Goal: Information Seeking & Learning: Check status

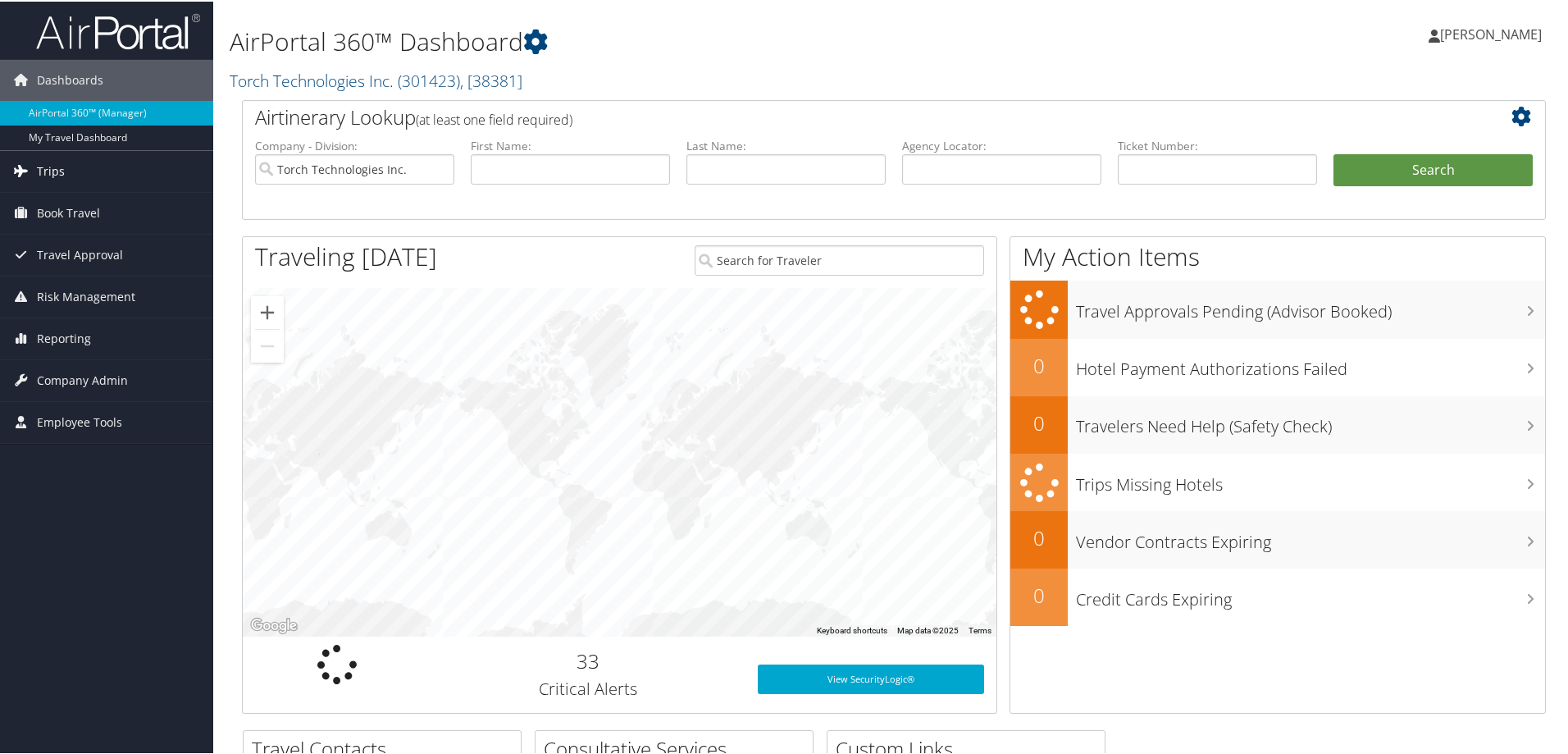
click at [46, 164] on span "Trips" at bounding box center [50, 170] width 28 height 41
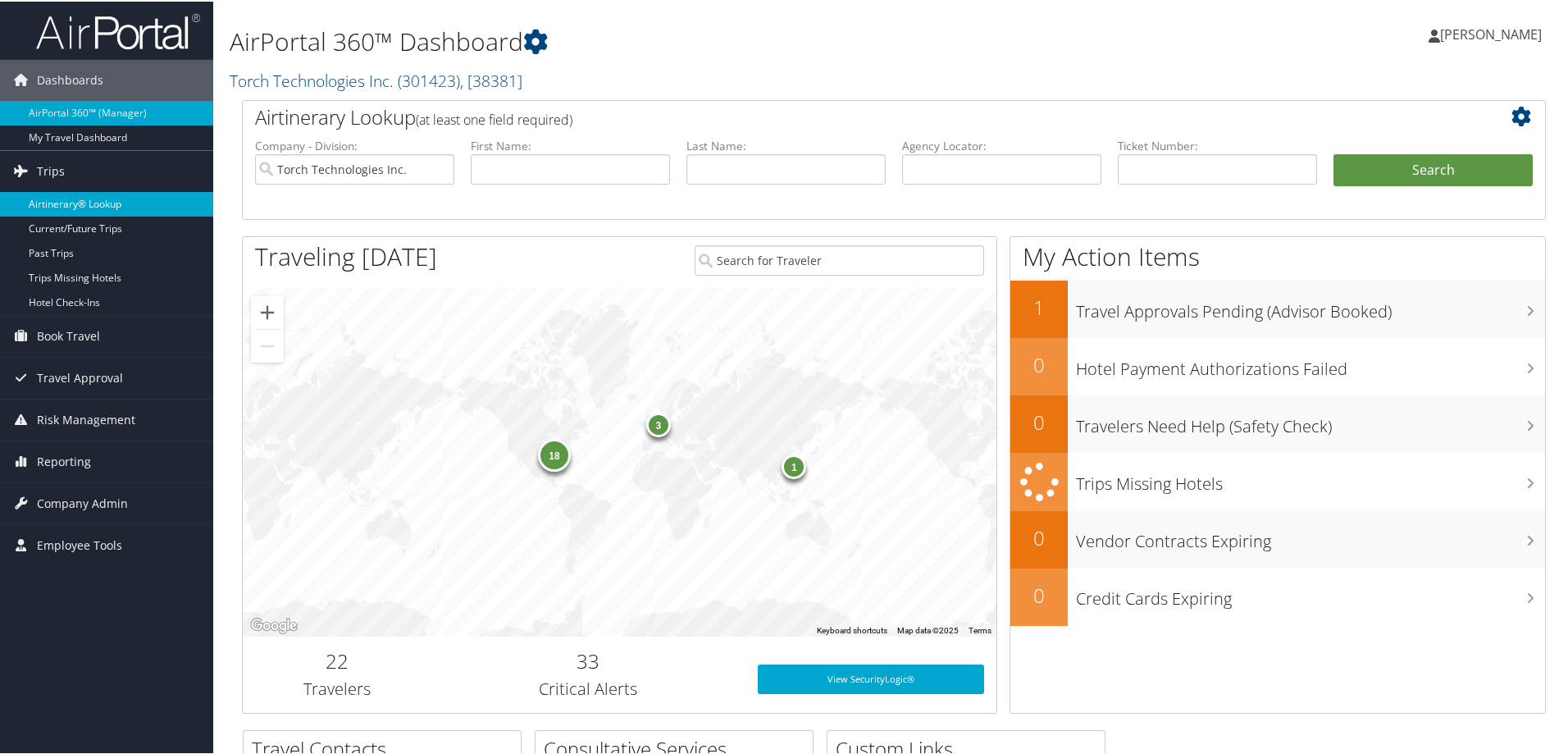
click at [80, 205] on link "Airtinerary® Lookup" at bounding box center [106, 202] width 213 height 24
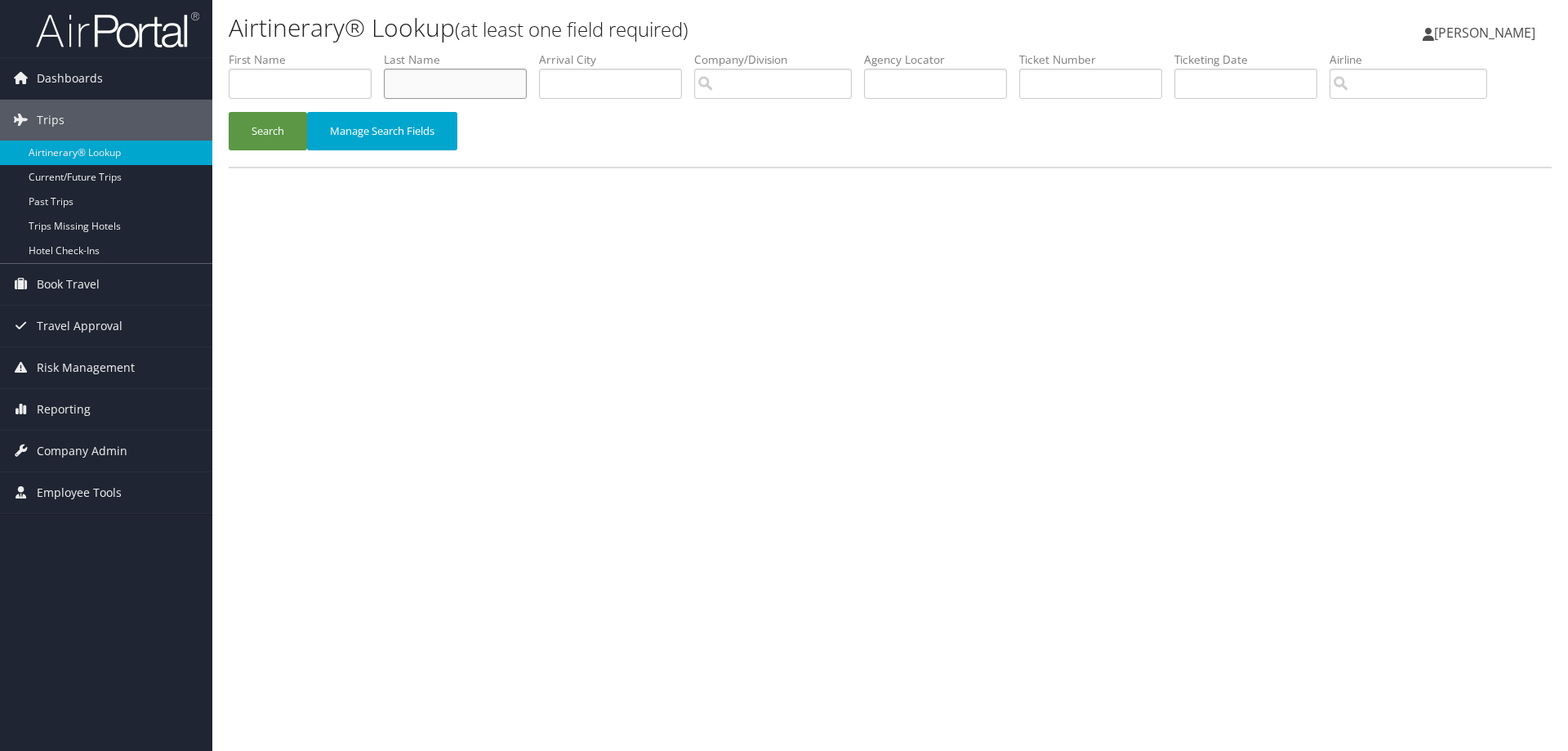
click at [427, 86] on input "text" at bounding box center [456, 84] width 143 height 30
type input "bROWN"
click at [770, 93] on input "search" at bounding box center [773, 84] width 158 height 30
click at [763, 116] on div "Torch Technologies Inc. (301423)" at bounding box center [819, 115] width 230 height 16
type input "Torch Technologies Inc."
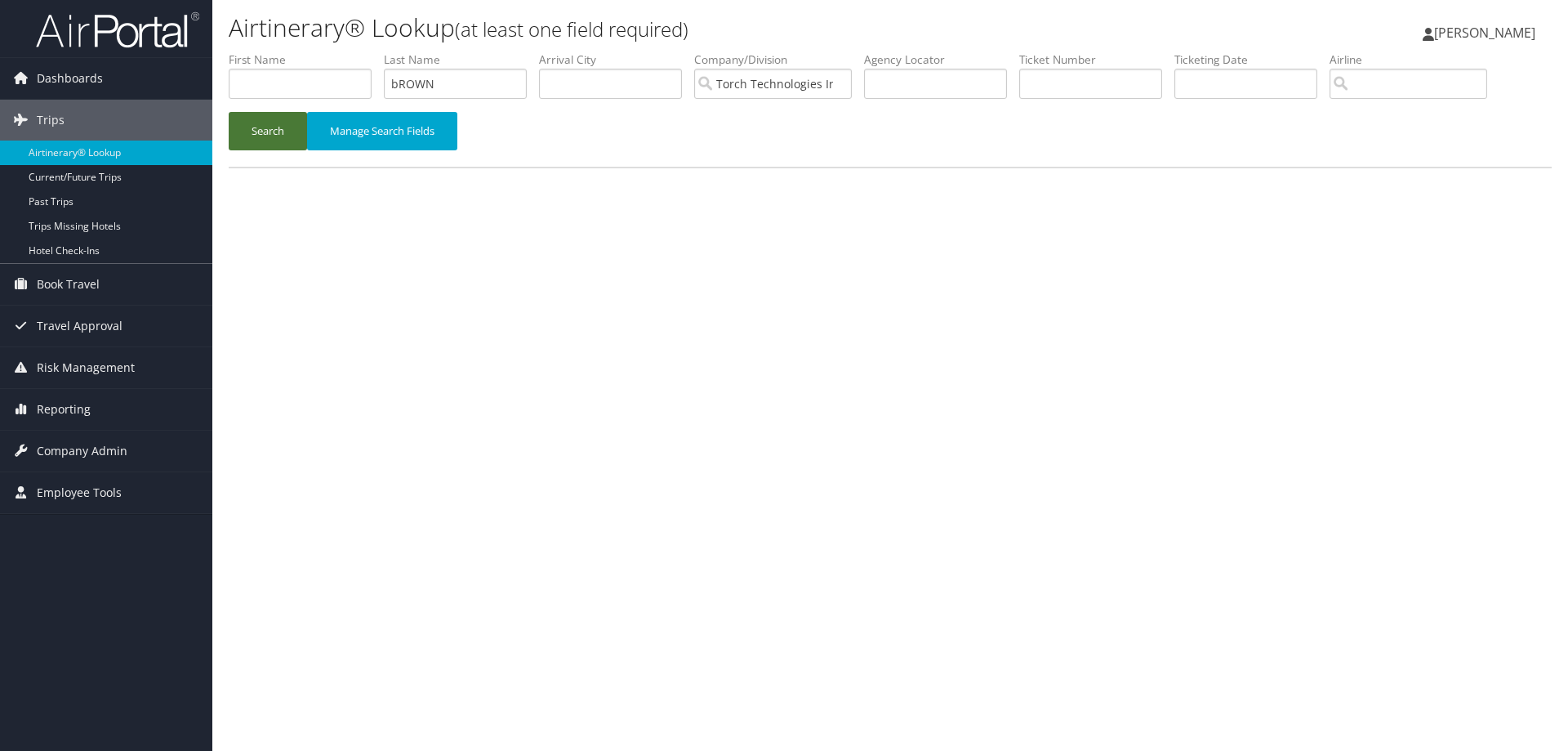
click at [257, 136] on button "Search" at bounding box center [268, 131] width 79 height 38
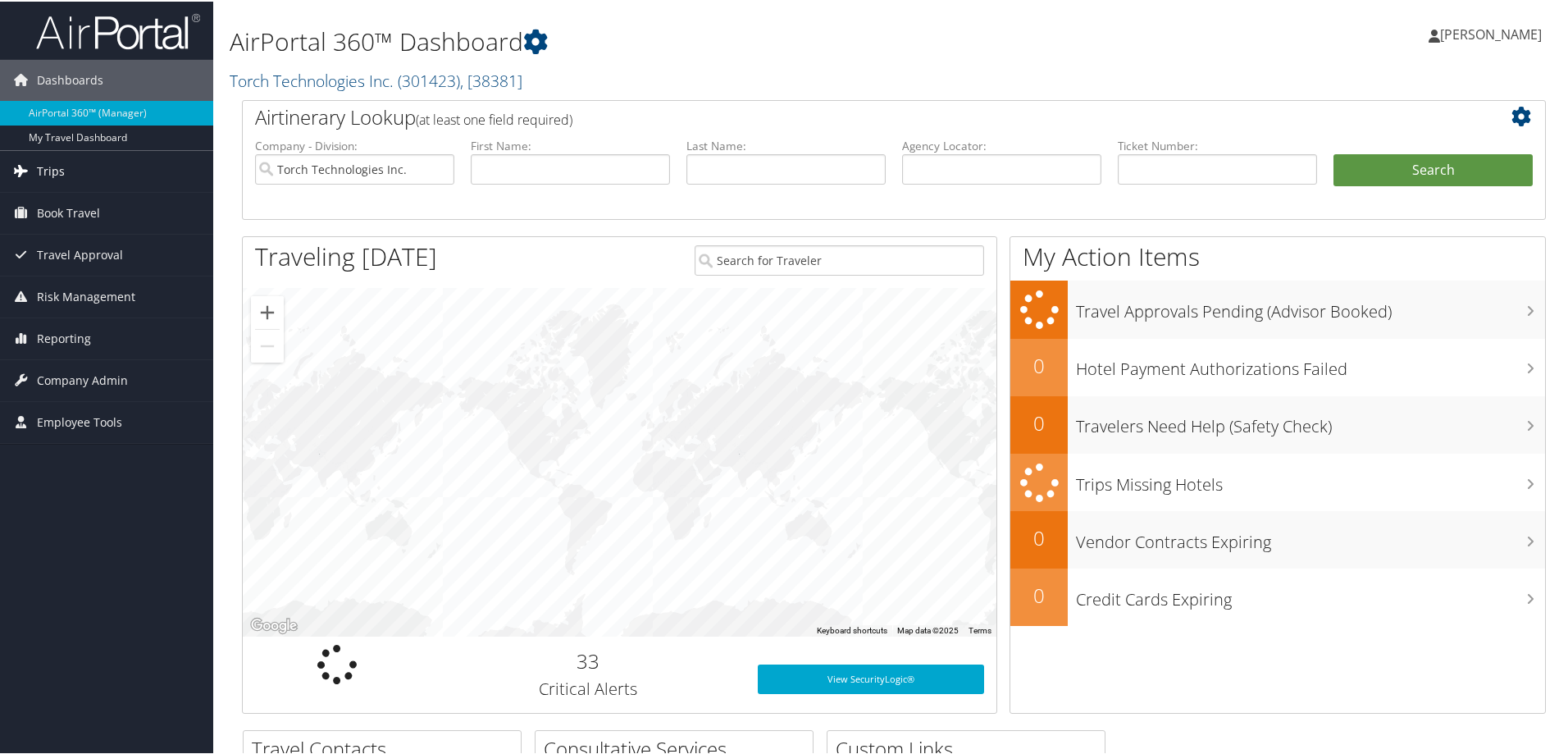
click at [50, 164] on span "Trips" at bounding box center [50, 170] width 28 height 41
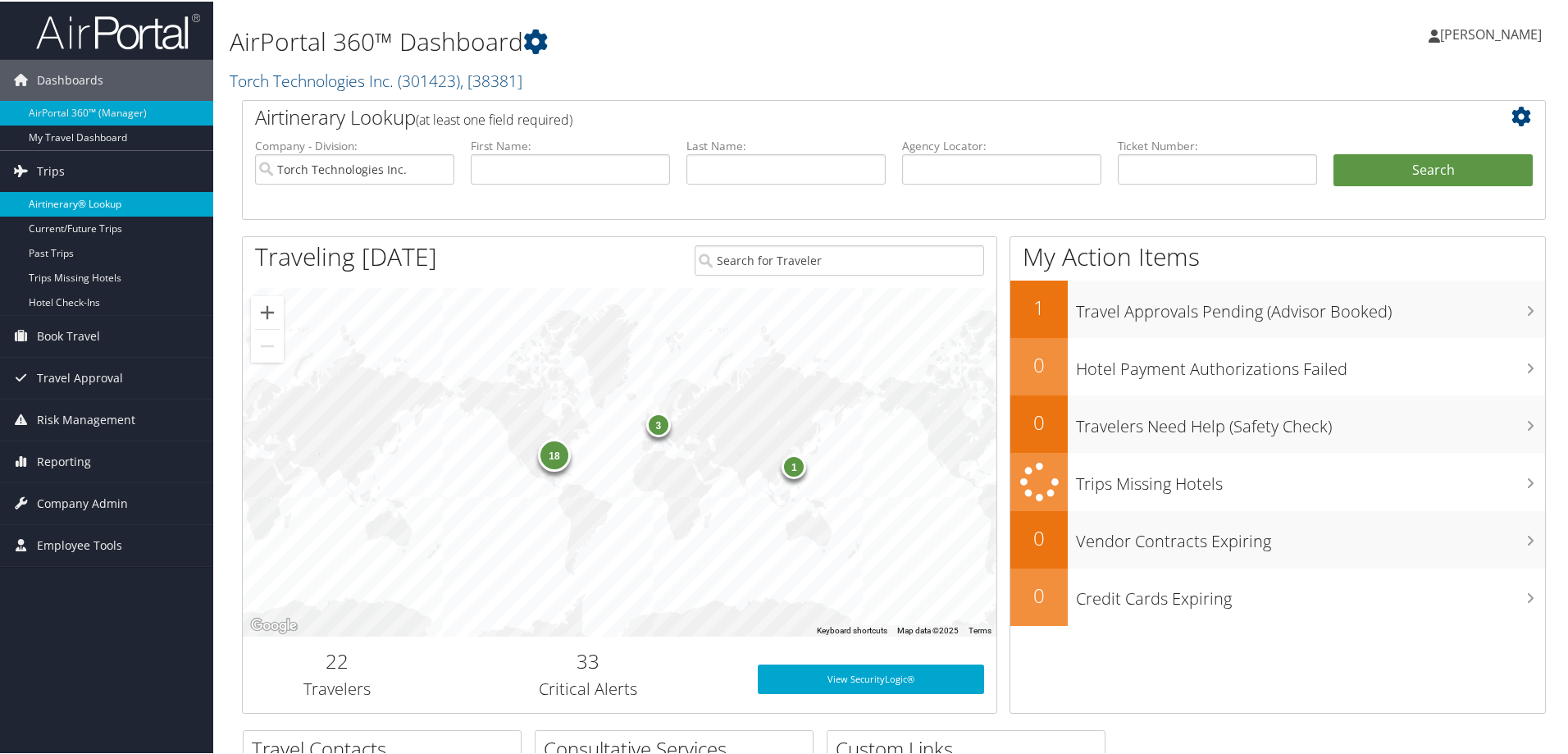
click at [85, 199] on link "Airtinerary® Lookup" at bounding box center [106, 202] width 213 height 24
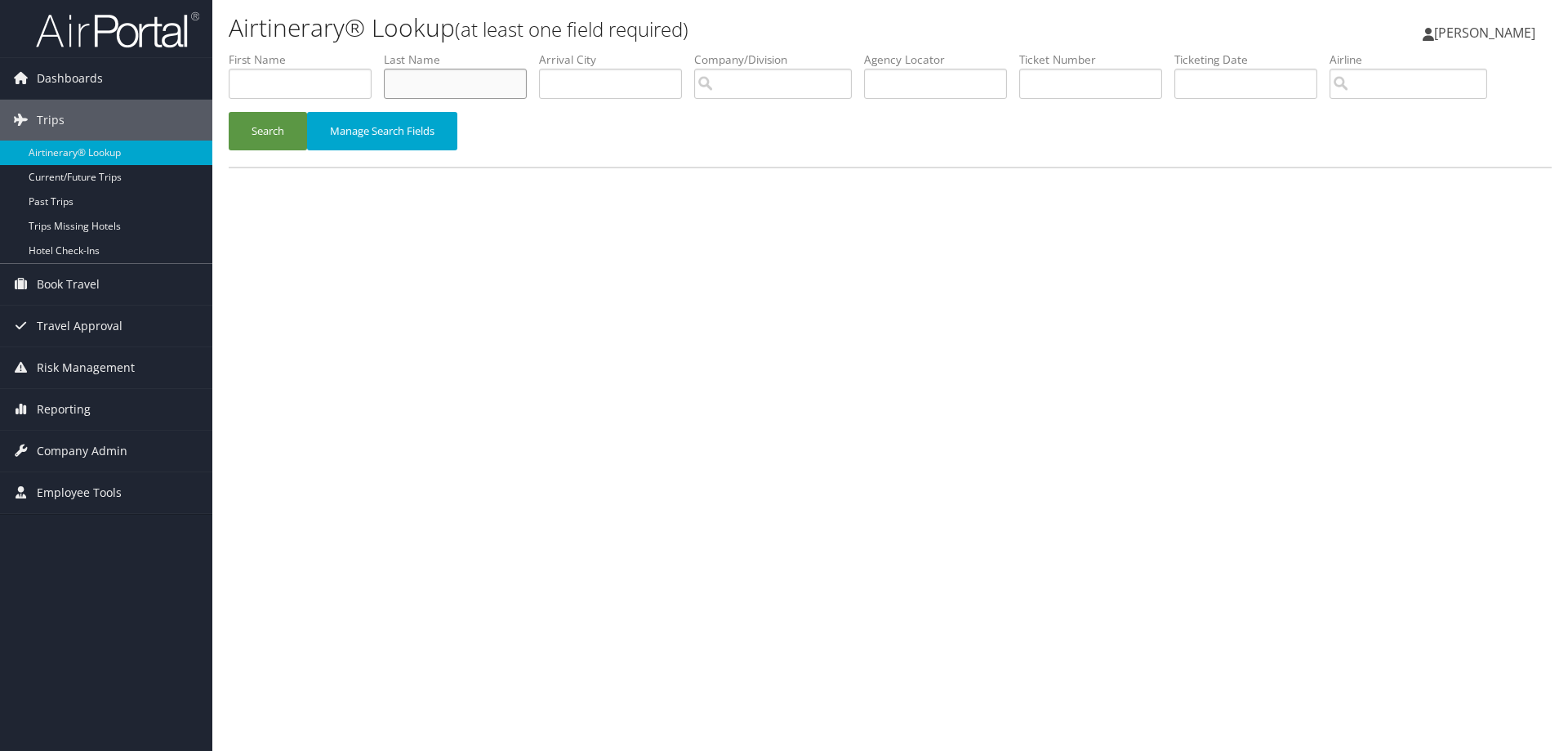
click at [422, 85] on input "text" at bounding box center [456, 84] width 143 height 30
type input "Leonard"
click at [731, 86] on input "search" at bounding box center [773, 84] width 158 height 30
click at [741, 127] on div "Account" at bounding box center [819, 131] width 230 height 16
type input "Torch Technologies Inc."
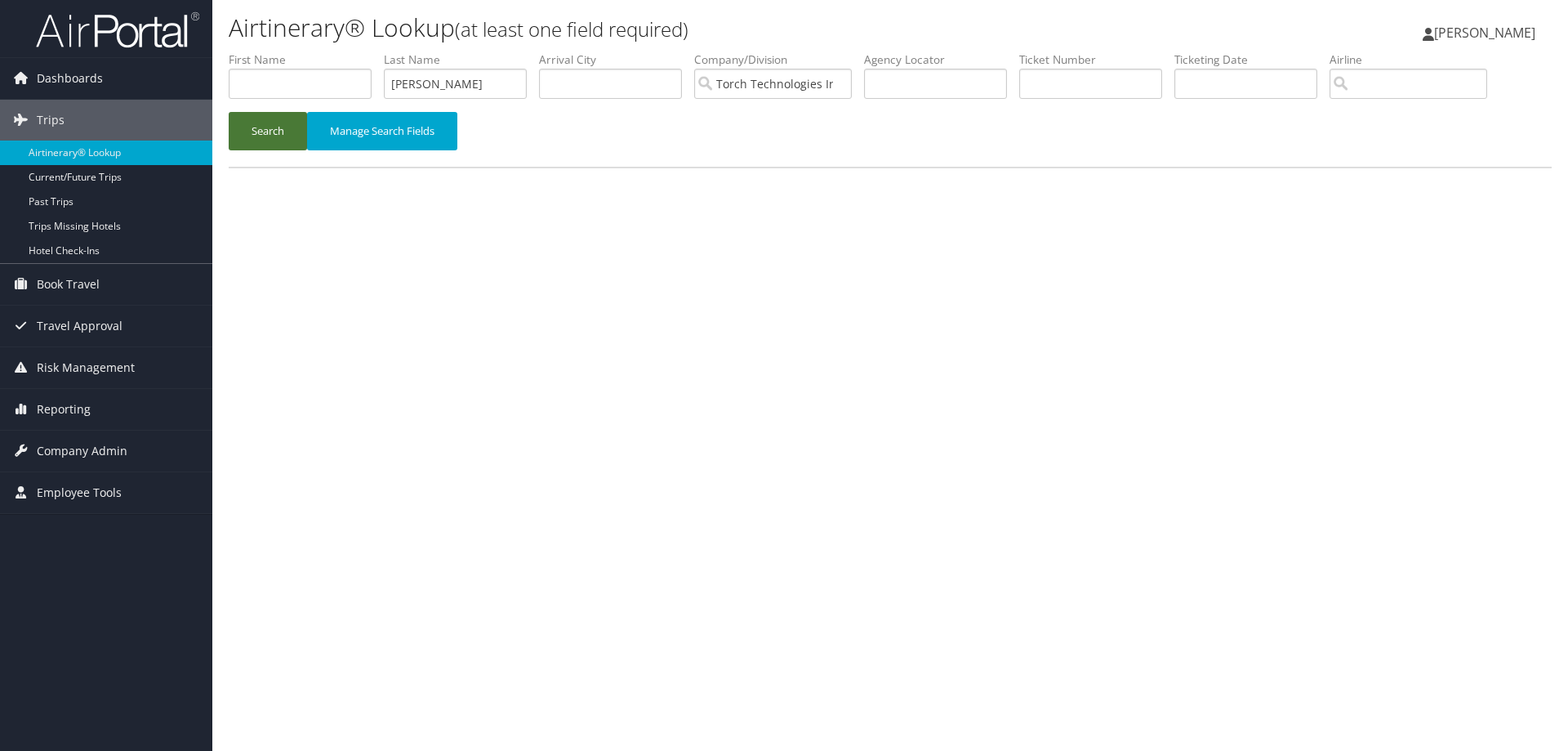
click at [256, 132] on button "Search" at bounding box center [268, 131] width 79 height 38
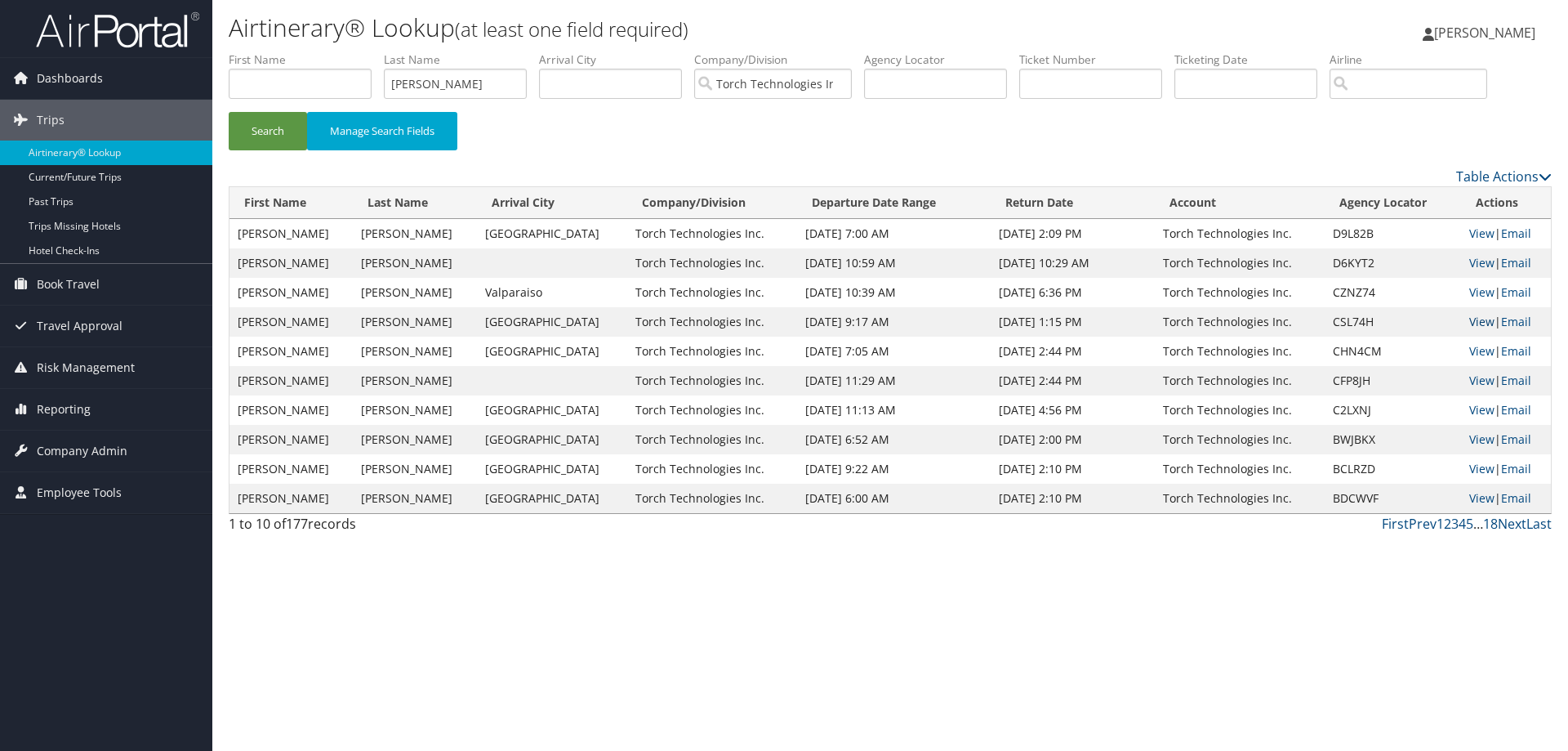
click at [1472, 321] on link "View" at bounding box center [1481, 320] width 25 height 15
click at [1474, 288] on link "View" at bounding box center [1481, 292] width 25 height 15
click at [1469, 259] on link "View" at bounding box center [1481, 262] width 25 height 15
click at [1469, 233] on link "View" at bounding box center [1481, 233] width 25 height 15
click at [1469, 265] on link "View" at bounding box center [1481, 262] width 25 height 15
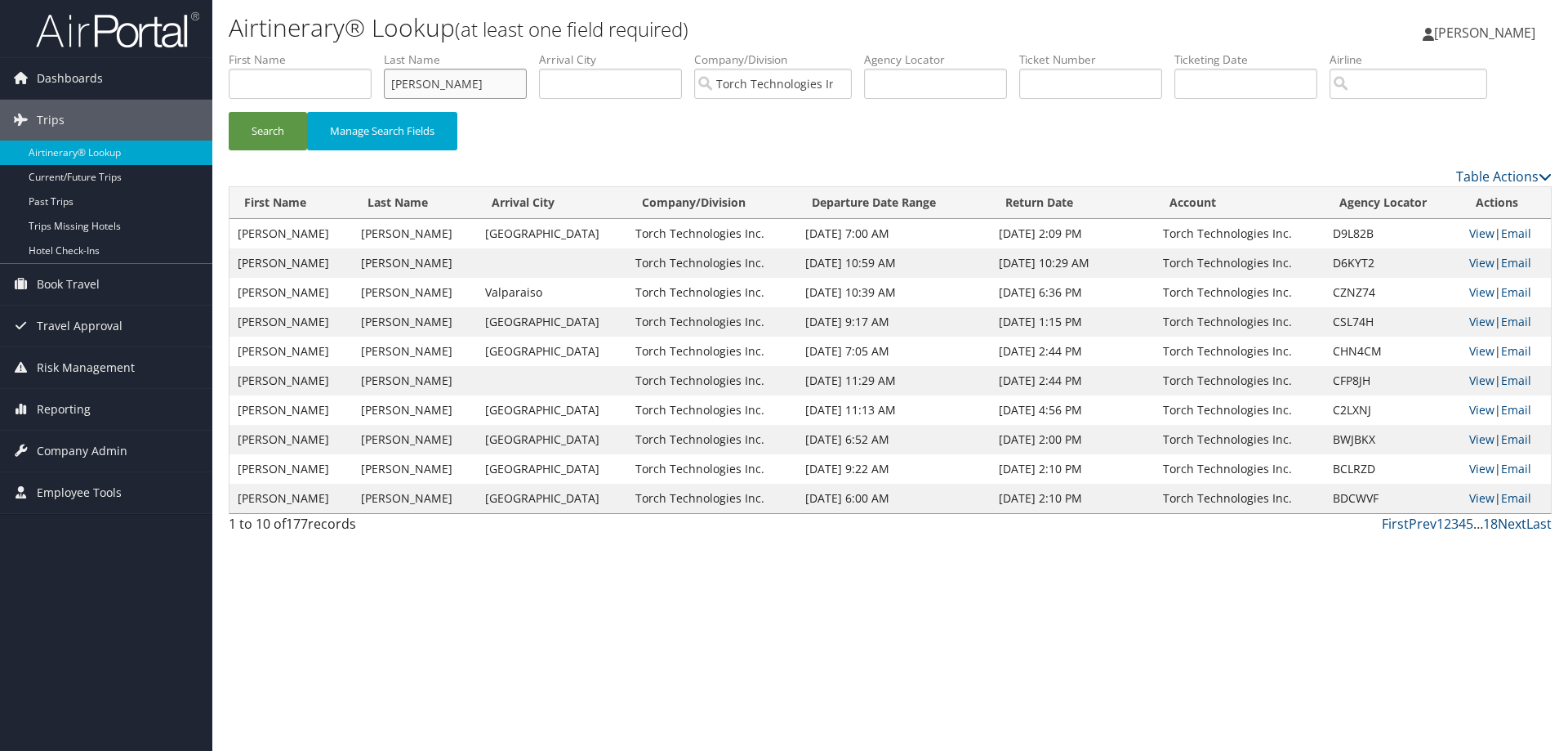
drag, startPoint x: 461, startPoint y: 82, endPoint x: 362, endPoint y: 84, distance: 99.0
click at [362, 51] on ul "First Name Last Name Leonard Departure City Arrival City Company/Division Torch…" at bounding box center [890, 51] width 1323 height 0
click at [269, 130] on button "Search" at bounding box center [268, 131] width 79 height 38
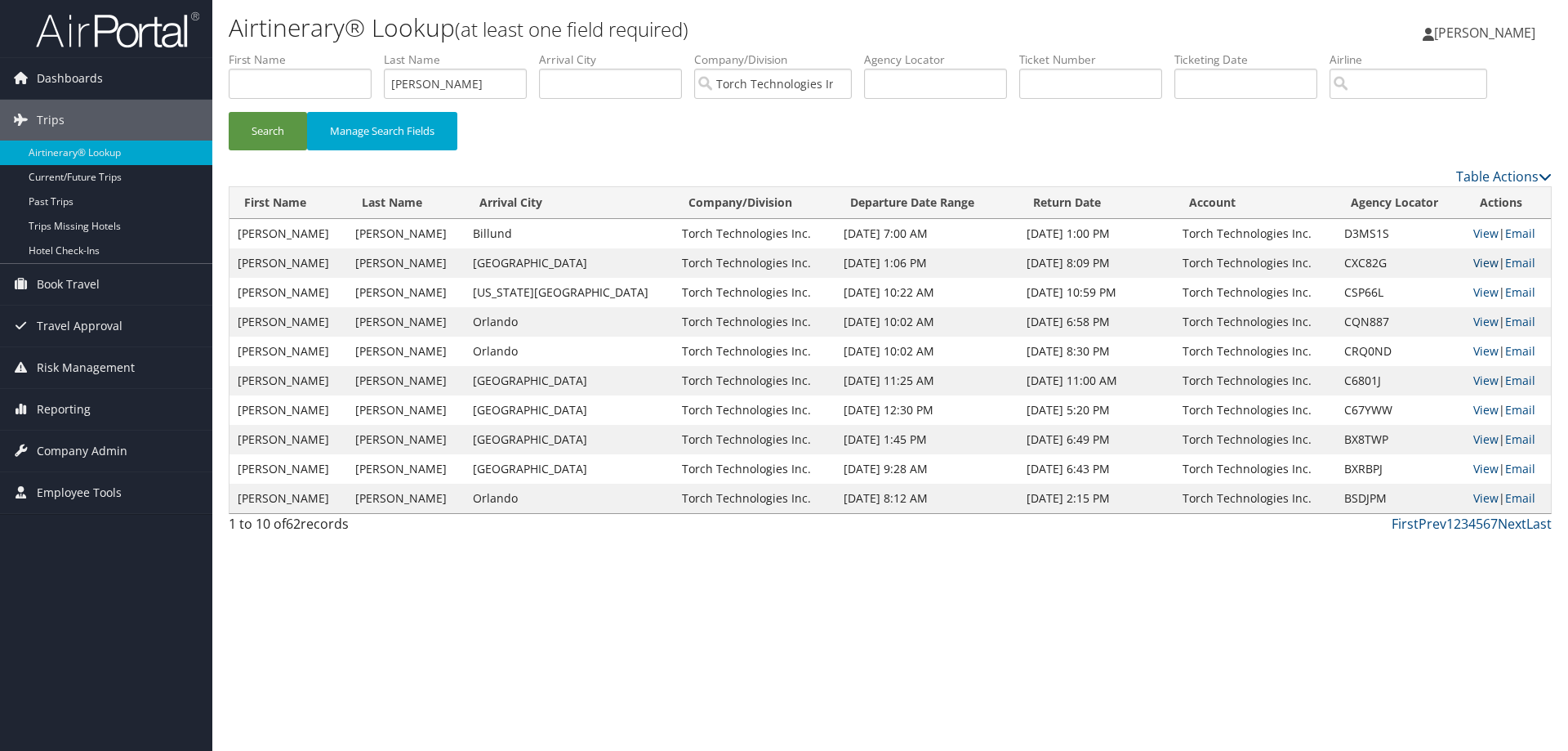
click at [1473, 258] on link "View" at bounding box center [1486, 262] width 25 height 15
click at [1473, 351] on link "View" at bounding box center [1486, 350] width 25 height 15
click at [1480, 320] on link "View" at bounding box center [1486, 320] width 25 height 15
click at [1473, 235] on link "View" at bounding box center [1486, 233] width 25 height 15
click at [1474, 410] on link "View" at bounding box center [1486, 409] width 25 height 15
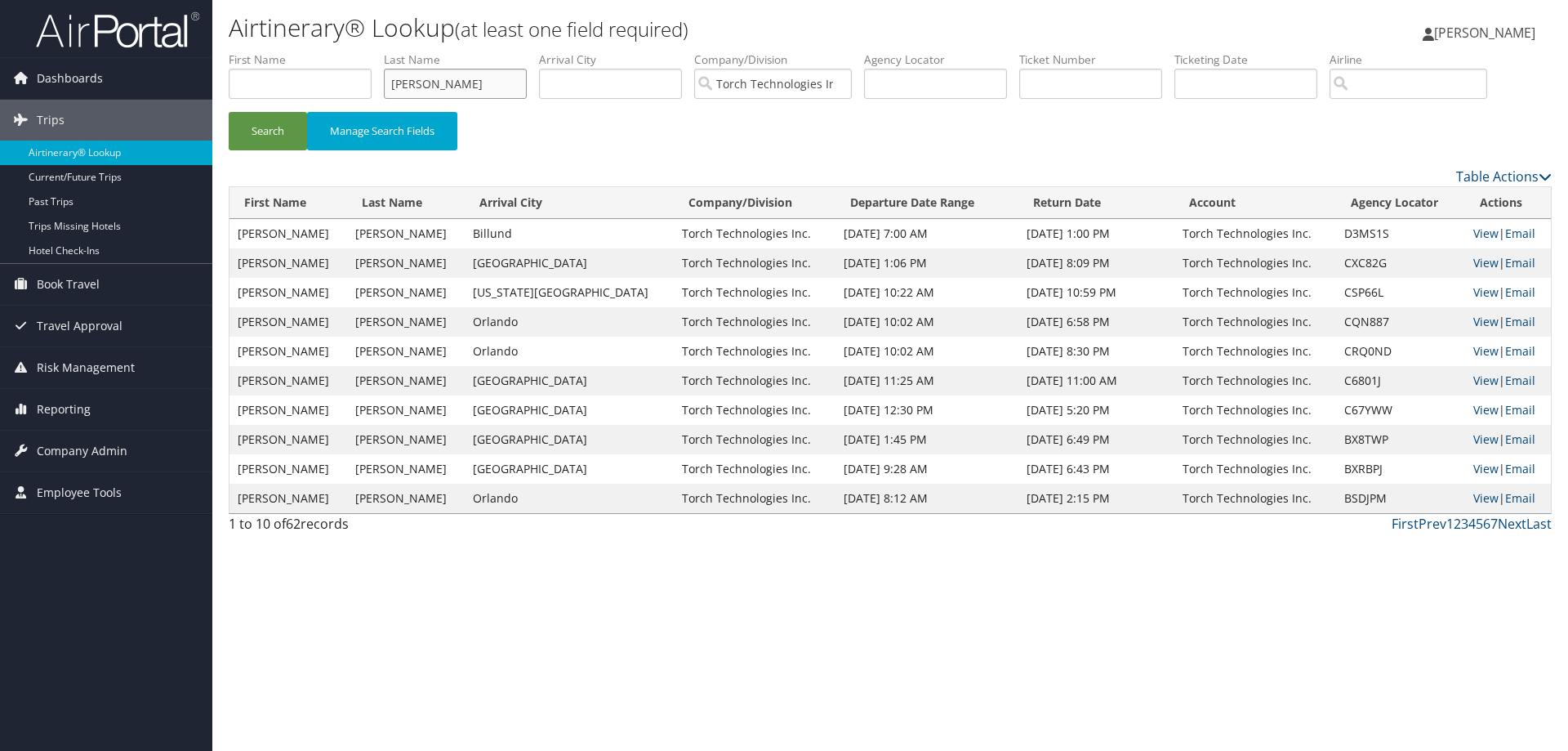
drag, startPoint x: 462, startPoint y: 82, endPoint x: 365, endPoint y: 84, distance: 97.0
click at [367, 51] on ul "First Name Last Name Lowman Departure City Arrival City Company/Division Torch …" at bounding box center [890, 51] width 1323 height 0
click at [264, 131] on button "Search" at bounding box center [268, 131] width 79 height 38
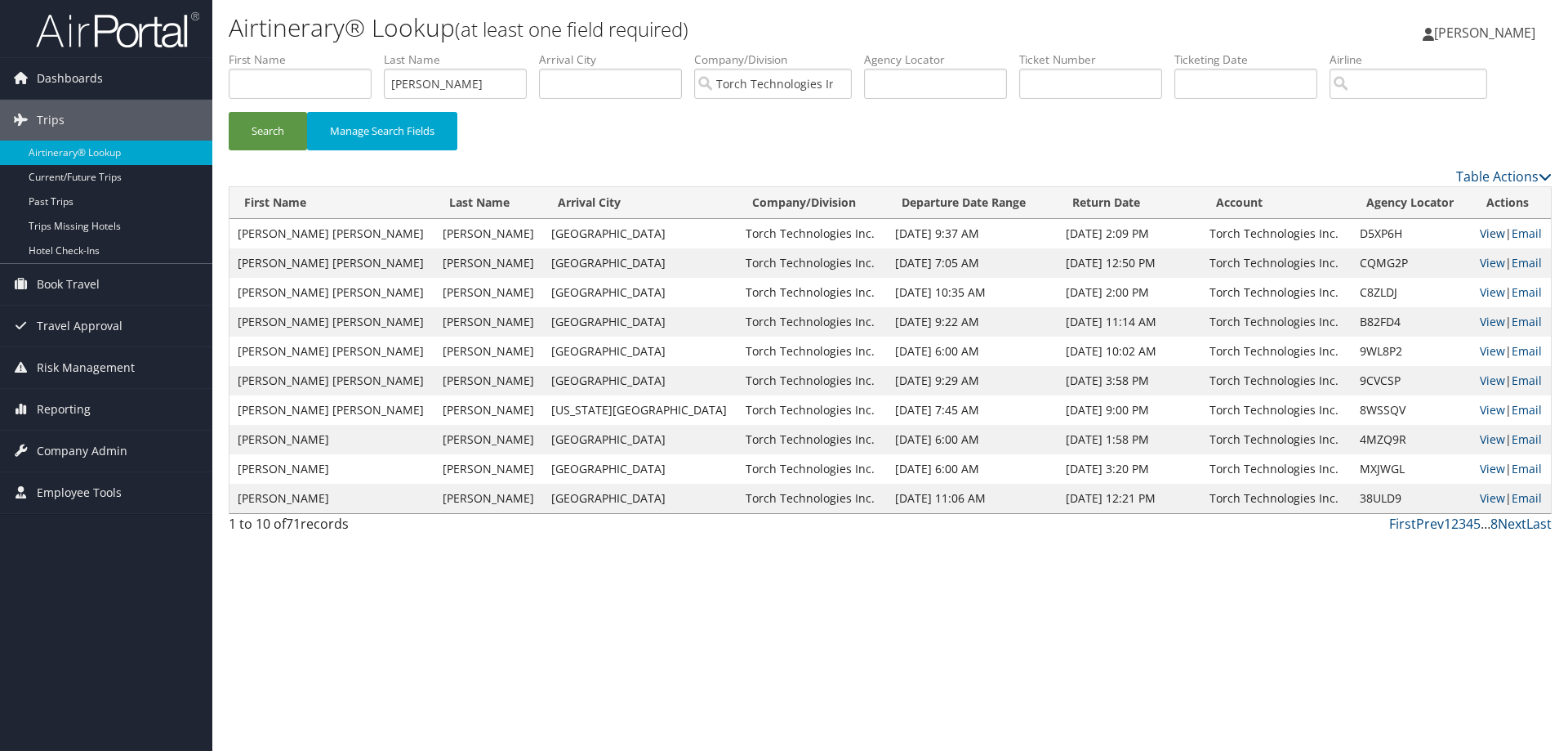
click at [1479, 229] on link "View" at bounding box center [1492, 233] width 25 height 15
drag, startPoint x: 479, startPoint y: 82, endPoint x: 305, endPoint y: 84, distance: 174.0
click at [305, 51] on ul "First Name Last Name Loring Departure City Arrival City Company/Division Torch …" at bounding box center [890, 51] width 1323 height 0
click at [265, 129] on button "Search" at bounding box center [268, 131] width 79 height 38
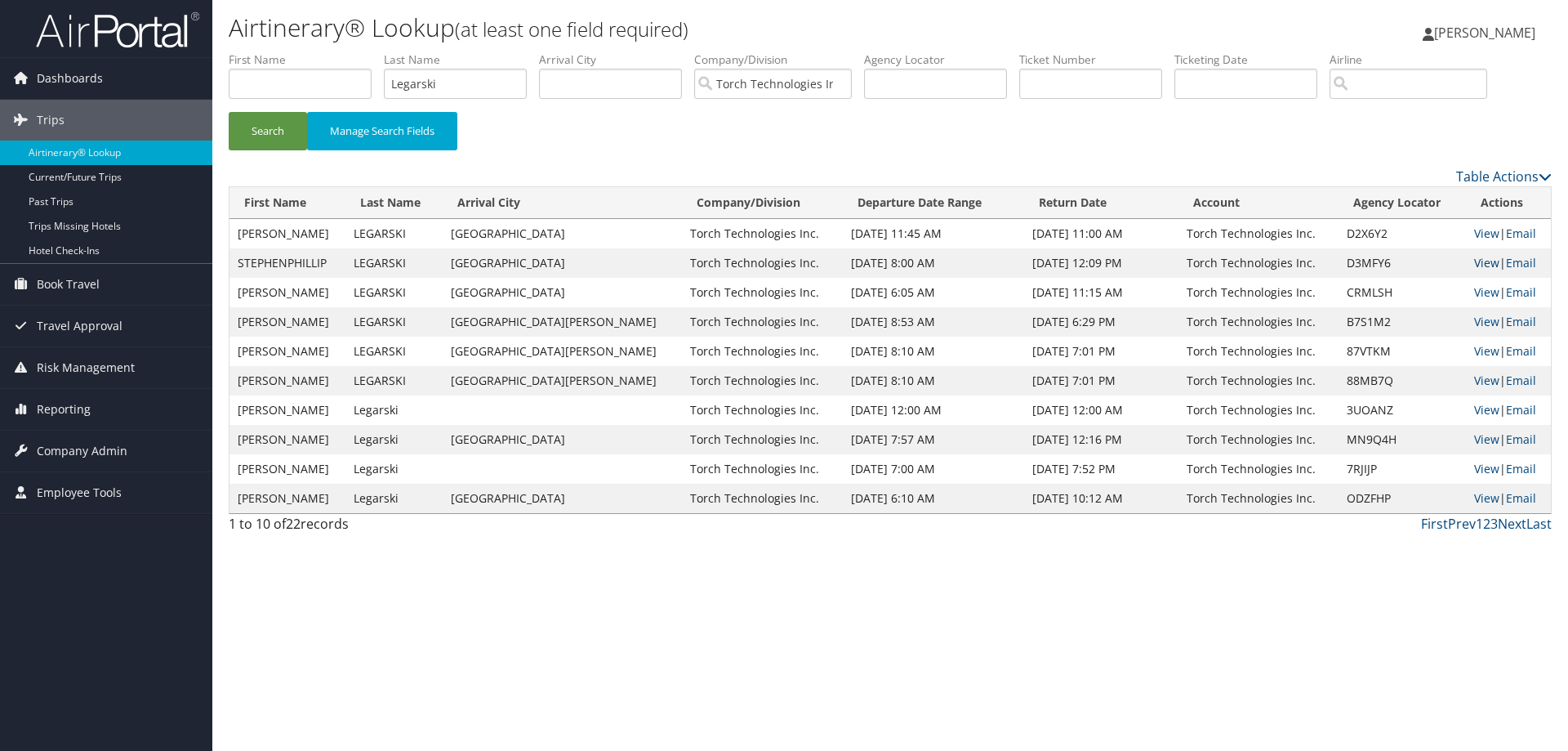
click at [1478, 262] on link "View" at bounding box center [1487, 262] width 25 height 15
drag, startPoint x: 468, startPoint y: 85, endPoint x: 370, endPoint y: 89, distance: 98.1
click at [370, 51] on ul "First Name Last Name Legarski Departure City Arrival City Company/Division Torc…" at bounding box center [890, 51] width 1323 height 0
click at [273, 126] on button "Search" at bounding box center [268, 131] width 79 height 38
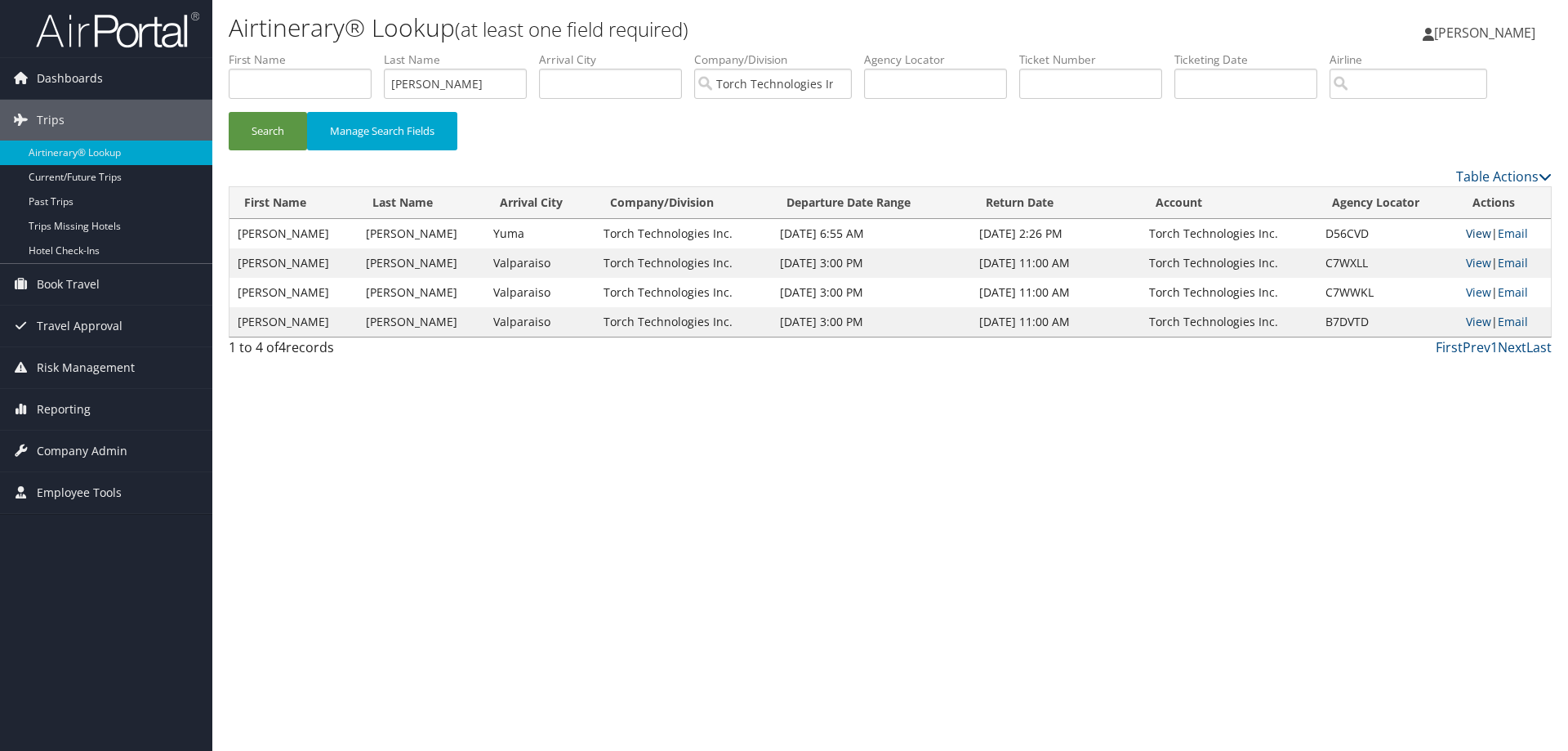
click at [1470, 229] on link "View" at bounding box center [1479, 233] width 25 height 15
drag, startPoint x: 452, startPoint y: 85, endPoint x: 379, endPoint y: 86, distance: 73.0
click at [382, 51] on ul "First Name Last Name Loew Departure City Arrival City Company/Division Torch Te…" at bounding box center [890, 51] width 1323 height 0
click at [281, 138] on button "Search" at bounding box center [268, 131] width 79 height 38
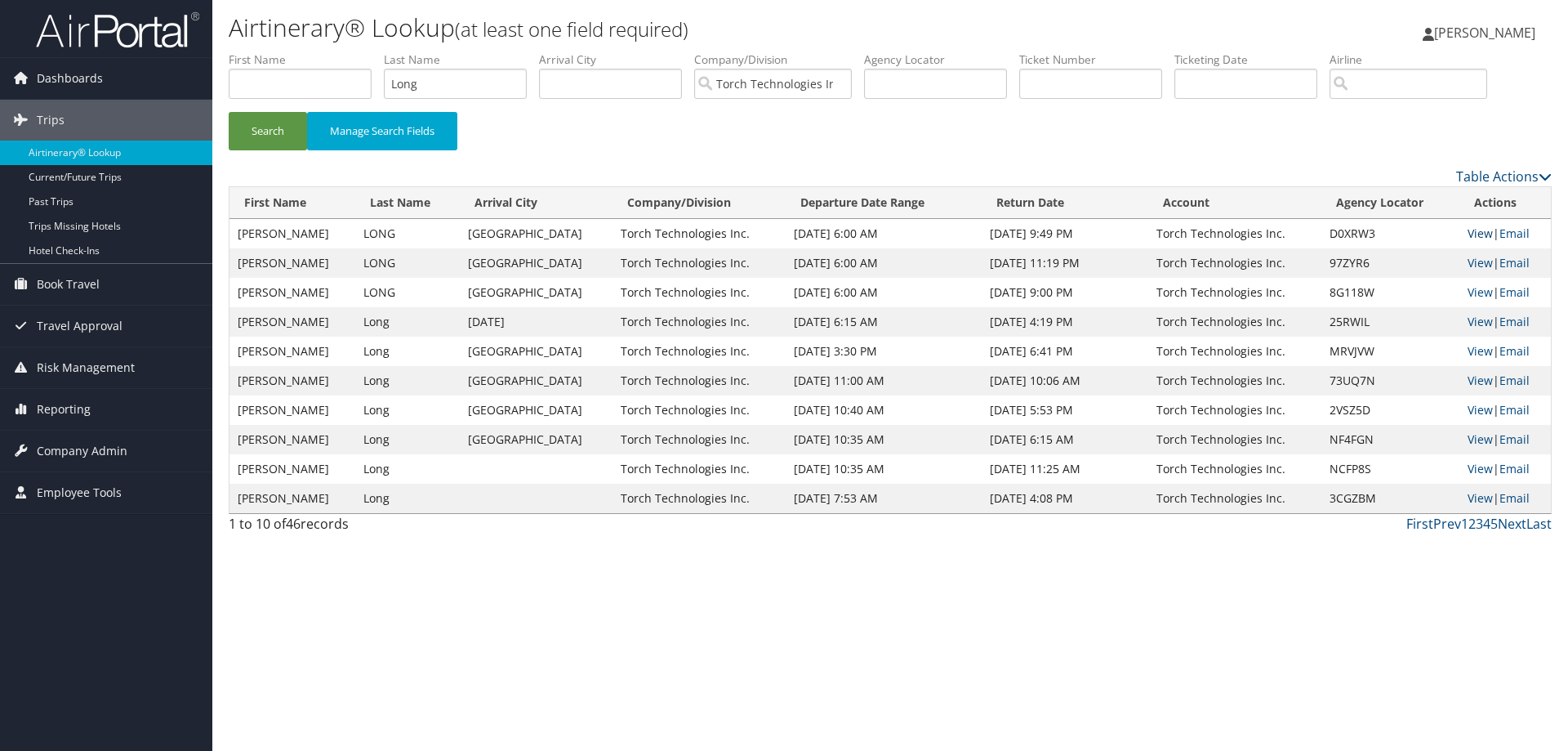
click at [1475, 230] on link "View" at bounding box center [1480, 233] width 25 height 15
drag, startPoint x: 471, startPoint y: 85, endPoint x: 322, endPoint y: 87, distance: 149.0
click at [328, 51] on ul "First Name Last Name Long Departure City Arrival City Company/Division Torch Te…" at bounding box center [890, 51] width 1323 height 0
click at [266, 126] on button "Search" at bounding box center [268, 131] width 79 height 38
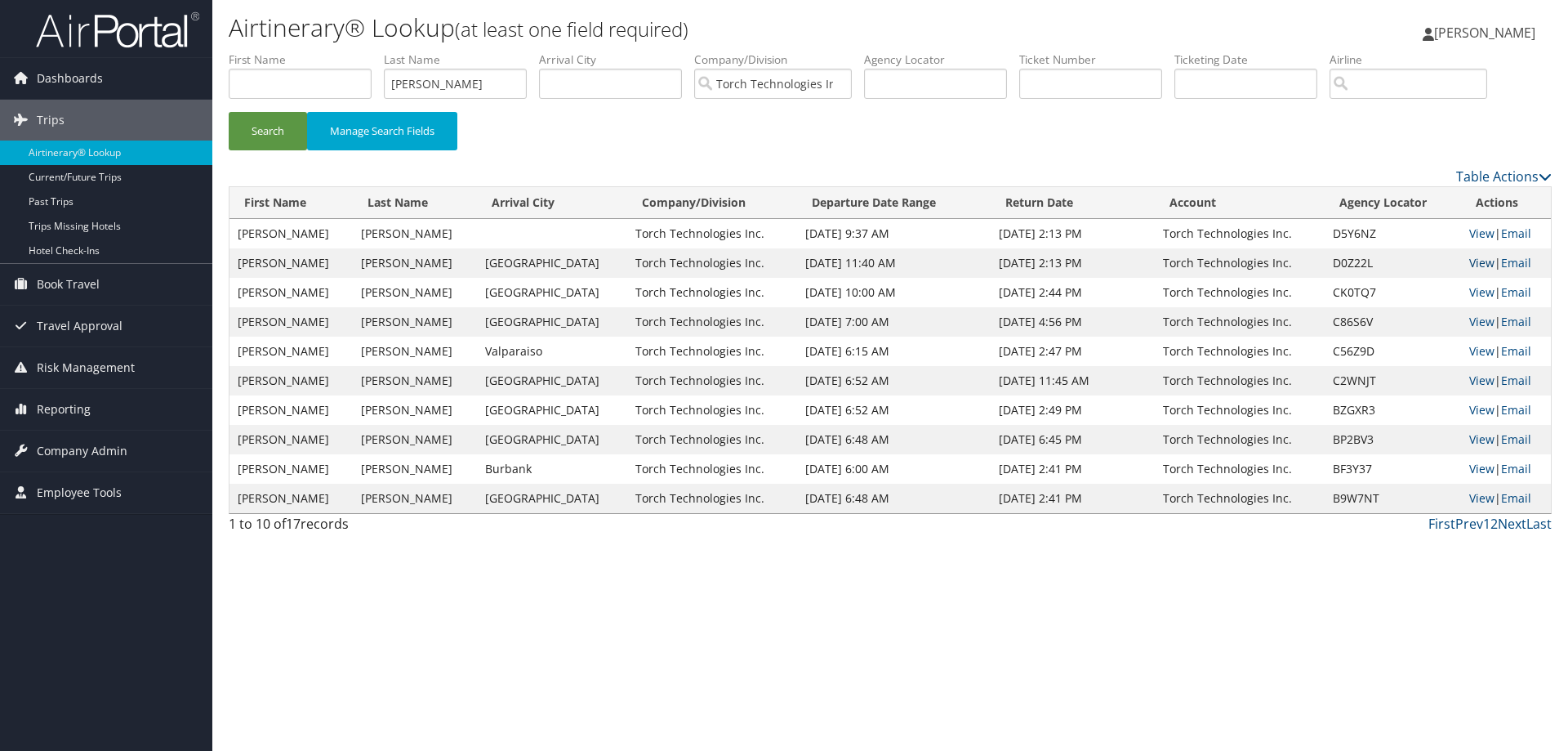
click at [1469, 259] on link "View" at bounding box center [1481, 262] width 25 height 15
click at [1470, 234] on link "View" at bounding box center [1481, 233] width 25 height 15
drag, startPoint x: 464, startPoint y: 85, endPoint x: 294, endPoint y: 109, distance: 171.7
click at [294, 51] on ul "First Name Last Name Lowmiller Departure City Arrival City Company/Division Tor…" at bounding box center [890, 51] width 1323 height 0
click at [265, 133] on button "Search" at bounding box center [268, 131] width 79 height 38
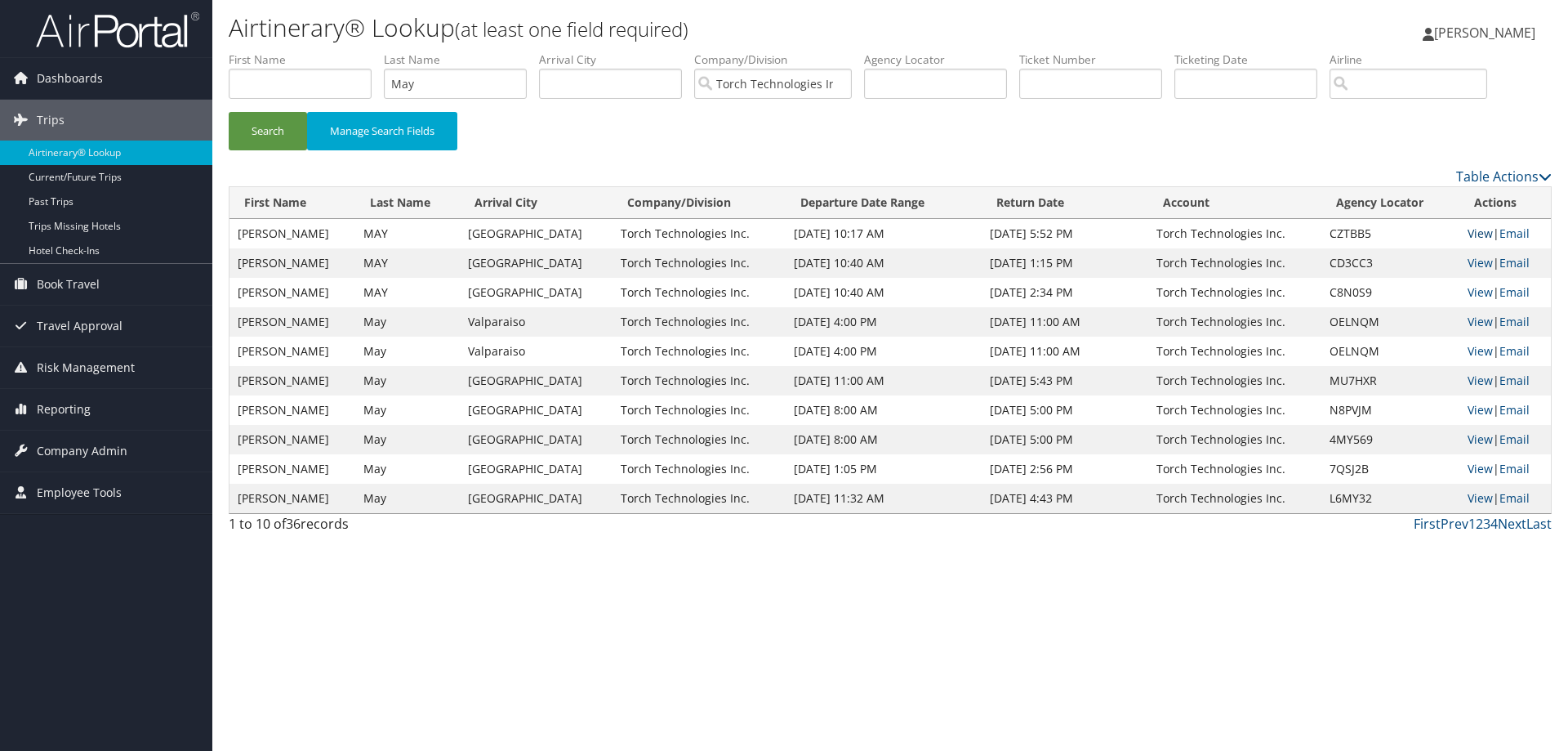
click at [1468, 234] on link "View" at bounding box center [1480, 233] width 25 height 15
drag, startPoint x: 455, startPoint y: 88, endPoint x: 349, endPoint y: 103, distance: 107.1
click at [349, 51] on ul "First Name Last Name May Departure City Arrival City Company/Division Torch Tec…" at bounding box center [890, 51] width 1323 height 0
click at [270, 130] on button "Search" at bounding box center [268, 131] width 79 height 38
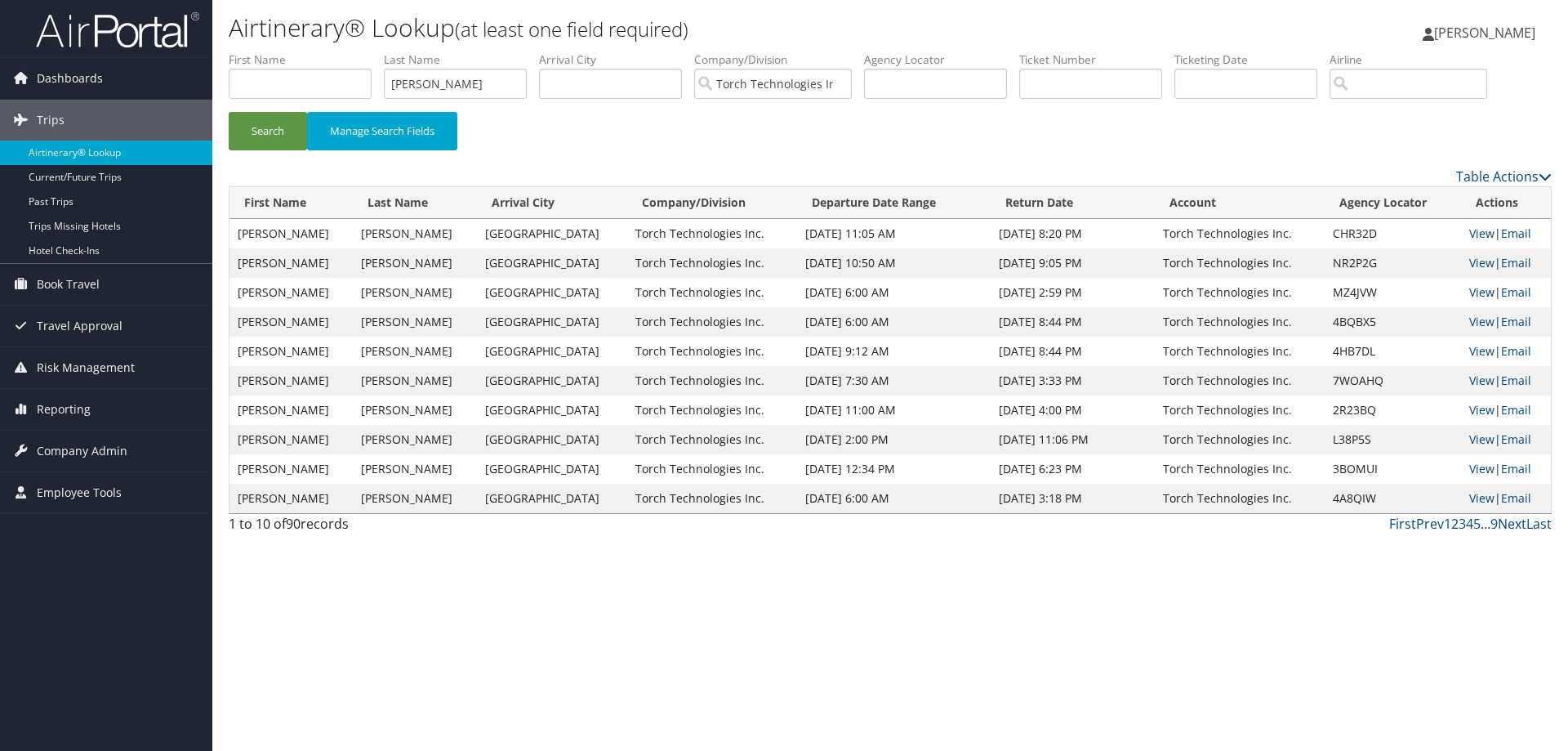
click at [1469, 290] on link "View" at bounding box center [1481, 292] width 25 height 15
drag, startPoint x: 473, startPoint y: 83, endPoint x: 381, endPoint y: 99, distance: 93.4
click at [381, 51] on ul "First Name Last Name McMahon Departure City Arrival City Company/Division Torch…" at bounding box center [890, 51] width 1323 height 0
click at [276, 137] on button "Search" at bounding box center [268, 131] width 79 height 38
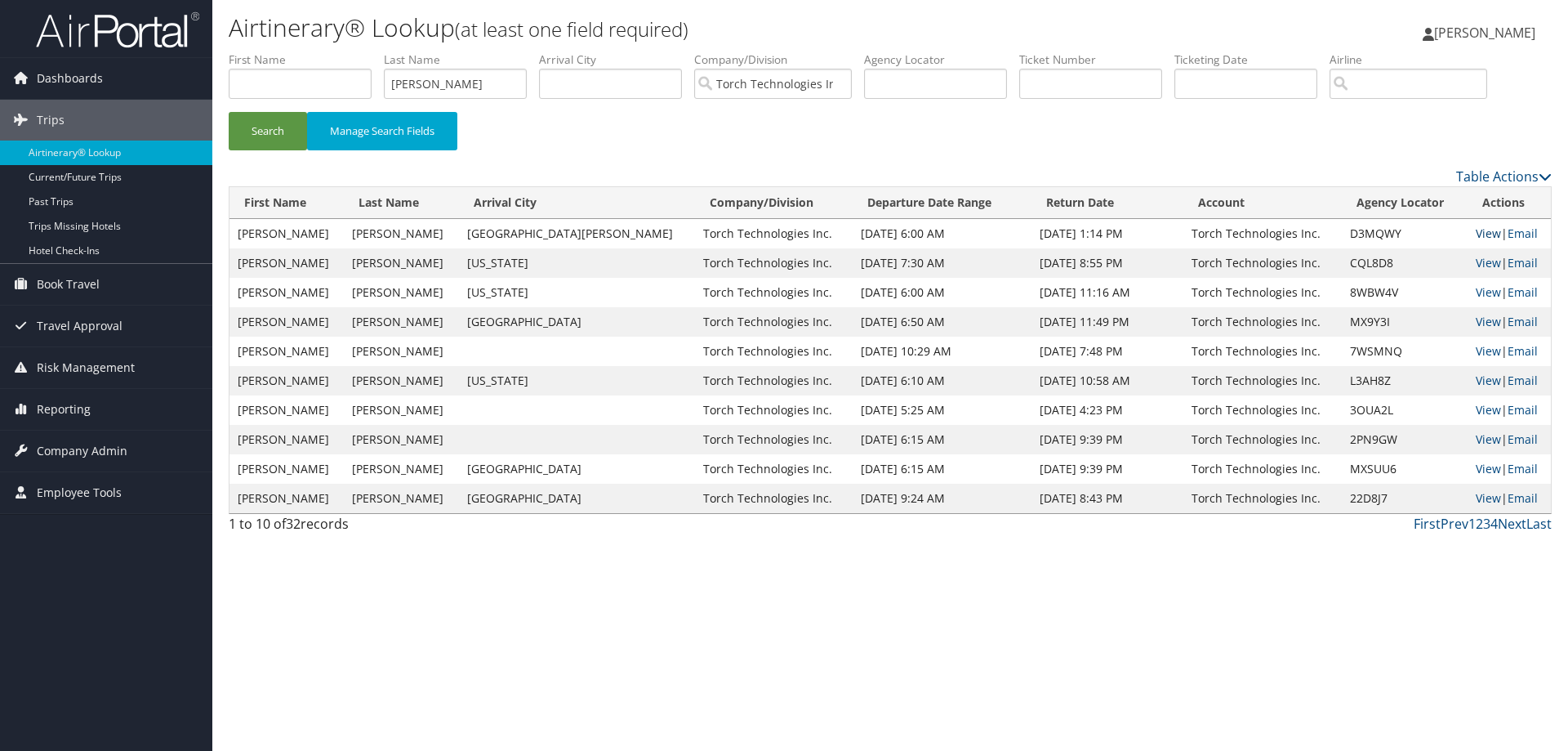
click at [1479, 232] on link "View" at bounding box center [1488, 233] width 25 height 15
drag, startPoint x: 456, startPoint y: 84, endPoint x: 367, endPoint y: 90, distance: 89.2
click at [367, 51] on ul "First Name Last Name Mitchell Departure City Arrival City Company/Division Torc…" at bounding box center [890, 51] width 1323 height 0
click at [271, 127] on button "Search" at bounding box center [268, 131] width 79 height 38
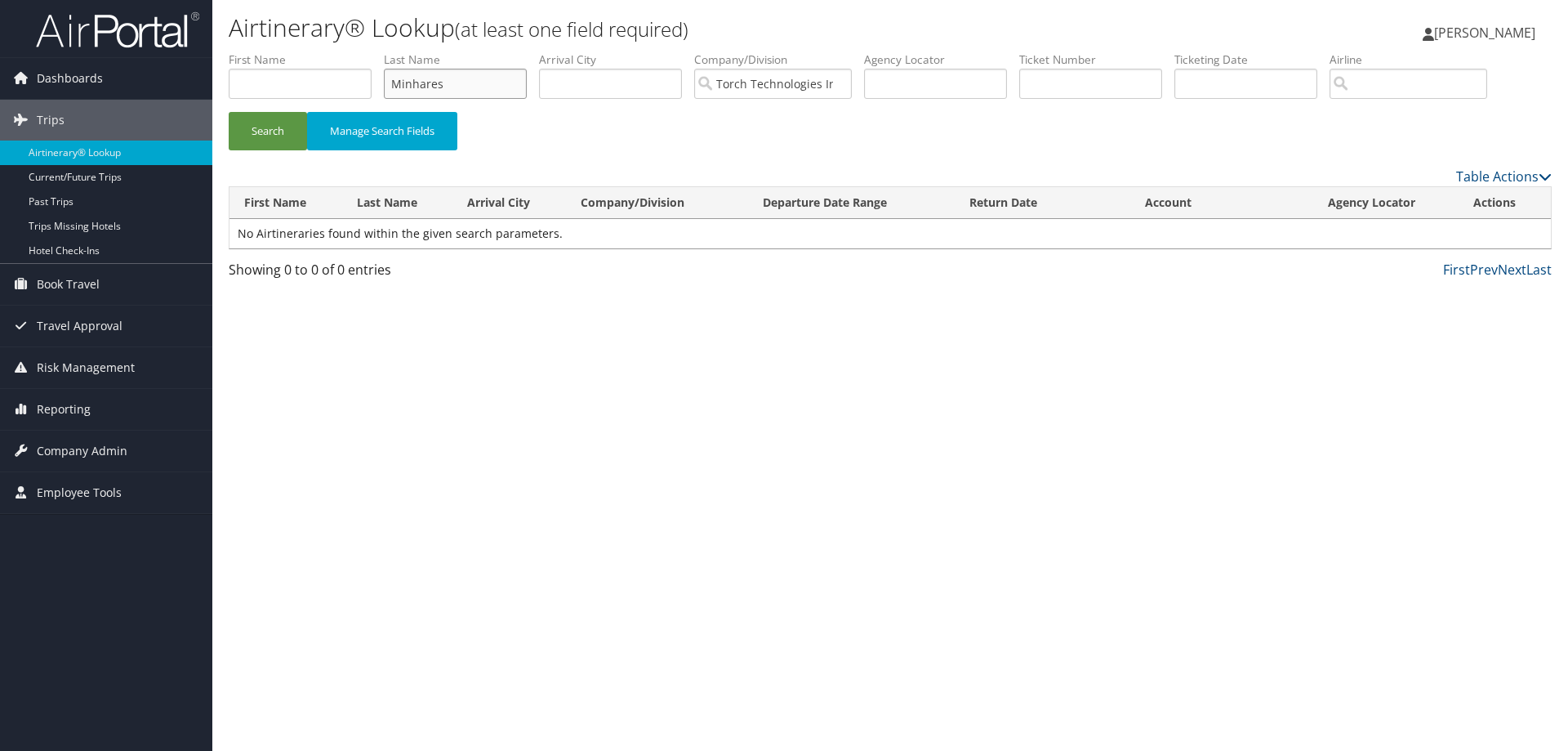
drag, startPoint x: 472, startPoint y: 87, endPoint x: 309, endPoint y: 87, distance: 163.0
click at [309, 51] on ul "First Name Last Name Minhares Departure City Arrival City Company/Division Torc…" at bounding box center [890, 51] width 1323 height 0
click at [257, 125] on button "Search" at bounding box center [268, 131] width 79 height 38
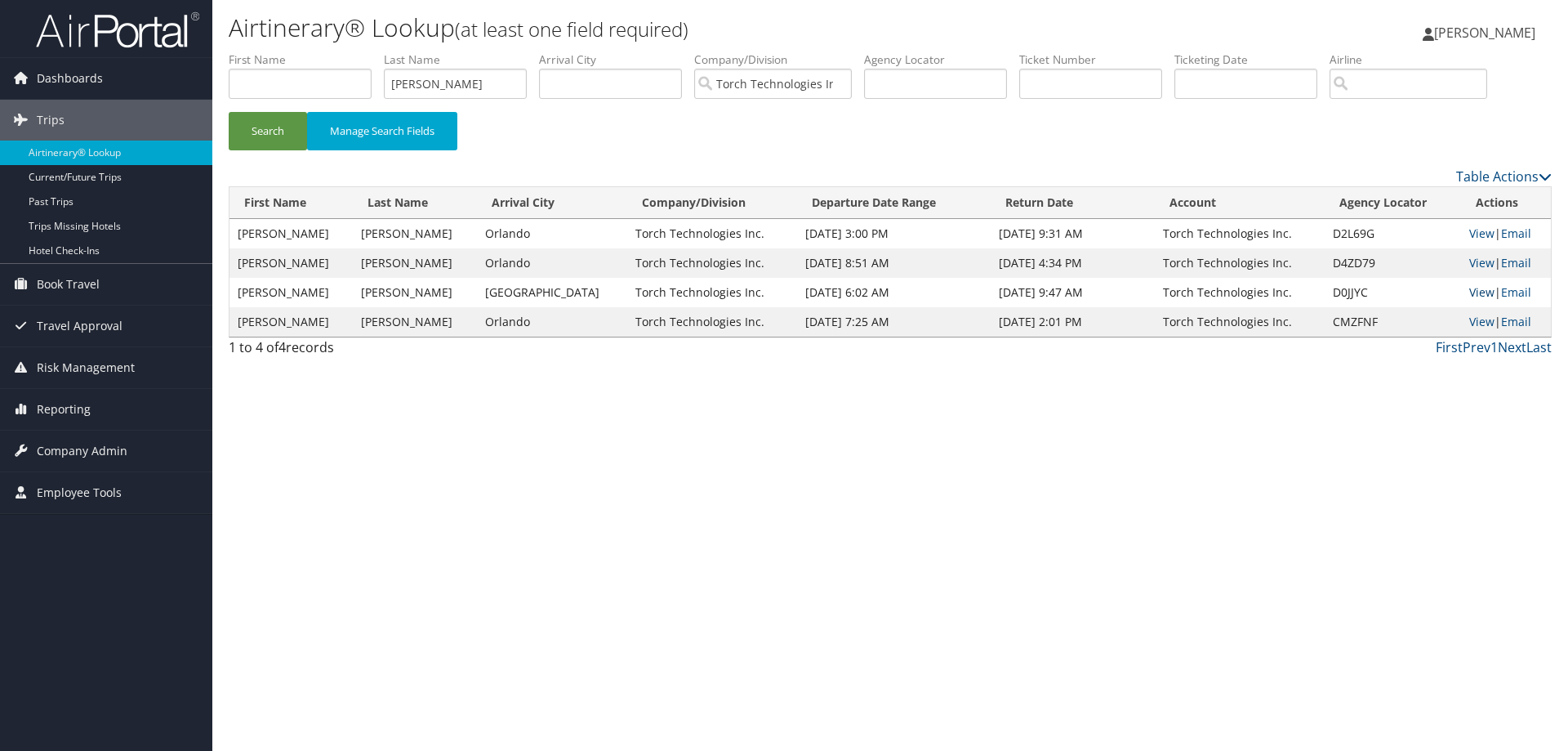
click at [1470, 289] on link "View" at bounding box center [1481, 292] width 25 height 15
click at [1470, 227] on link "View" at bounding box center [1481, 233] width 25 height 15
click at [1471, 260] on link "View" at bounding box center [1481, 262] width 25 height 15
click at [1478, 233] on link "View" at bounding box center [1481, 233] width 25 height 15
drag, startPoint x: 452, startPoint y: 81, endPoint x: 317, endPoint y: 109, distance: 137.9
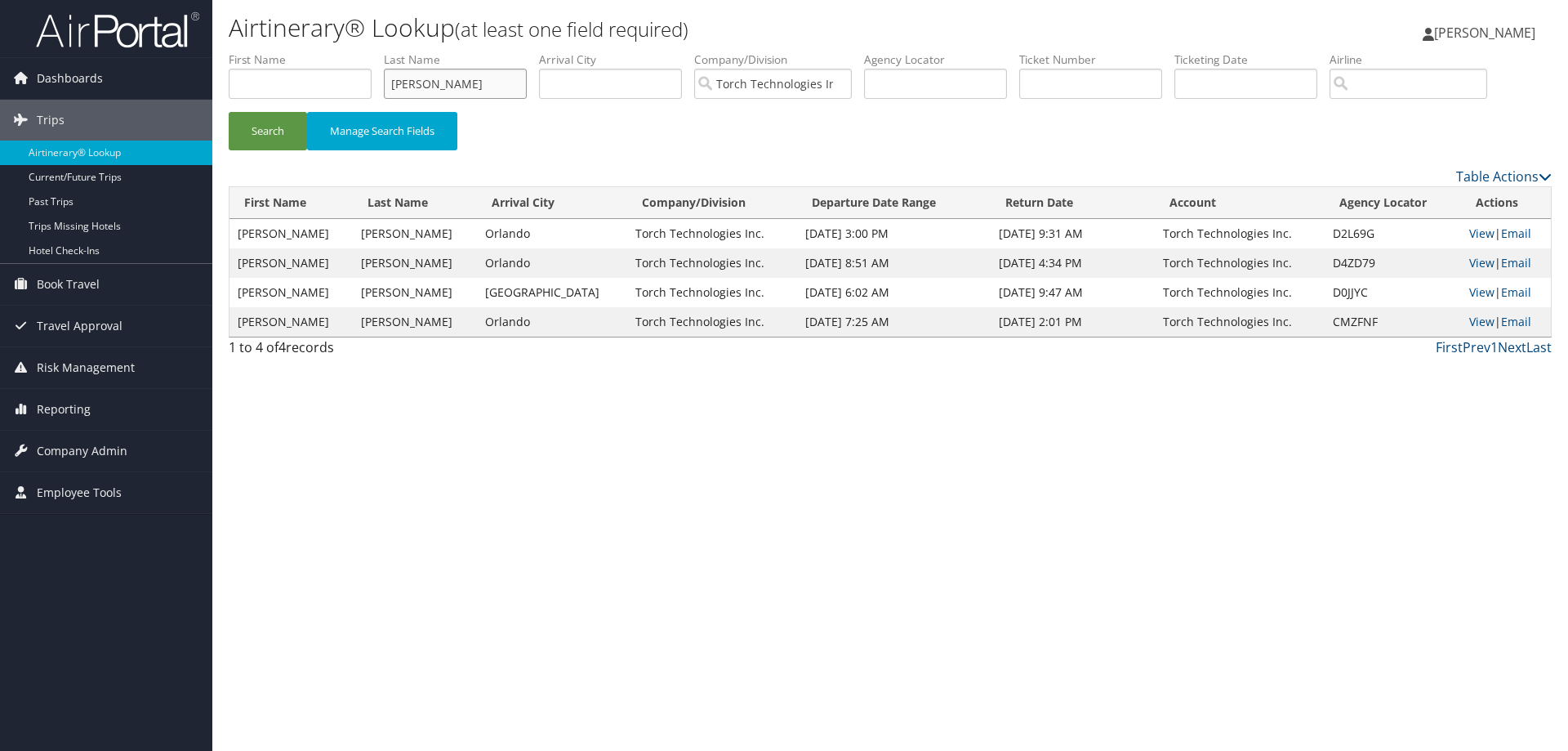
click at [317, 51] on ul "First Name Last Name minjares Departure City Arrival City Company/Division Torc…" at bounding box center [890, 51] width 1323 height 0
click at [282, 131] on button "Search" at bounding box center [268, 131] width 79 height 38
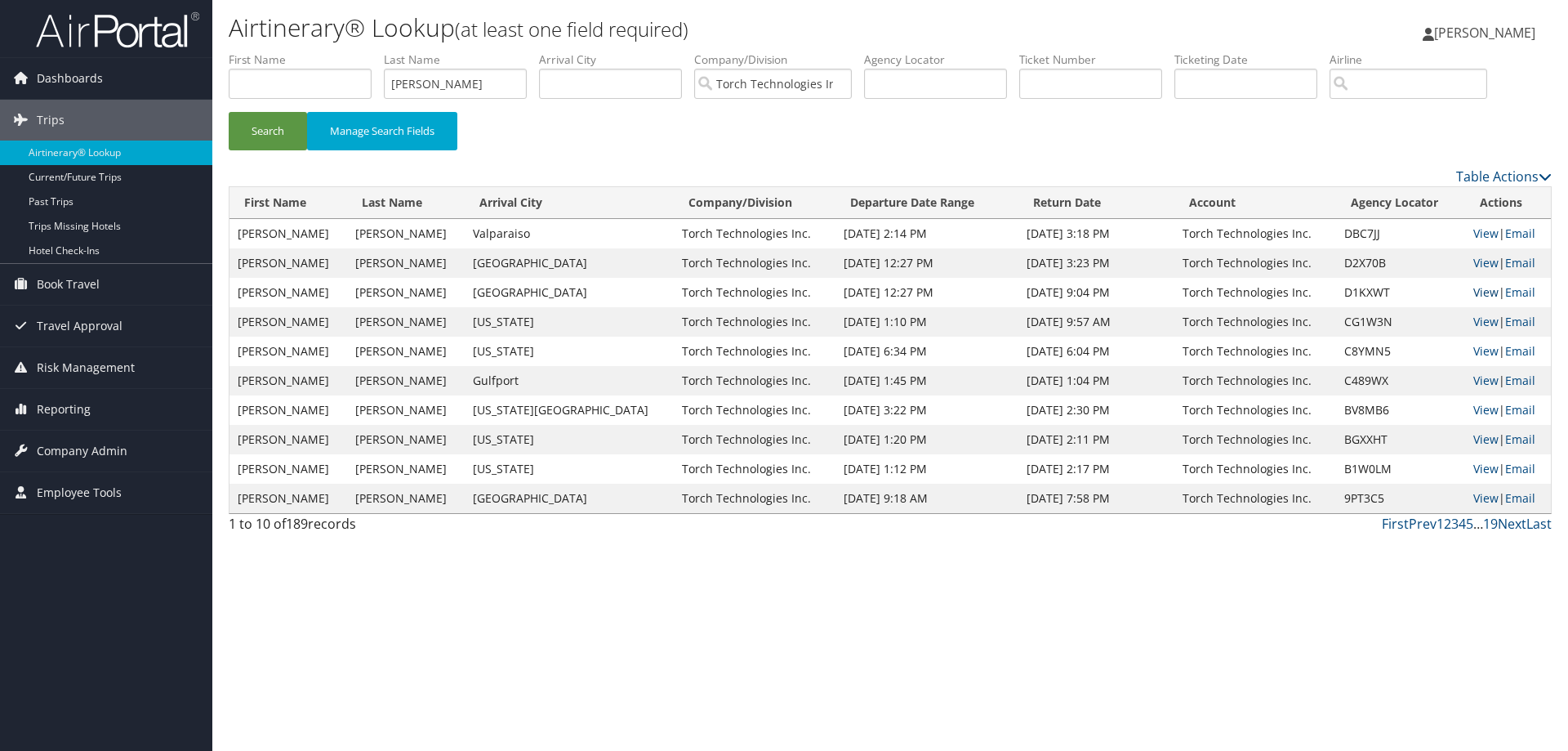
click at [1473, 288] on link "View" at bounding box center [1486, 292] width 25 height 15
drag, startPoint x: 464, startPoint y: 83, endPoint x: 376, endPoint y: 91, distance: 88.4
click at [381, 51] on ul "First Name Last Name mcleroy Departure City Arrival City Company/Division Torch…" at bounding box center [890, 51] width 1323 height 0
click at [276, 127] on button "Search" at bounding box center [268, 131] width 79 height 38
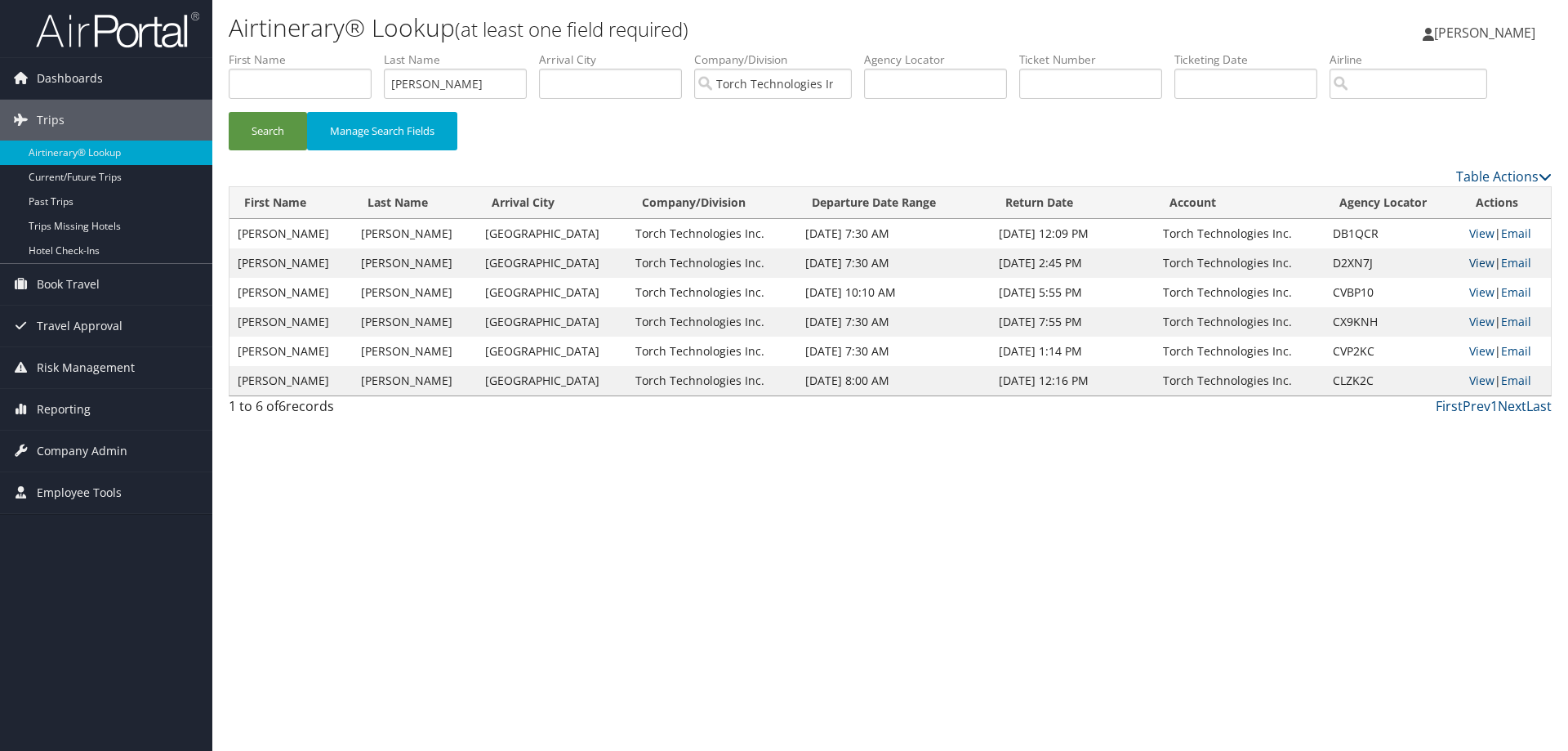
click at [1476, 260] on link "View" at bounding box center [1481, 262] width 25 height 15
click at [1470, 232] on link "View" at bounding box center [1481, 233] width 25 height 15
click at [1469, 291] on link "View" at bounding box center [1481, 292] width 25 height 15
click at [1474, 320] on link "View" at bounding box center [1481, 320] width 25 height 15
drag, startPoint x: 464, startPoint y: 90, endPoint x: 356, endPoint y: 98, distance: 108.3
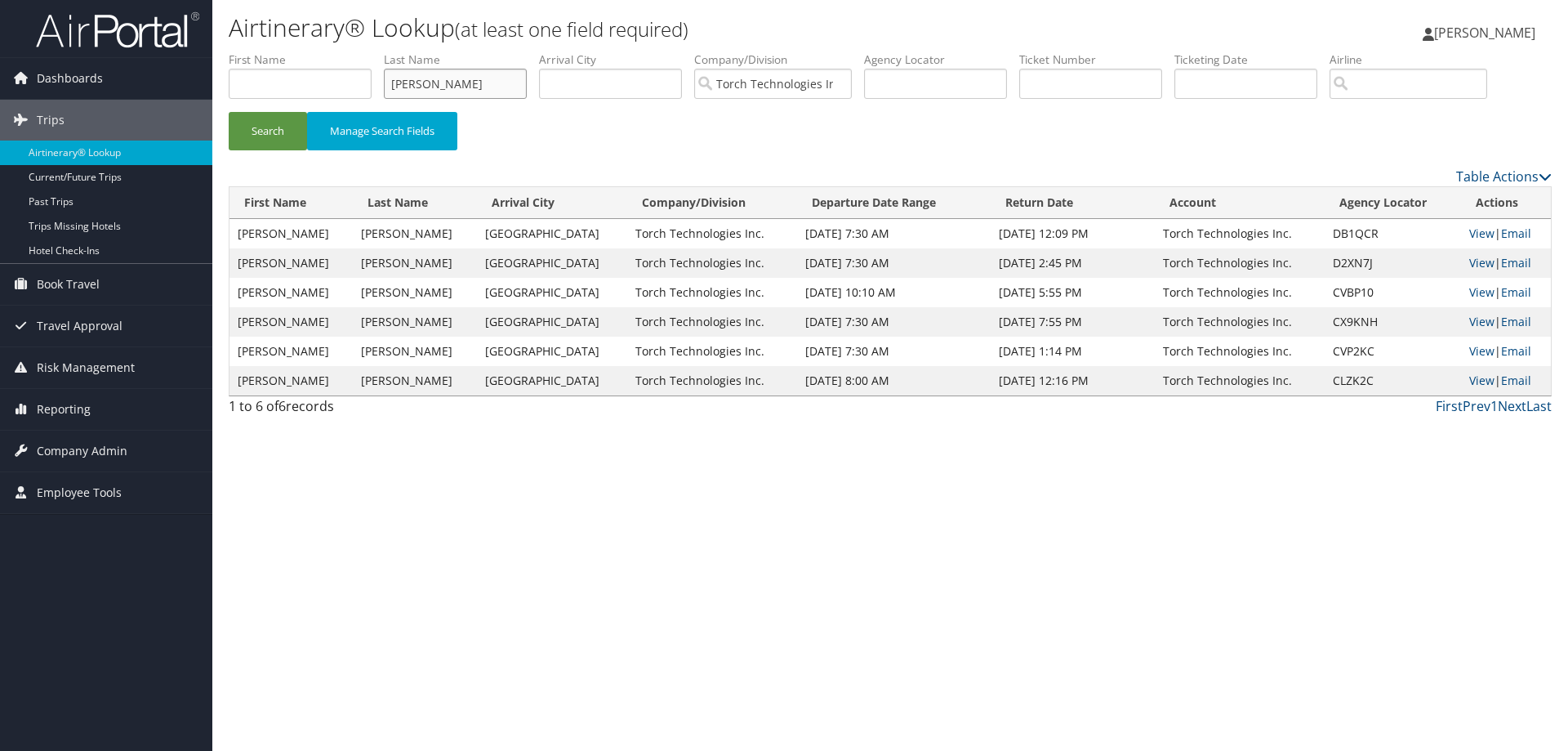
click at [357, 51] on ul "First Name Last Name mattox Departure City Arrival City Company/Division Torch …" at bounding box center [890, 51] width 1323 height 0
click at [270, 127] on button "Search" at bounding box center [268, 131] width 79 height 38
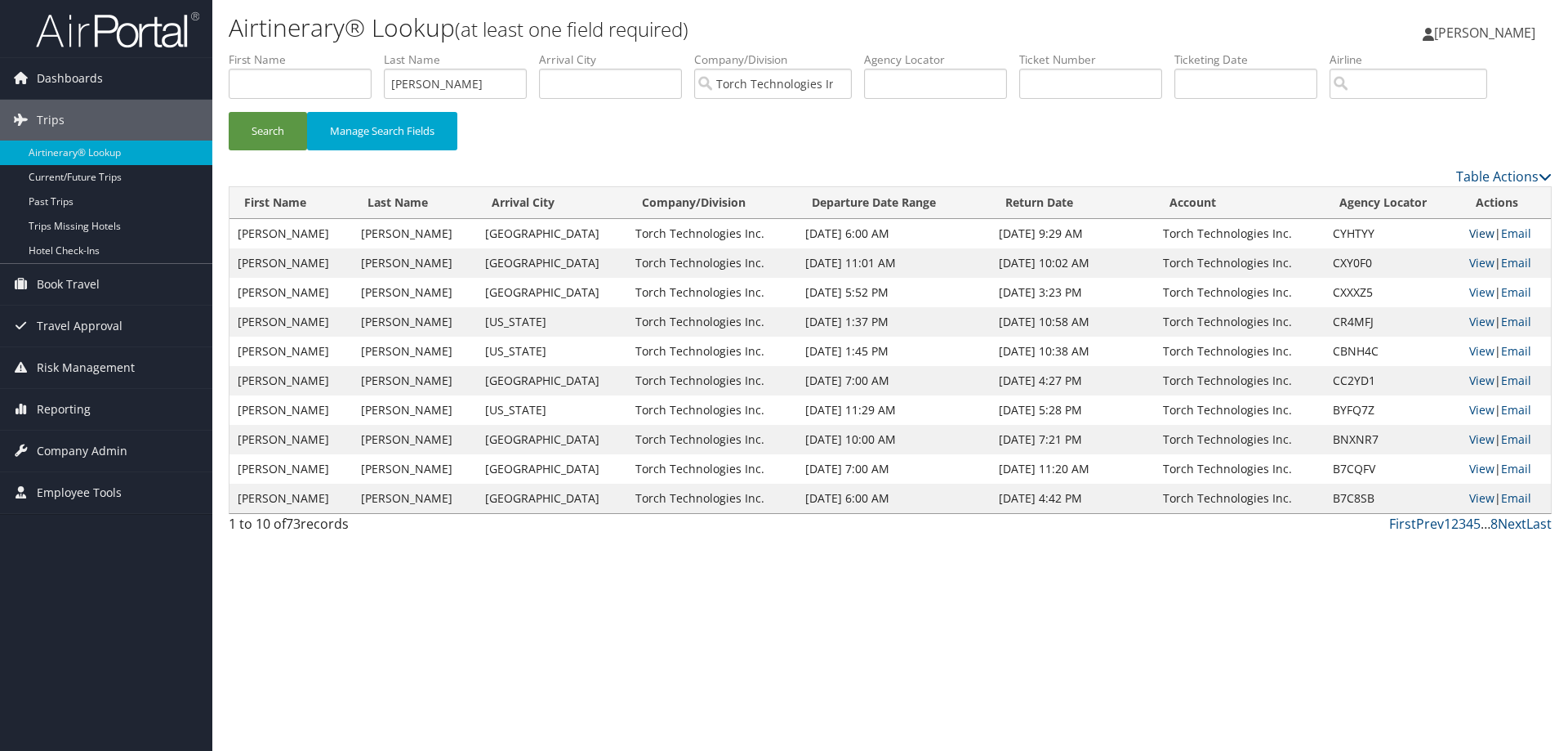
click at [1473, 235] on link "View" at bounding box center [1481, 233] width 25 height 15
drag, startPoint x: 484, startPoint y: 88, endPoint x: 343, endPoint y: 107, distance: 142.3
click at [343, 51] on ul "First Name Last Name Montgomery Departure City Arrival City Company/Division To…" at bounding box center [890, 51] width 1323 height 0
click at [275, 129] on button "Search" at bounding box center [268, 131] width 79 height 38
click at [1475, 234] on link "View" at bounding box center [1481, 233] width 25 height 15
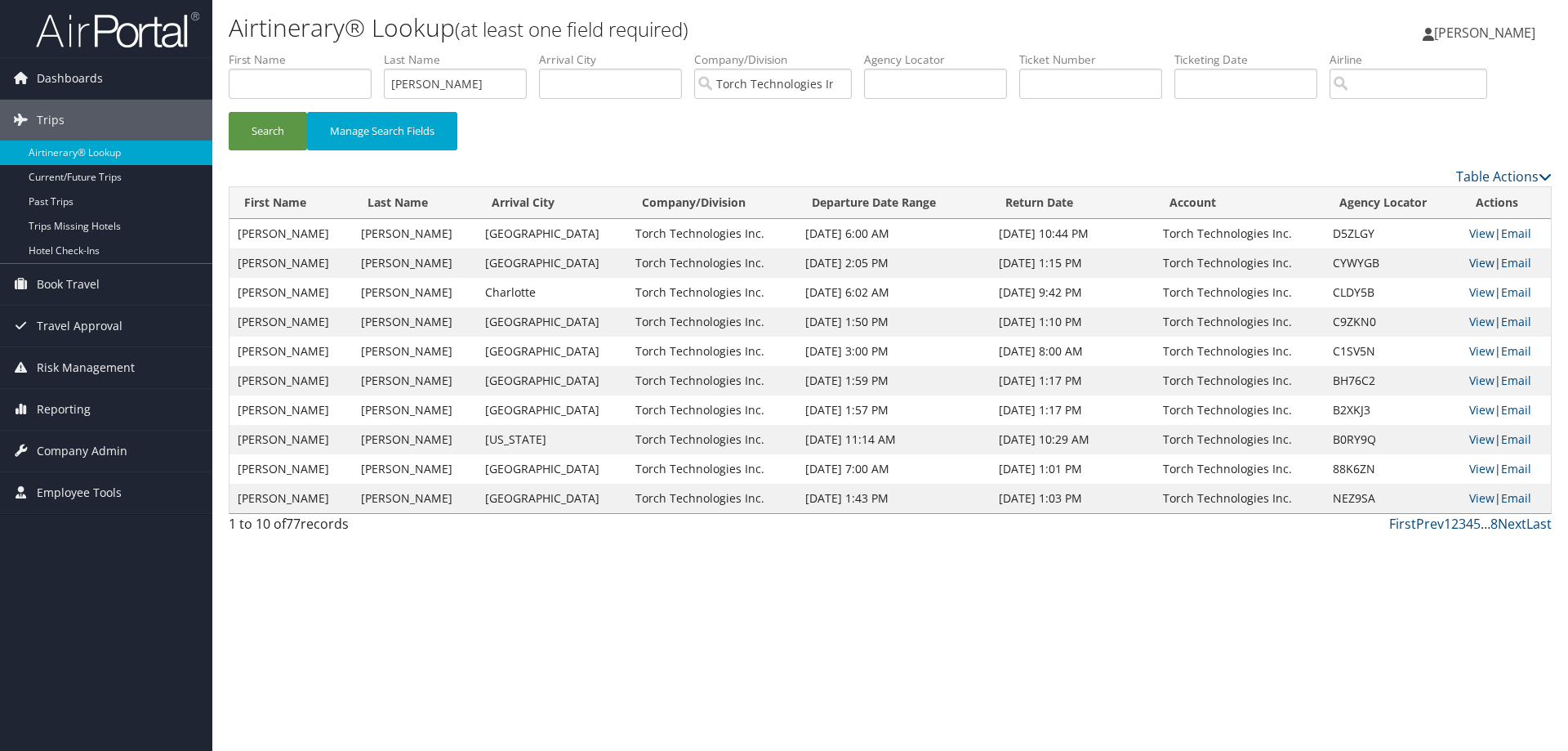
click at [1473, 261] on link "View" at bounding box center [1481, 262] width 25 height 15
drag, startPoint x: 471, startPoint y: 86, endPoint x: 335, endPoint y: 83, distance: 136.0
click at [335, 51] on ul "First Name Last Name Moriarty Departure City Arrival City Company/Division Torc…" at bounding box center [890, 51] width 1323 height 0
click at [277, 122] on button "Search" at bounding box center [268, 131] width 79 height 38
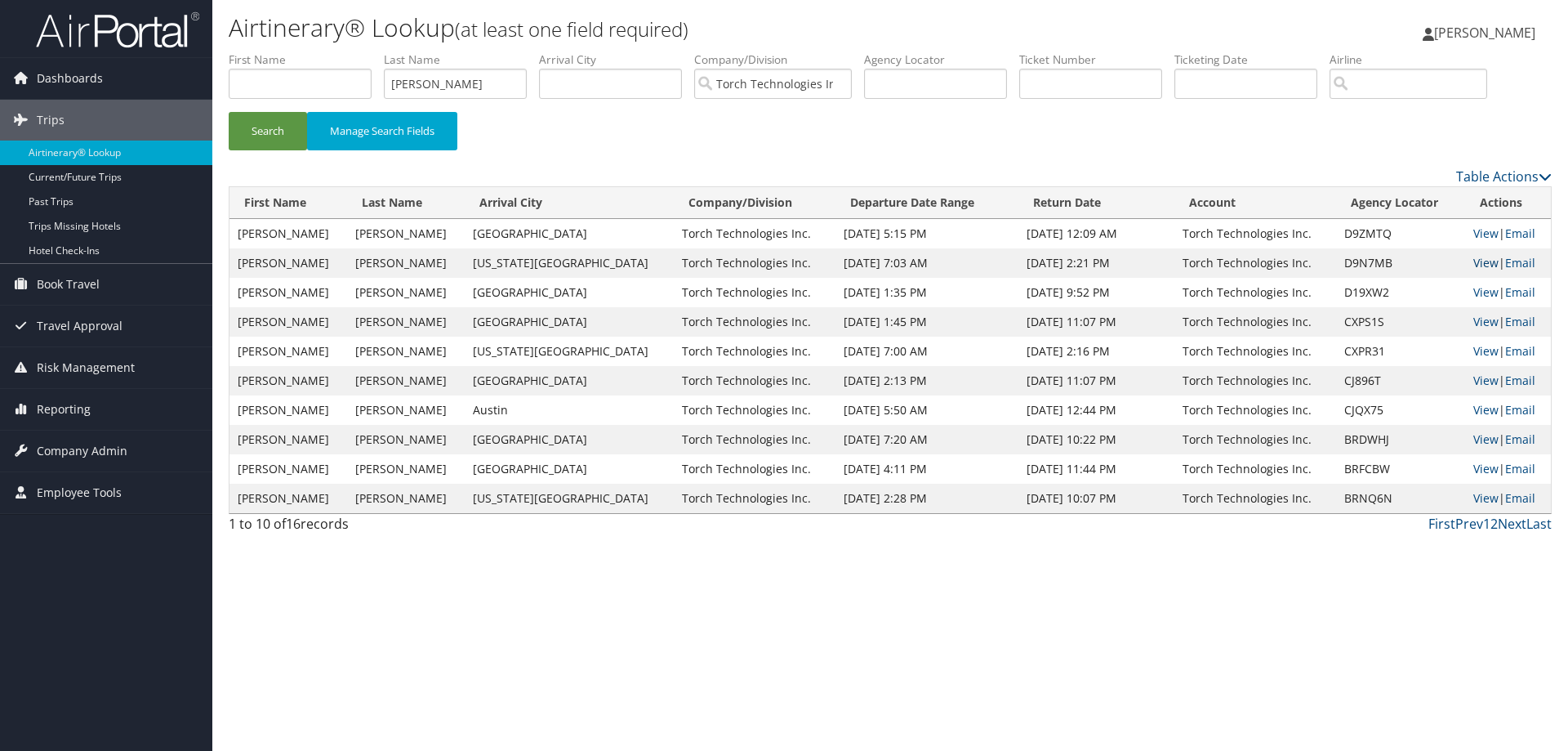
click at [1473, 264] on link "View" at bounding box center [1486, 262] width 25 height 15
click at [1474, 231] on link "View" at bounding box center [1486, 233] width 25 height 15
click at [1473, 294] on link "View" at bounding box center [1486, 292] width 25 height 15
click at [1477, 321] on link "View" at bounding box center [1486, 320] width 25 height 15
click at [1473, 350] on link "View" at bounding box center [1486, 350] width 25 height 15
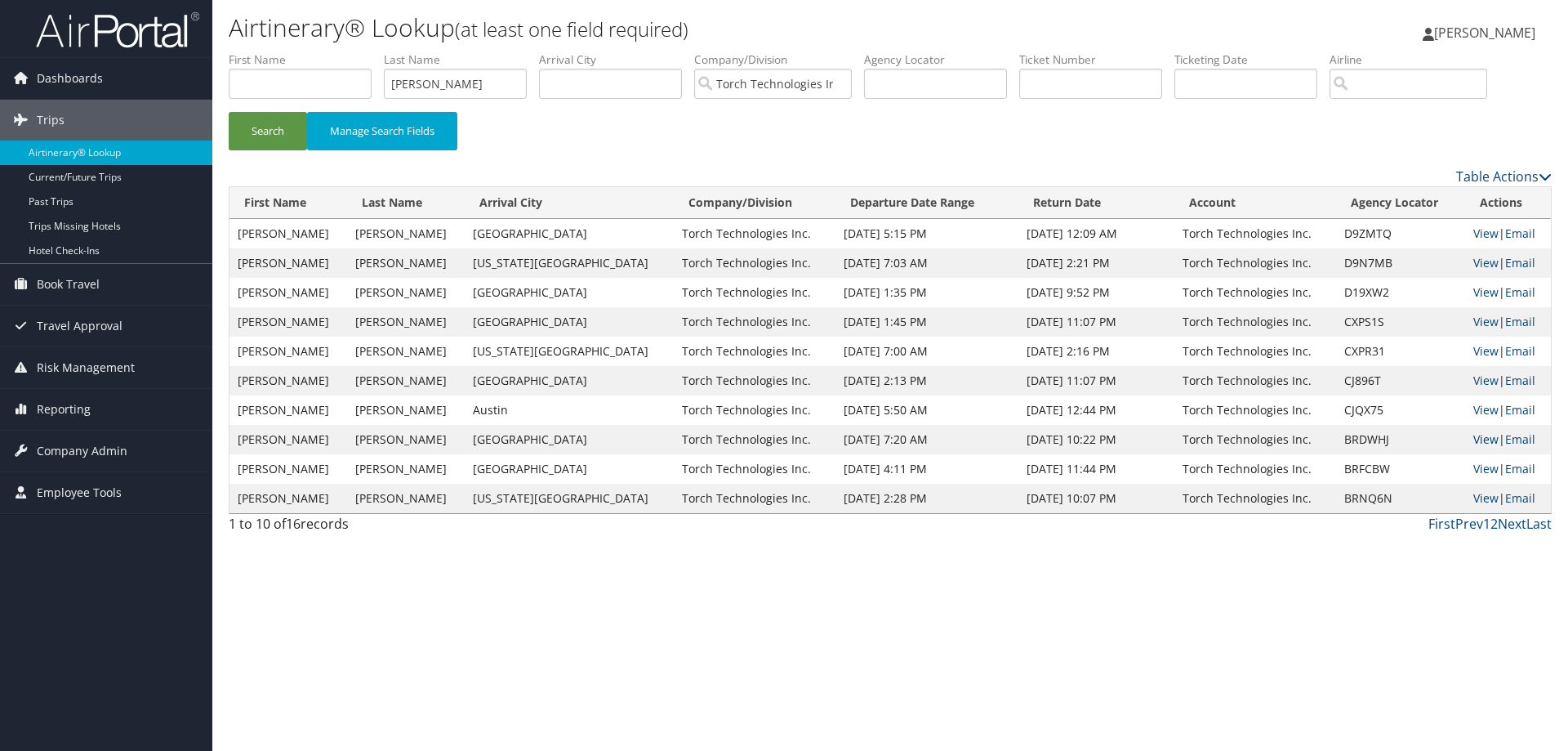
click at [1473, 440] on link "View" at bounding box center [1486, 439] width 25 height 15
drag, startPoint x: 473, startPoint y: 79, endPoint x: 345, endPoint y: 91, distance: 128.6
click at [345, 51] on ul "First Name Last Name McCarty Departure City Arrival City Company/Division Torch…" at bounding box center [890, 51] width 1323 height 0
click at [284, 124] on button "Search" at bounding box center [268, 131] width 79 height 38
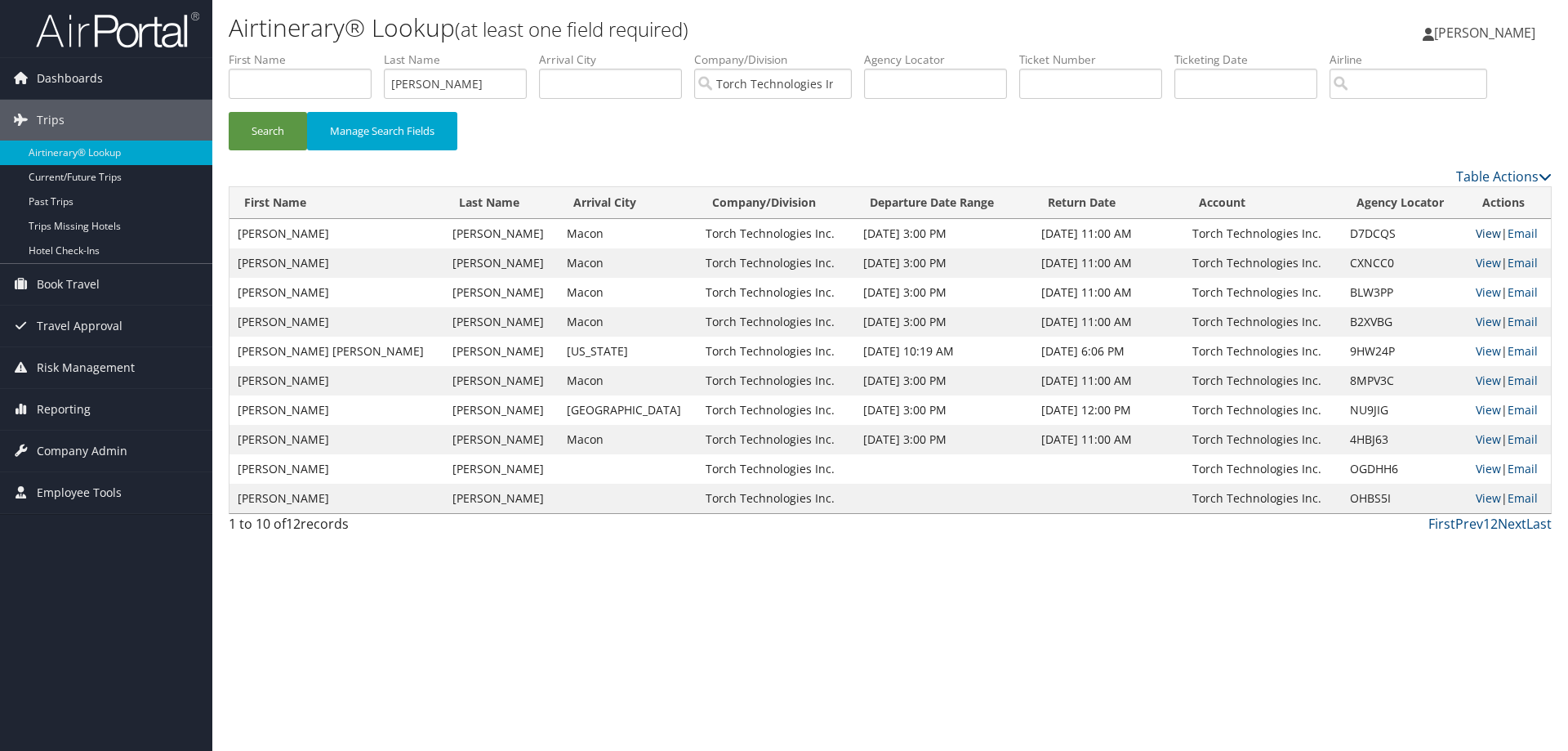
click at [1478, 235] on link "View" at bounding box center [1488, 233] width 25 height 15
click at [1476, 263] on link "View" at bounding box center [1488, 262] width 25 height 15
drag, startPoint x: 473, startPoint y: 88, endPoint x: 371, endPoint y: 86, distance: 102.0
click at [371, 51] on ul "First Name Last Name McCormick Departure City Arrival City Company/Division Tor…" at bounding box center [890, 51] width 1323 height 0
click at [291, 127] on button "Search" at bounding box center [268, 131] width 79 height 38
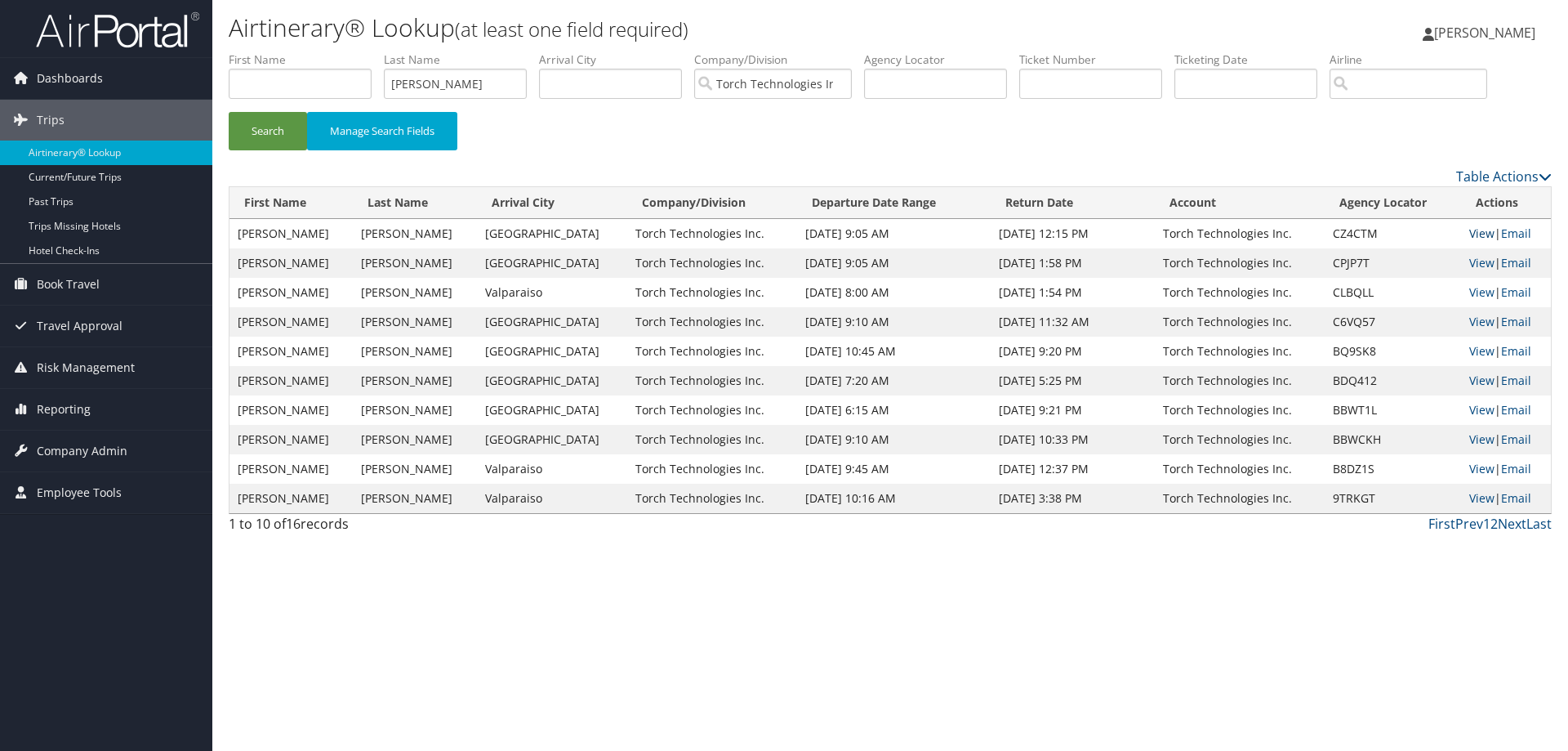
click at [1469, 231] on link "View" at bounding box center [1481, 233] width 25 height 15
drag, startPoint x: 471, startPoint y: 86, endPoint x: 366, endPoint y: 86, distance: 105.0
click at [366, 51] on ul "First Name Last Name mcelwain Departure City Arrival City Company/Division Torc…" at bounding box center [890, 51] width 1323 height 0
click at [266, 127] on button "Search" at bounding box center [268, 131] width 79 height 38
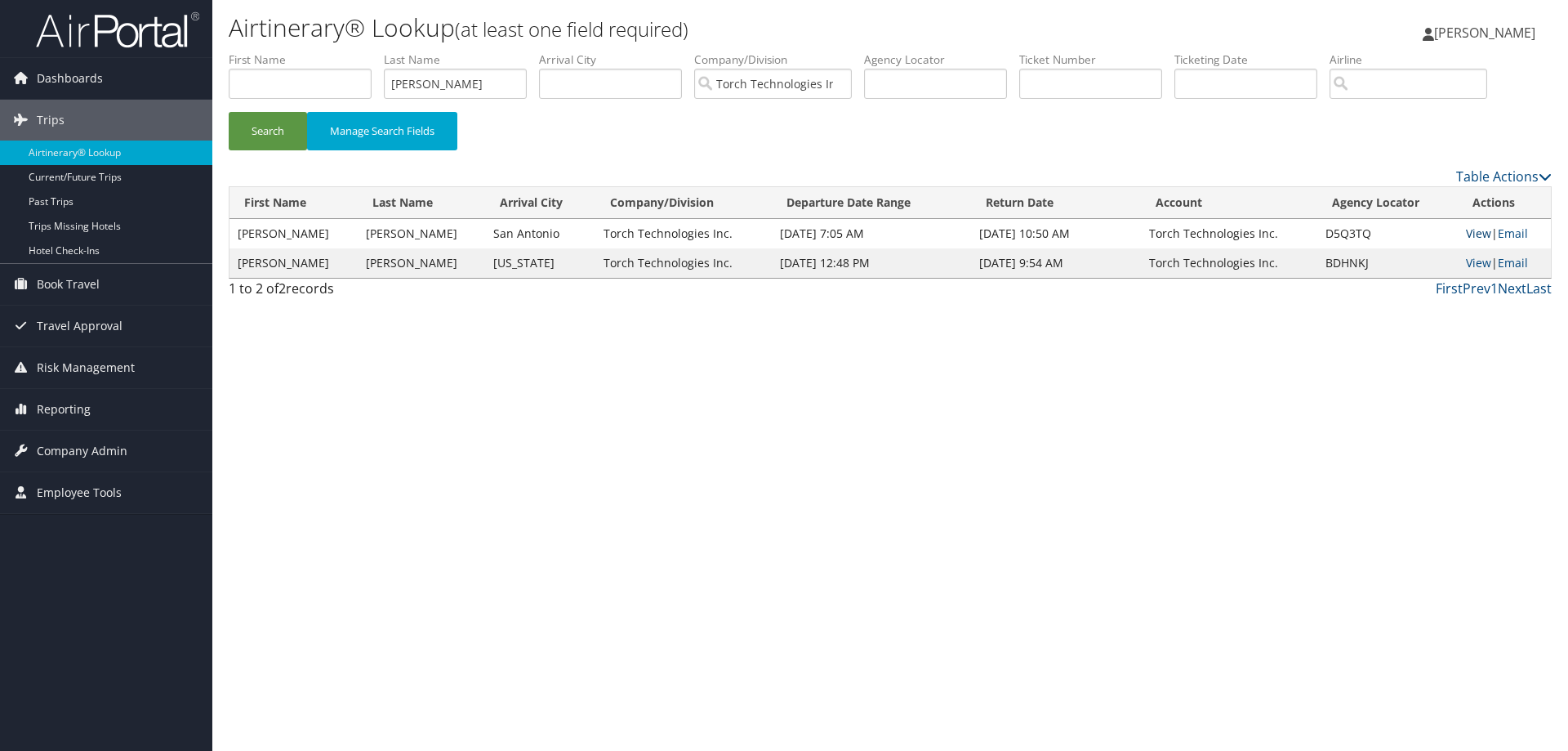
click at [1471, 235] on link "View" at bounding box center [1479, 233] width 25 height 15
drag, startPoint x: 447, startPoint y: 87, endPoint x: 362, endPoint y: 112, distance: 88.6
click at [362, 112] on form "First Name Last Name mcgill Departure City Arrival City Company/Division Torch …" at bounding box center [890, 108] width 1323 height 115
click at [285, 131] on button "Search" at bounding box center [268, 131] width 79 height 38
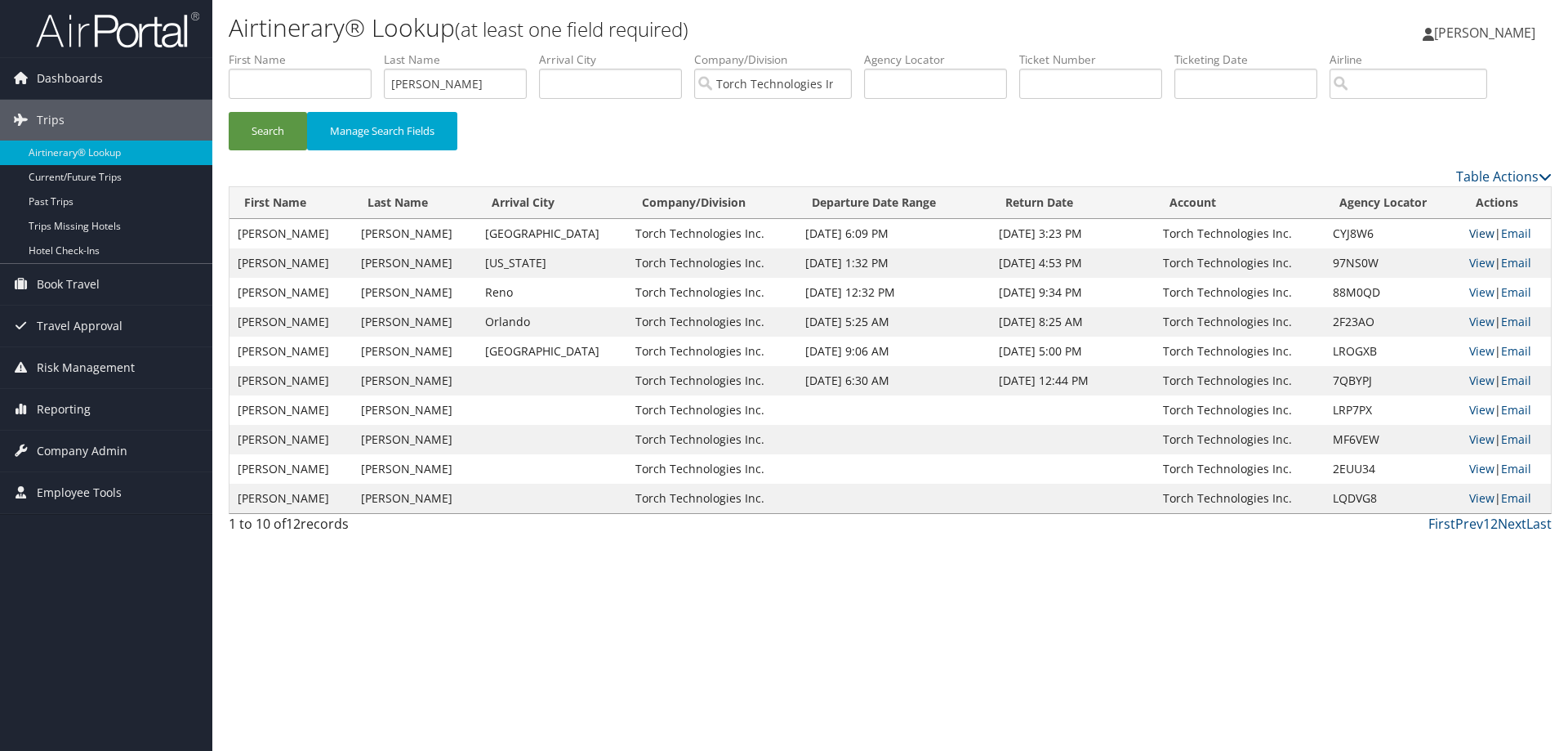
click at [1475, 230] on link "View" at bounding box center [1481, 233] width 25 height 15
drag, startPoint x: 469, startPoint y: 80, endPoint x: 390, endPoint y: 86, distance: 79.2
click at [390, 86] on input "mentz" at bounding box center [456, 84] width 143 height 30
click at [280, 121] on button "Search" at bounding box center [268, 131] width 79 height 38
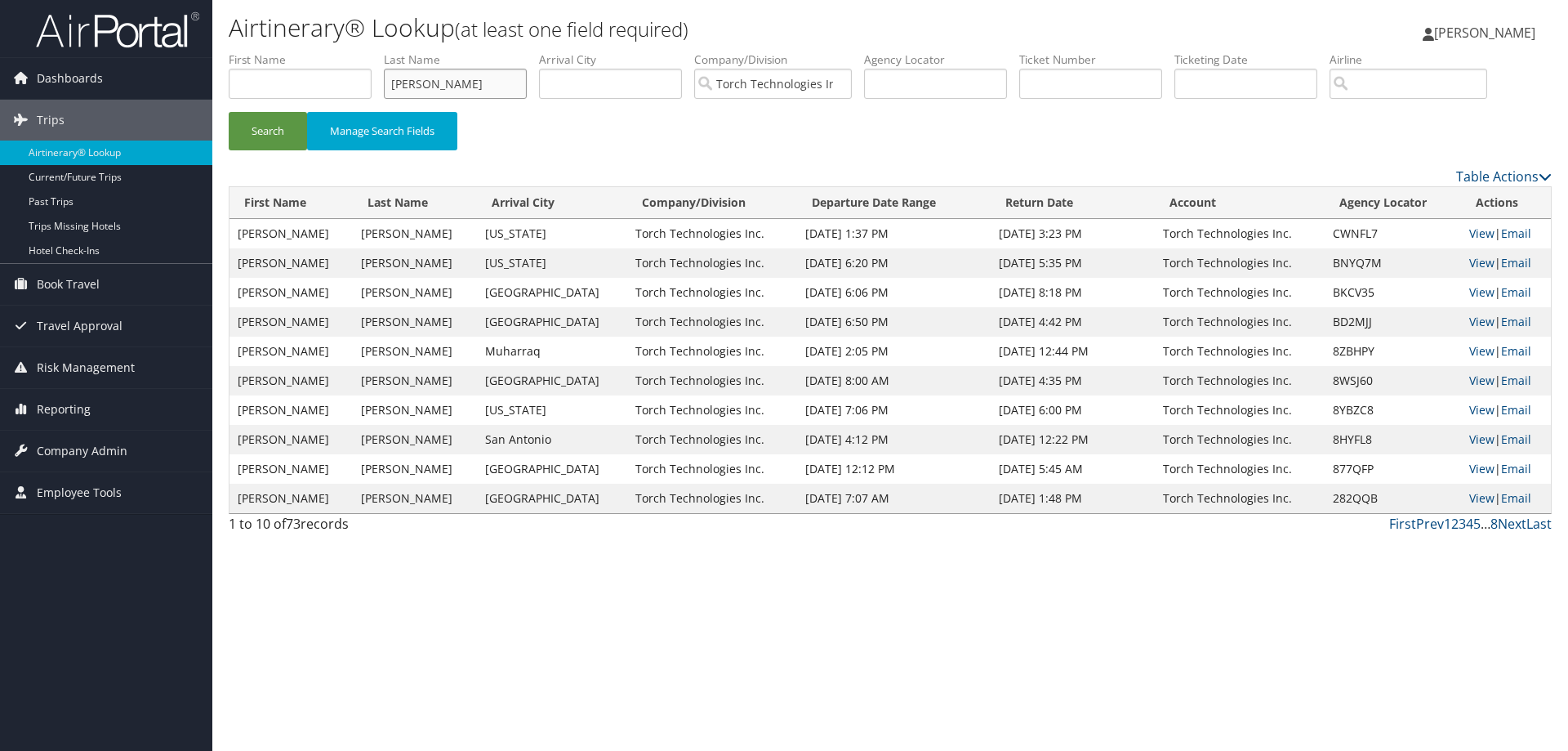
drag, startPoint x: 462, startPoint y: 82, endPoint x: 333, endPoint y: 87, distance: 129.1
click at [333, 51] on ul "First Name Last Name mcclure Departure City Arrival City Company/Division Torch…" at bounding box center [890, 51] width 1323 height 0
click at [246, 132] on button "Search" at bounding box center [268, 131] width 79 height 38
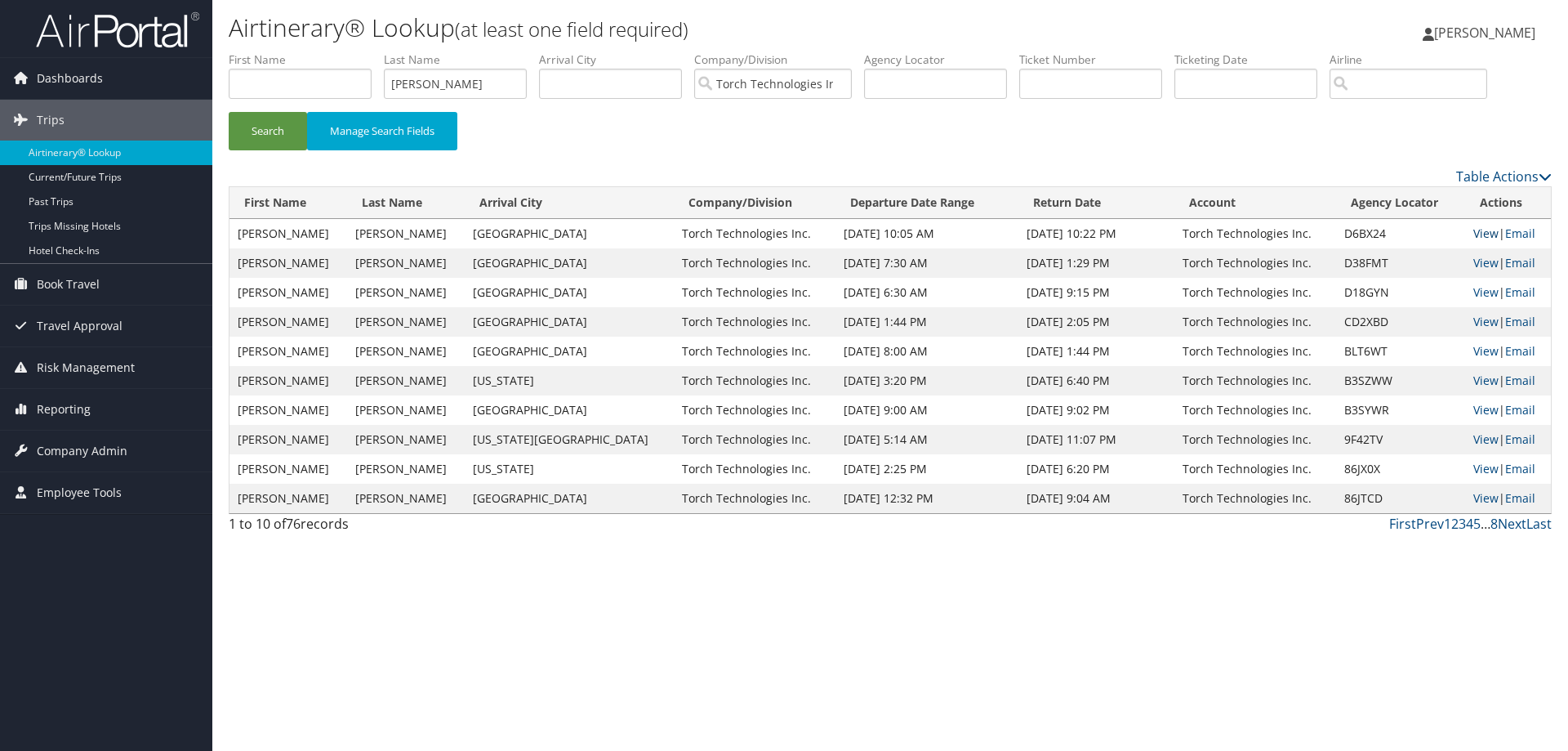
click at [1473, 231] on link "View" at bounding box center [1486, 233] width 25 height 15
click at [1473, 288] on link "View" at bounding box center [1486, 292] width 25 height 15
click at [1477, 260] on link "View" at bounding box center [1486, 262] width 25 height 15
drag, startPoint x: 471, startPoint y: 90, endPoint x: 325, endPoint y: 88, distance: 146.0
click at [325, 51] on ul "First Name Last Name Neveu Departure City Arrival City Company/Division Torch T…" at bounding box center [890, 51] width 1323 height 0
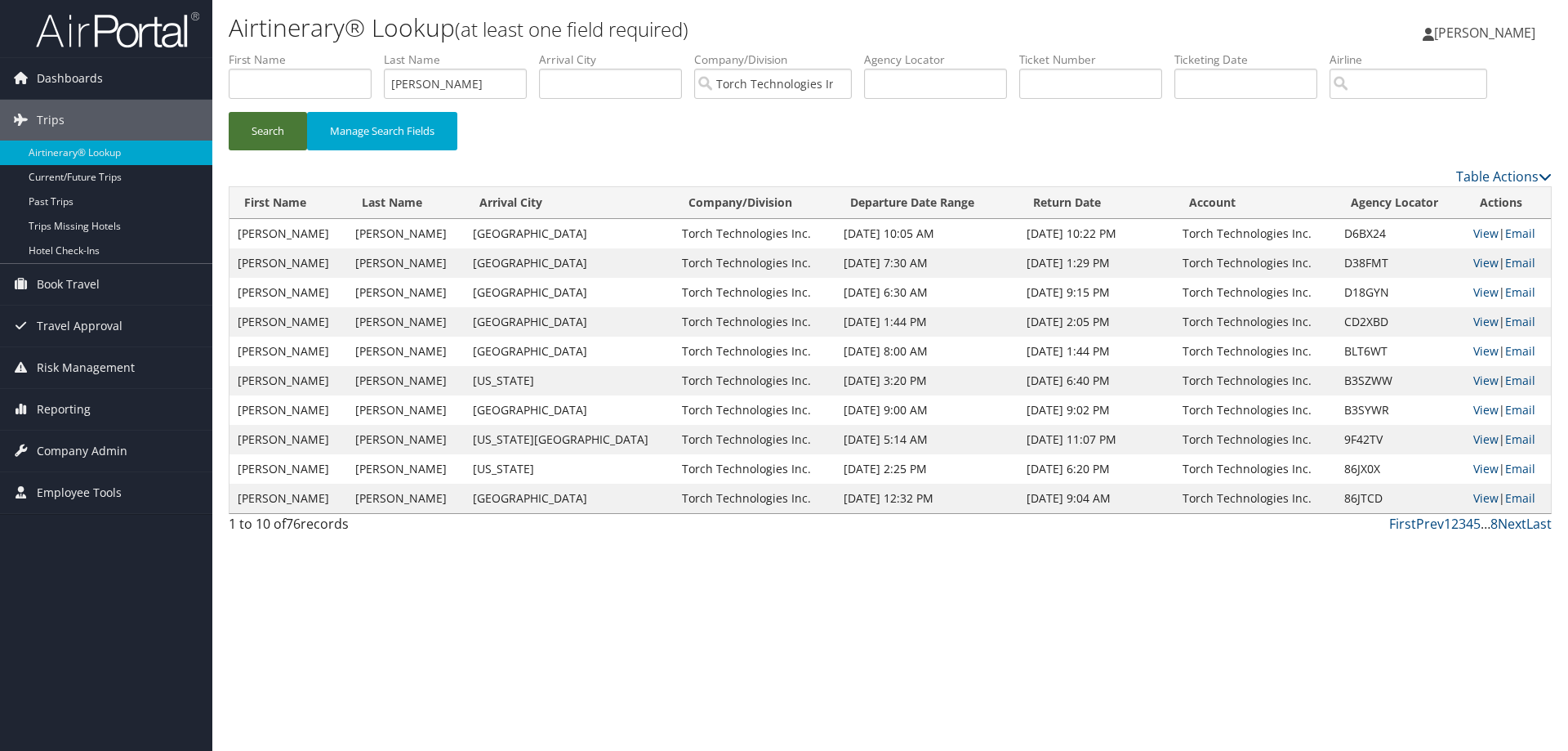
click at [258, 136] on button "Search" at bounding box center [268, 131] width 79 height 38
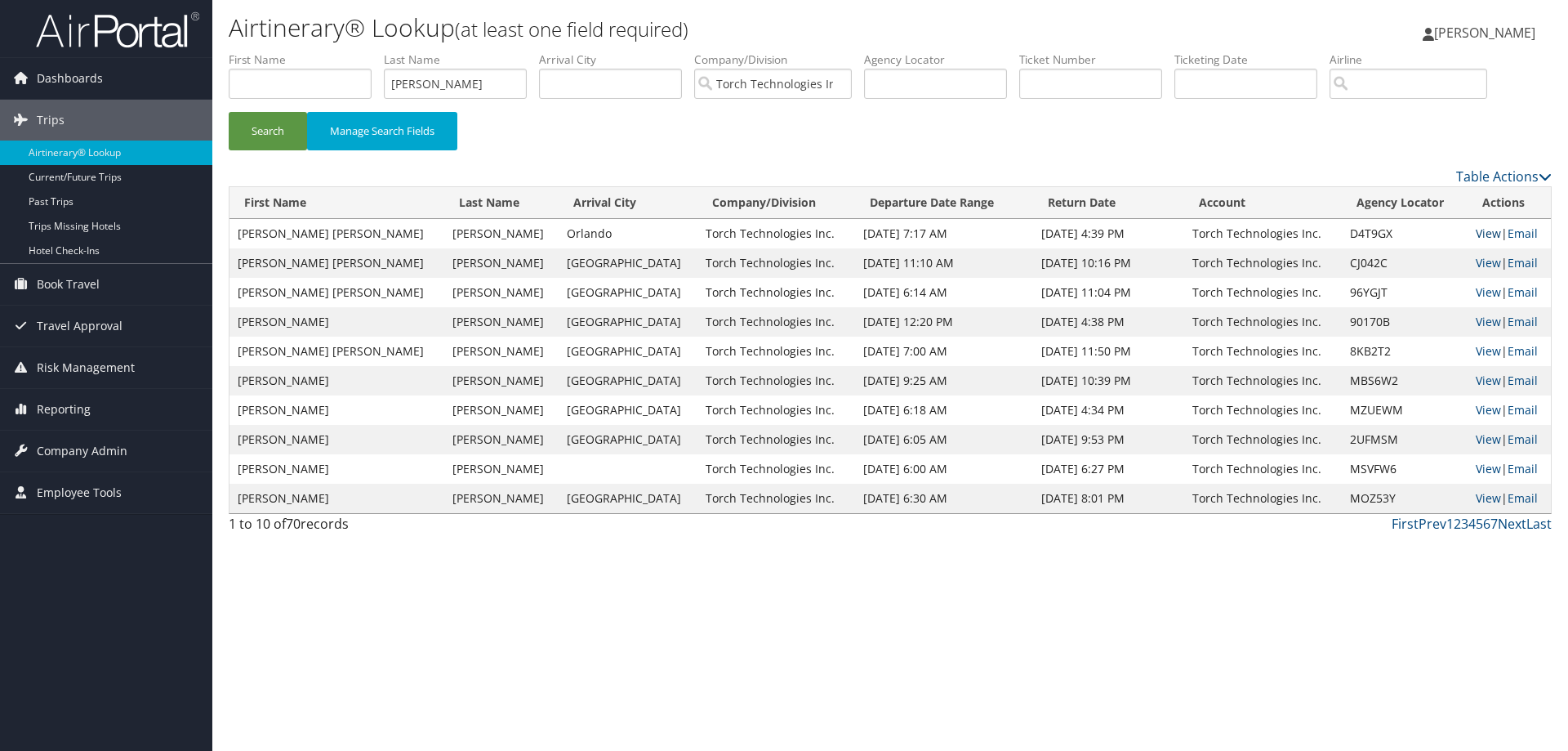
click at [1476, 235] on link "View" at bounding box center [1488, 233] width 25 height 15
drag, startPoint x: 442, startPoint y: 82, endPoint x: 362, endPoint y: 93, distance: 80.8
click at [362, 51] on ul "First Name Last Name curry Departure City Arrival City Company/Division Torch T…" at bounding box center [890, 51] width 1323 height 0
type input "Preston"
click at [252, 126] on button "Search" at bounding box center [268, 131] width 79 height 38
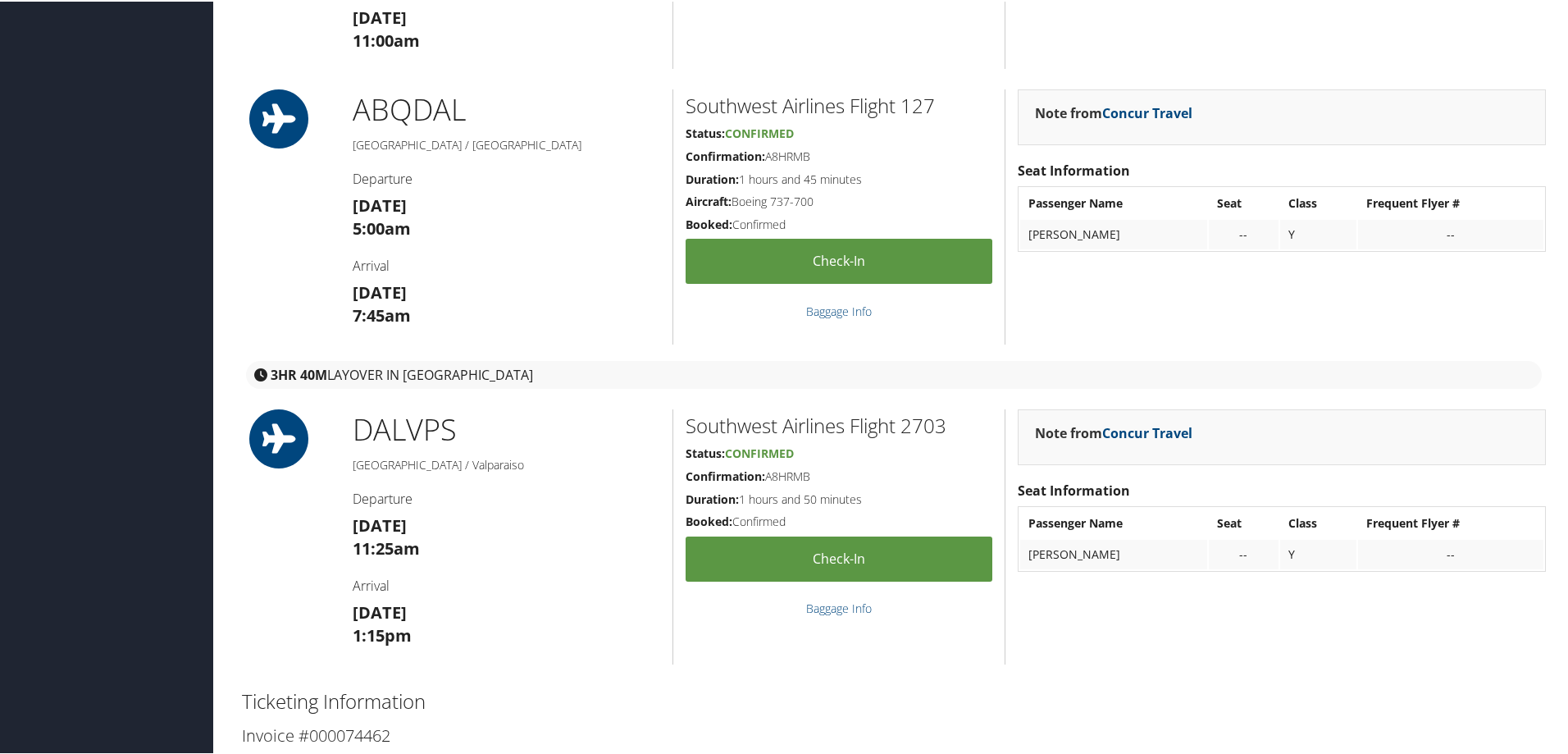
scroll to position [2214, 0]
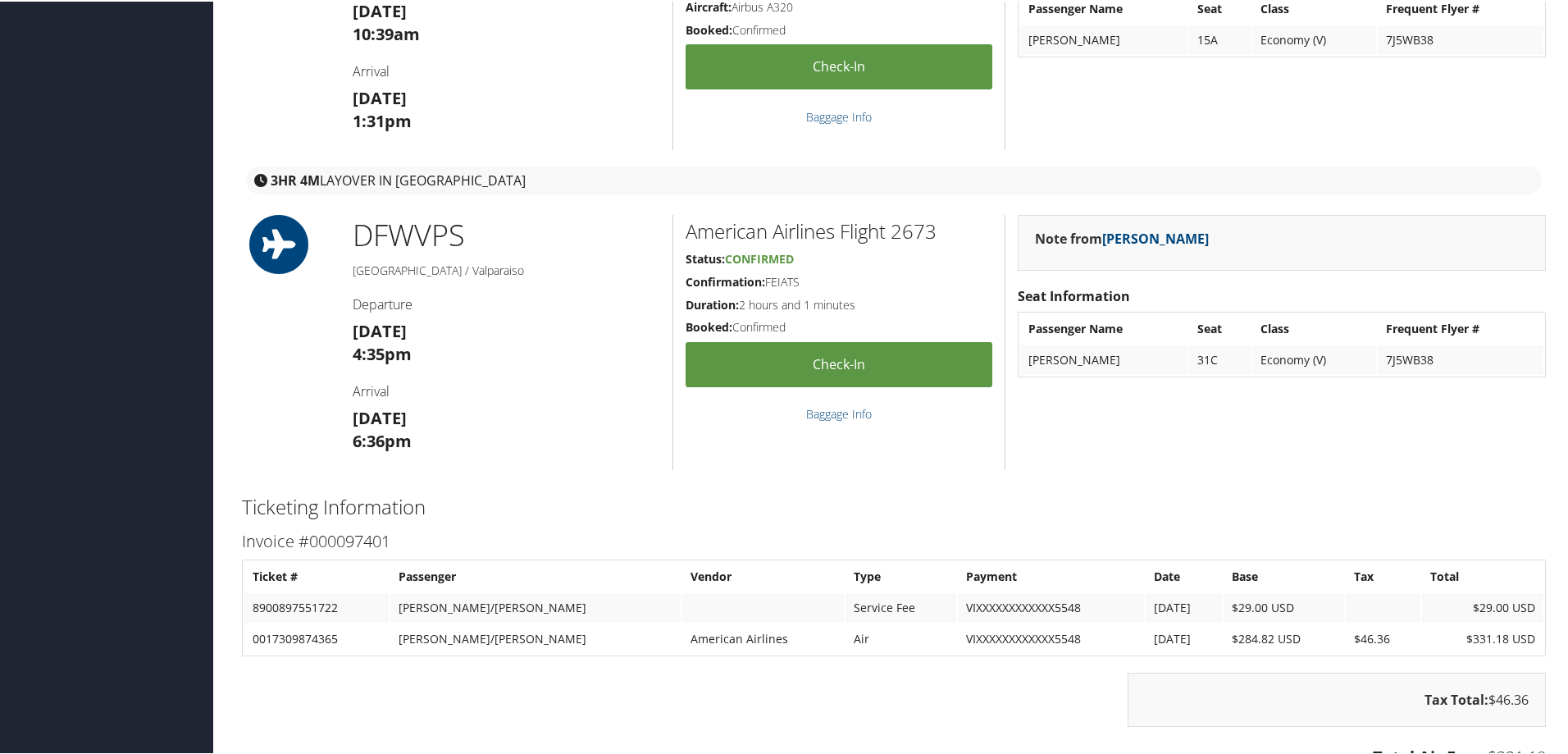
scroll to position [984, 0]
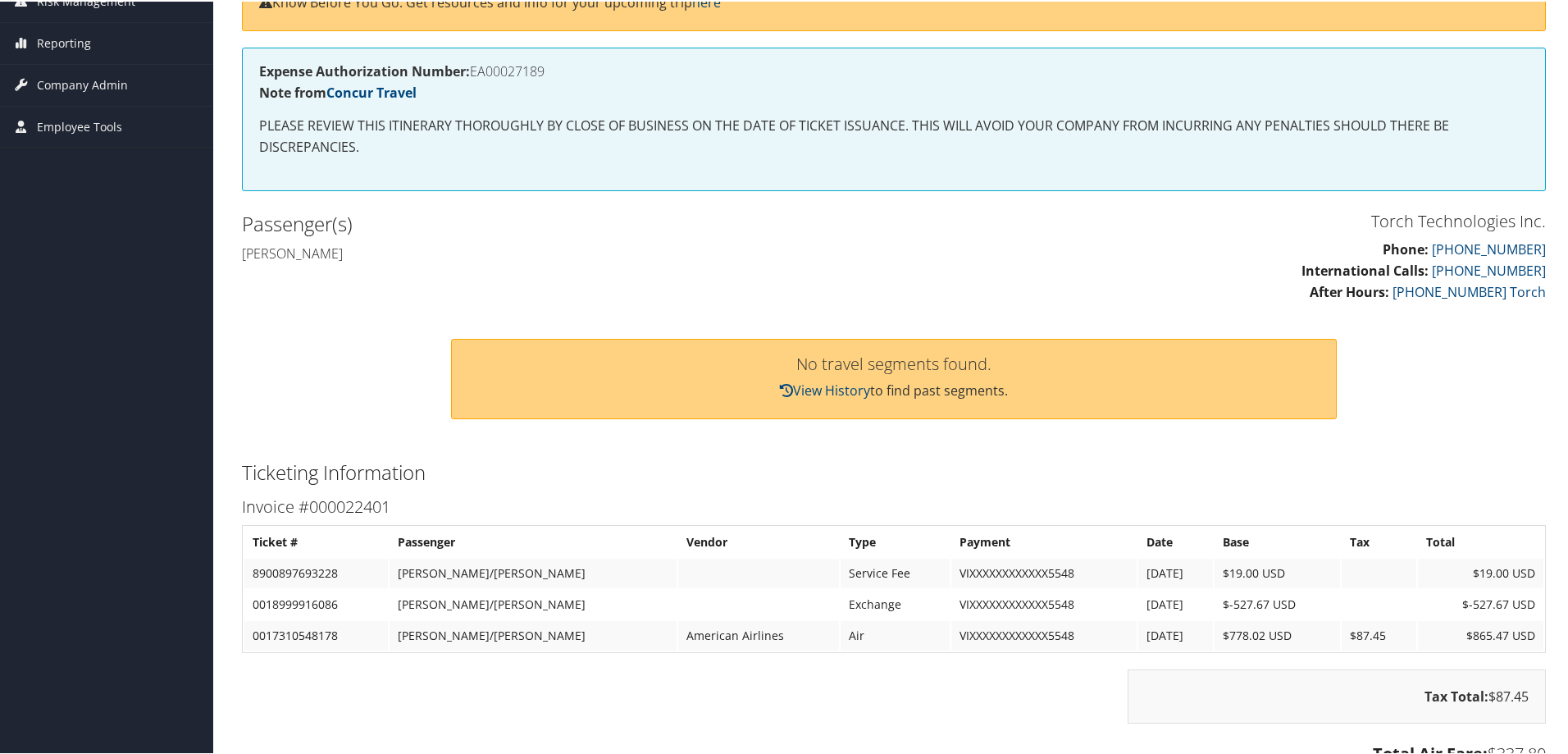
scroll to position [164, 0]
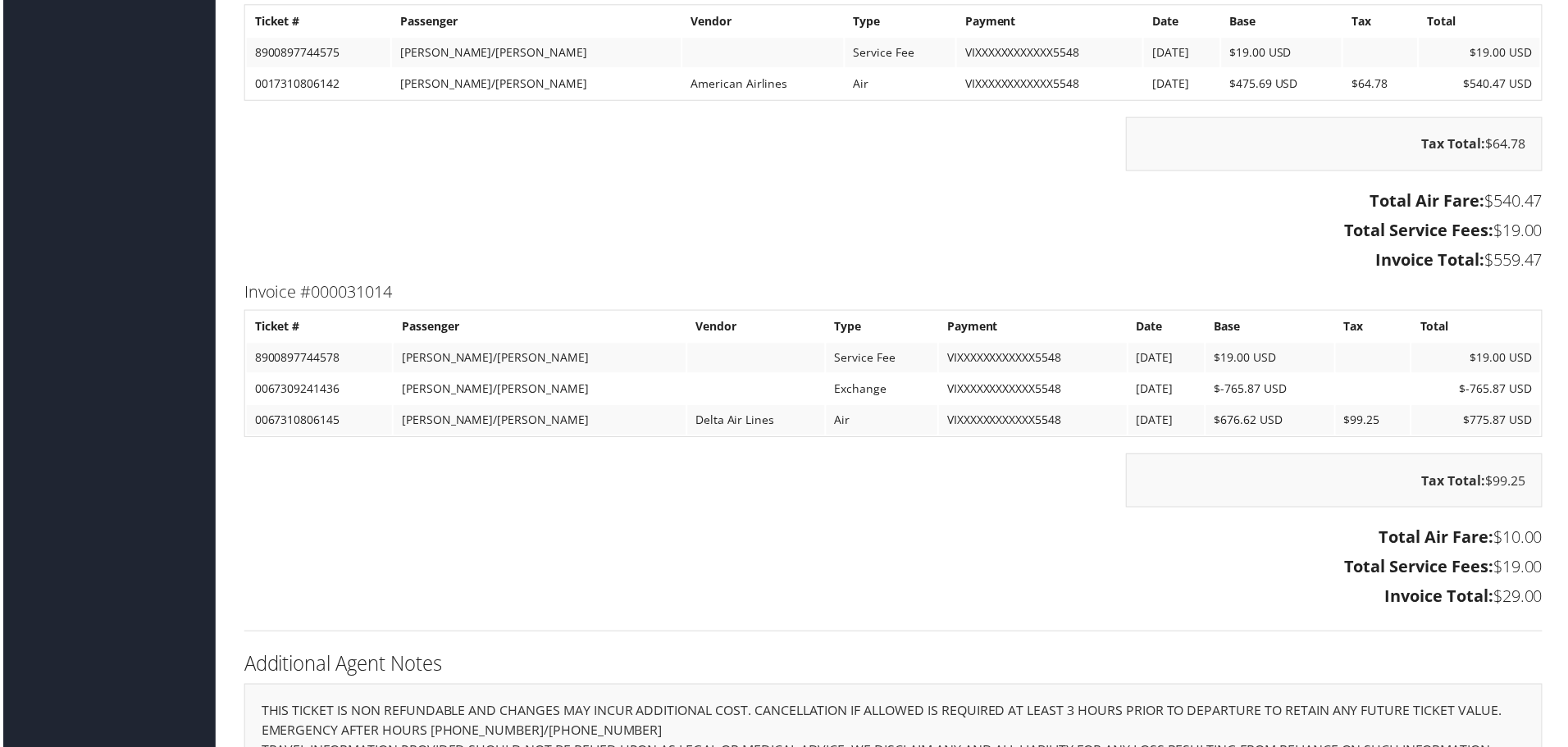
scroll to position [2132, 0]
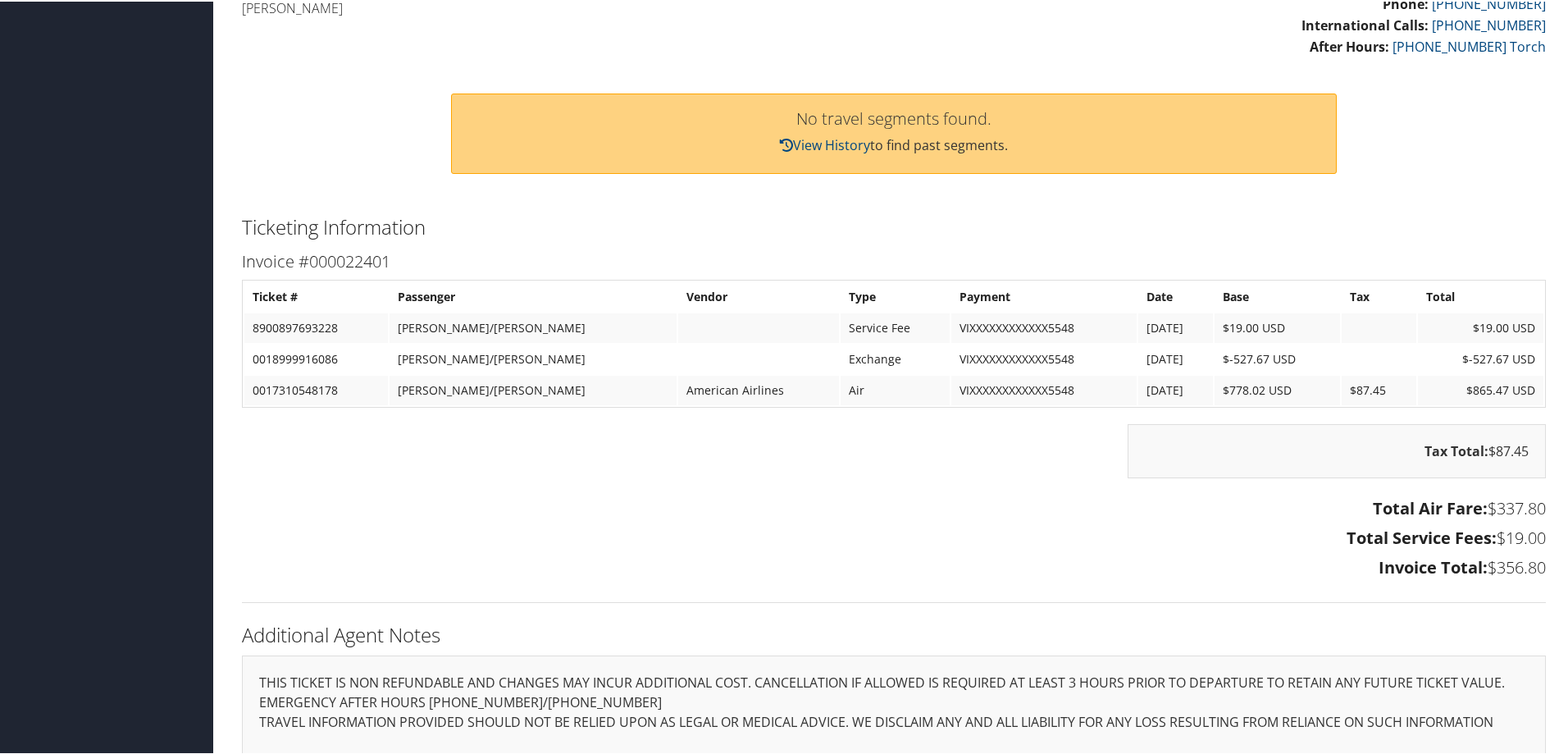
scroll to position [492, 0]
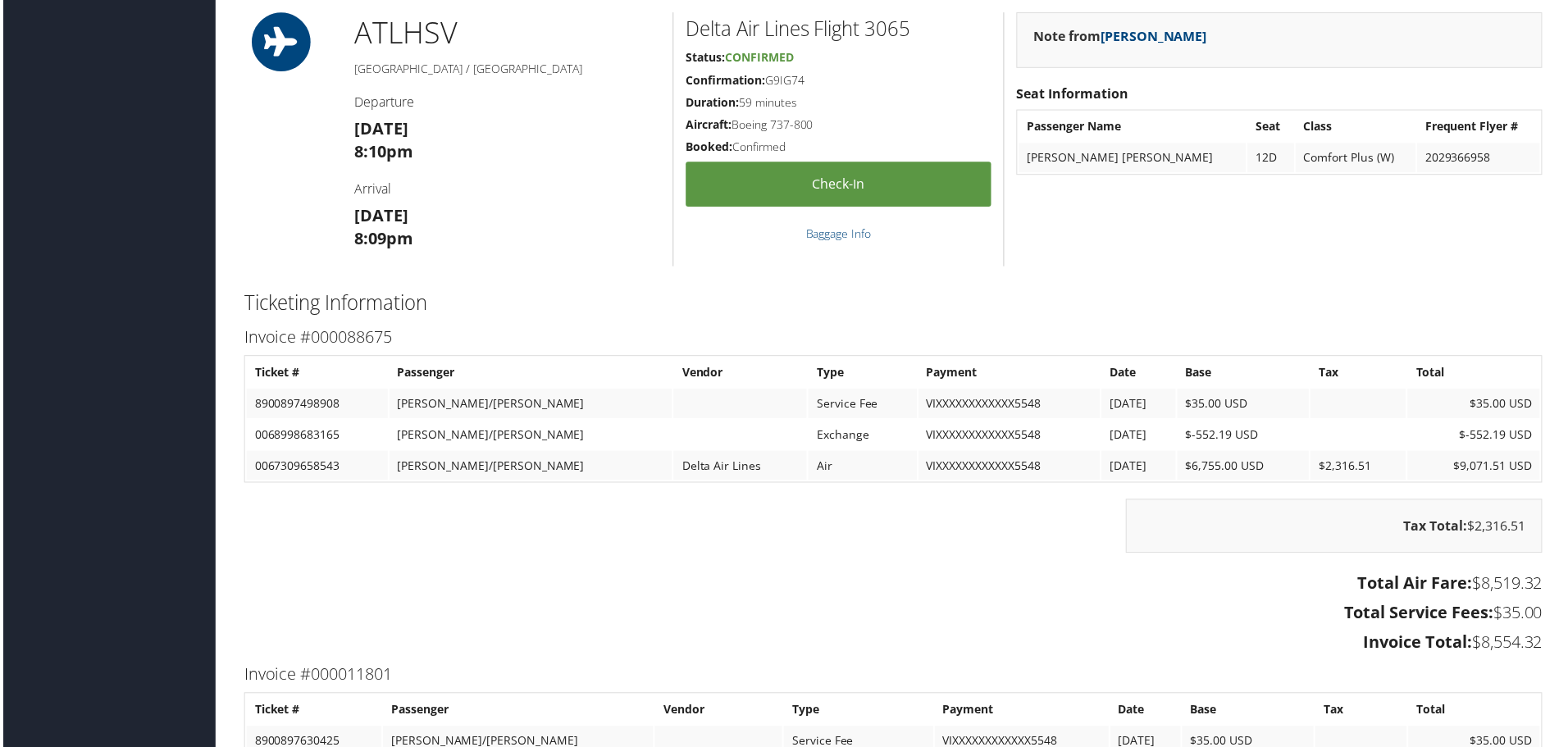
scroll to position [3281, 0]
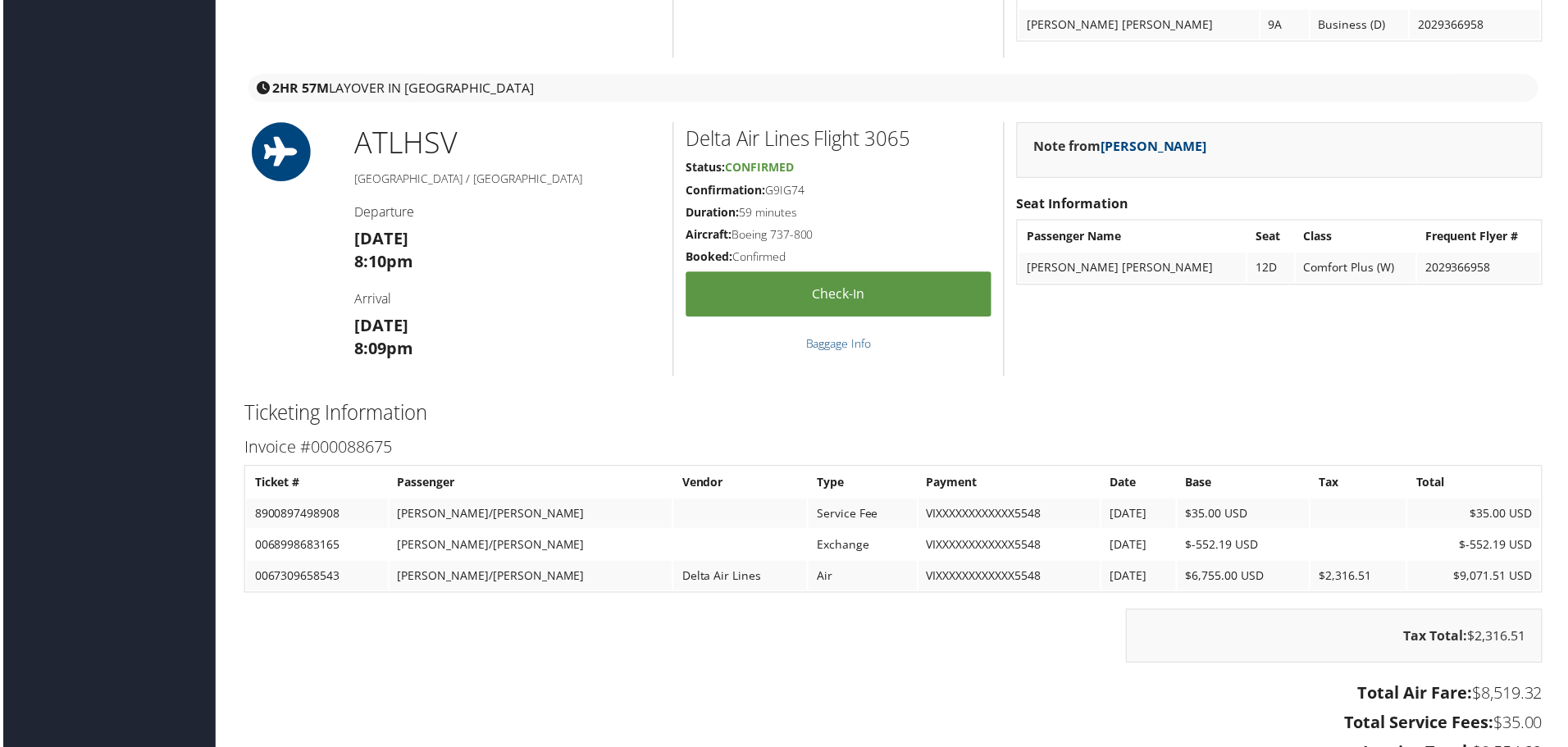
click at [457, 229] on h3 "Thu 23 Oct 8:10pm" at bounding box center [506, 252] width 307 height 46
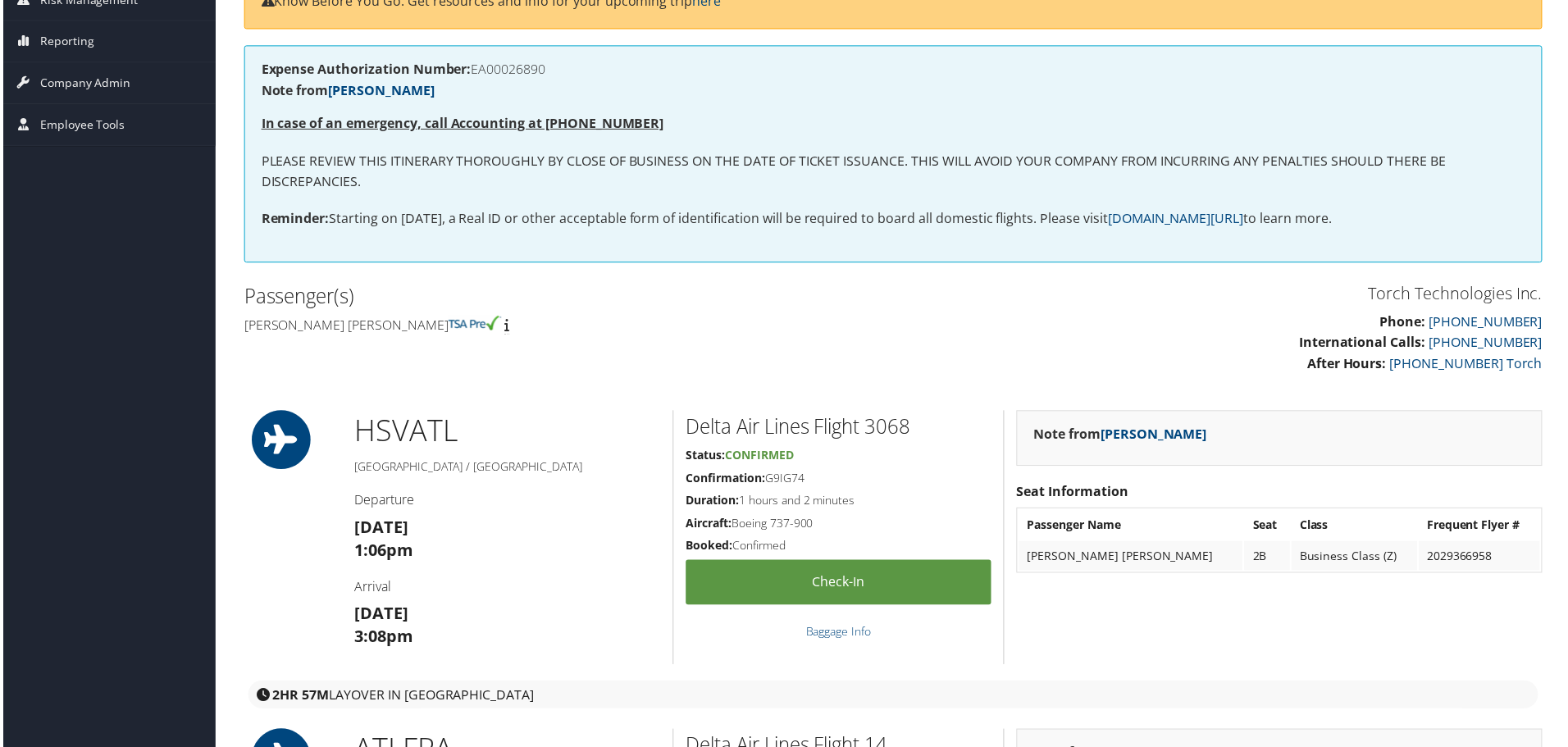
scroll to position [164, 0]
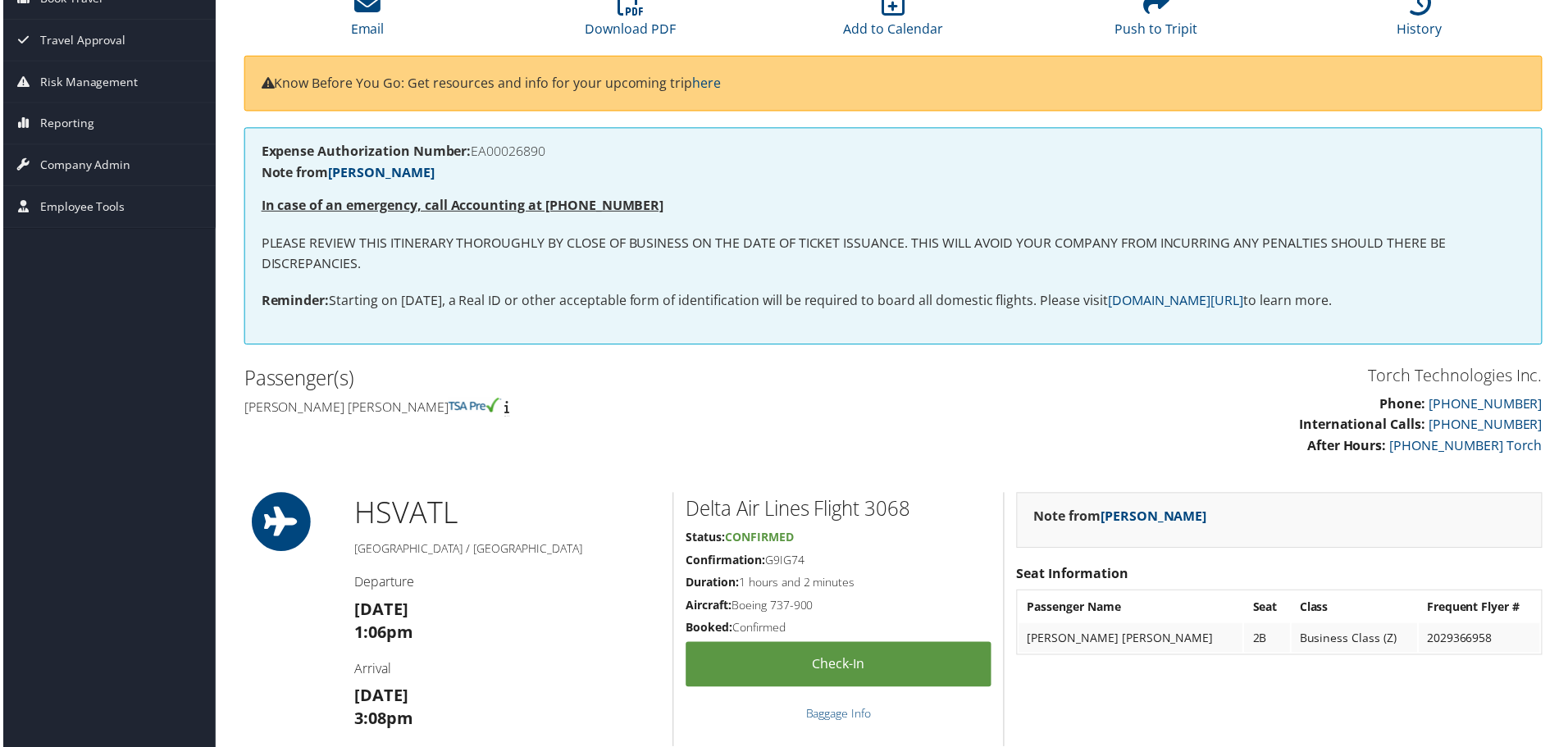
click at [1132, 410] on p "Phone: 800-251-9691 International Calls: 801-997-8688 After Hours: 256- 932-360…" at bounding box center [1226, 427] width 640 height 63
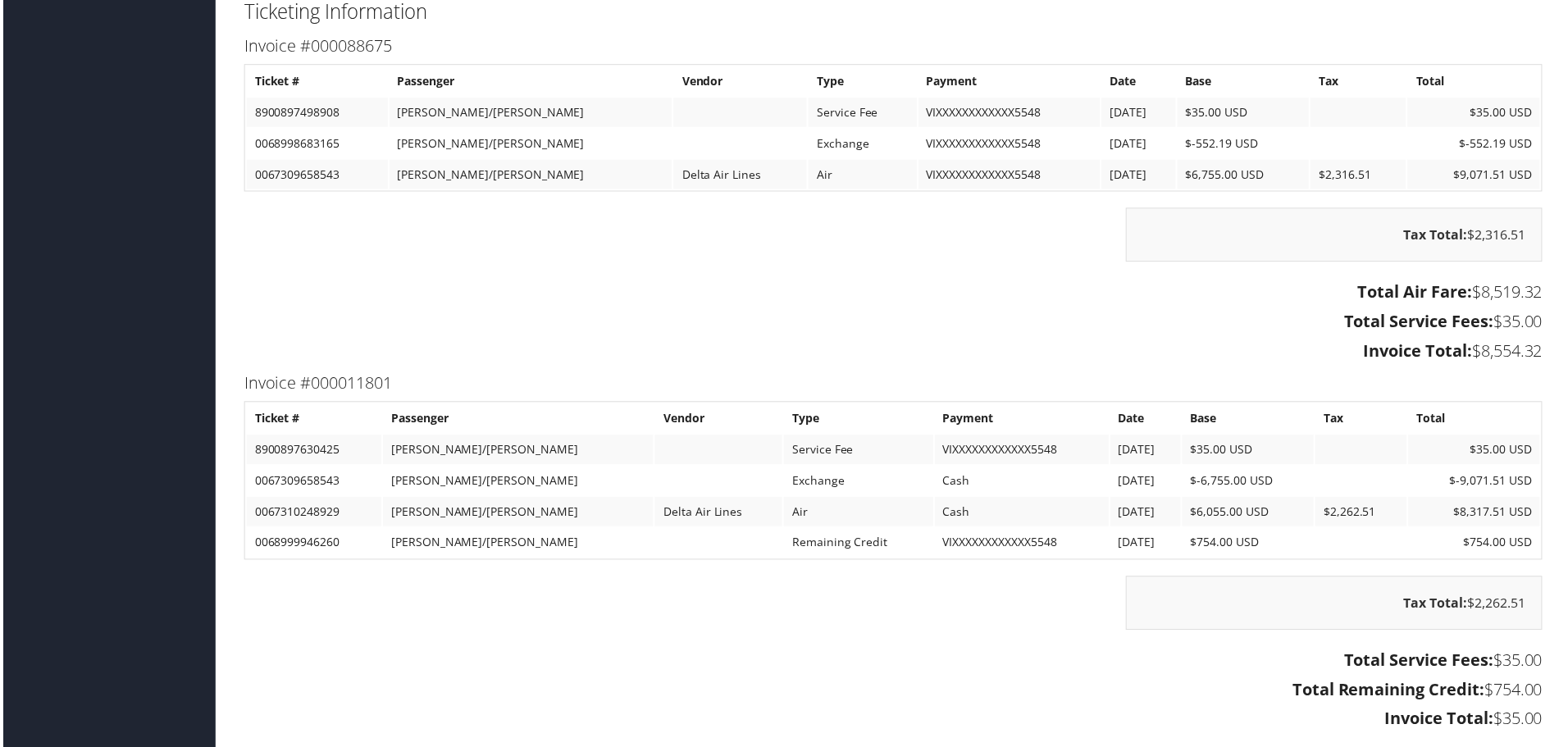
scroll to position [3683, 0]
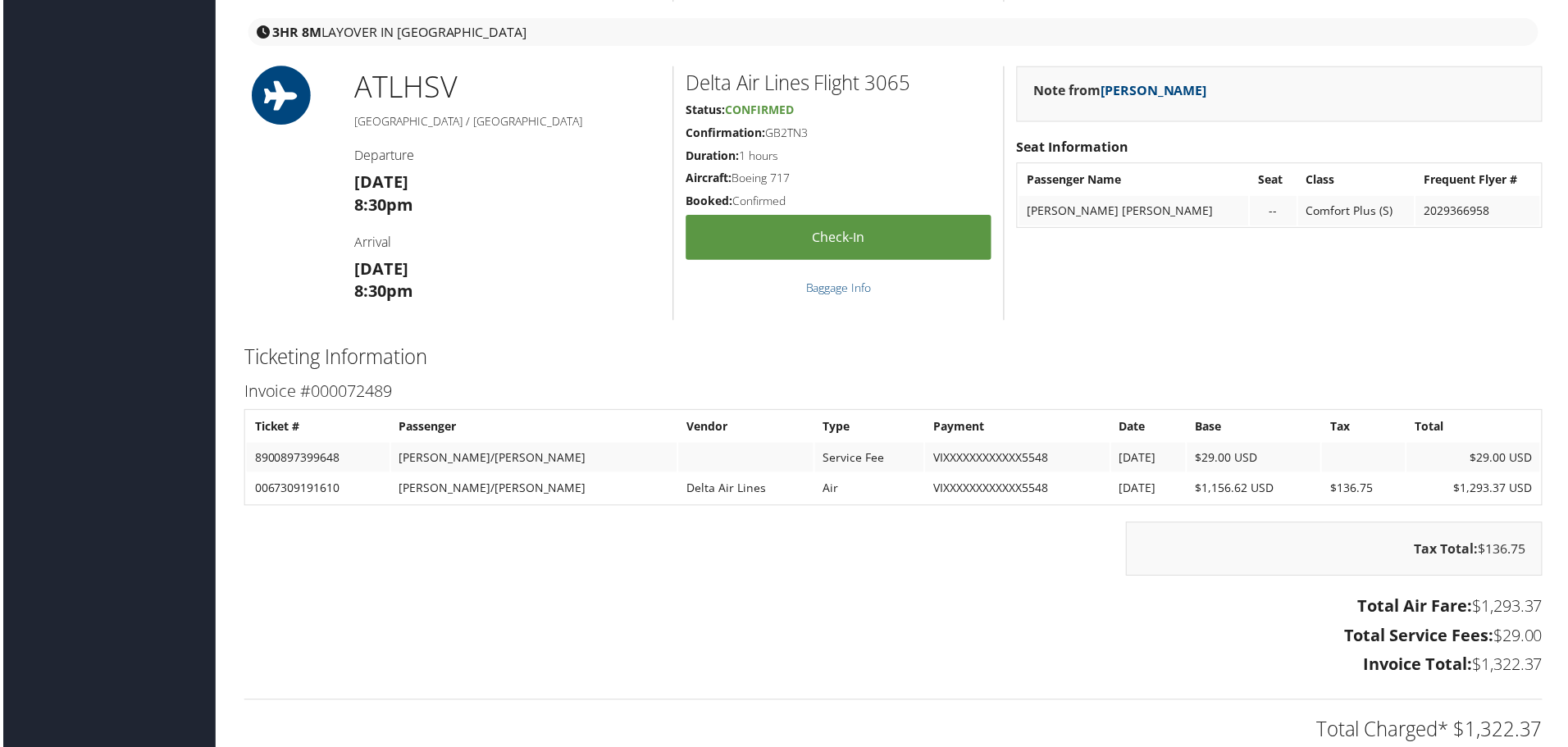
scroll to position [2384, 0]
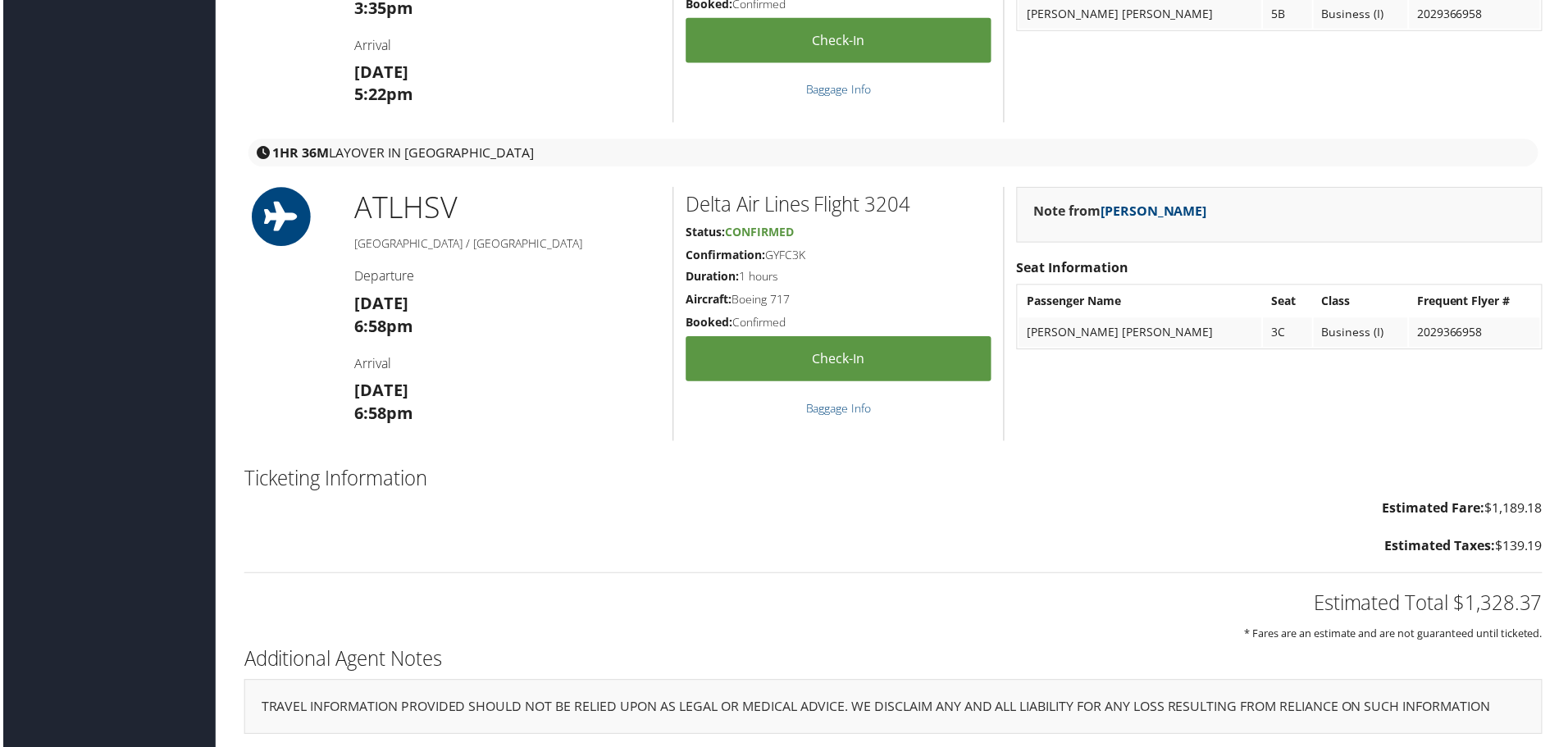
scroll to position [1814, 0]
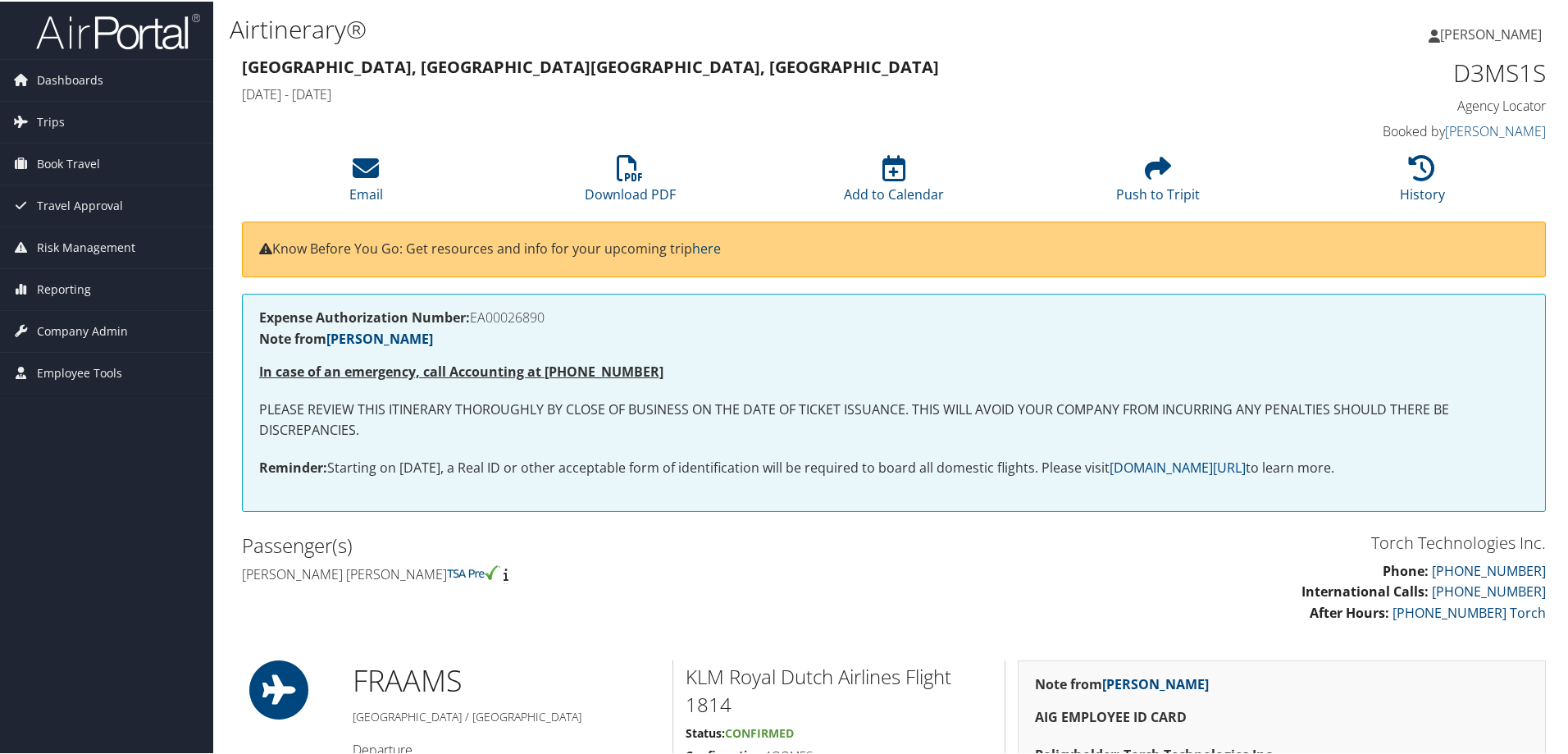
click at [710, 457] on p "Reminder: Starting on [DATE], a Real ID or other acceptable form of identificat…" at bounding box center [893, 466] width 1269 height 22
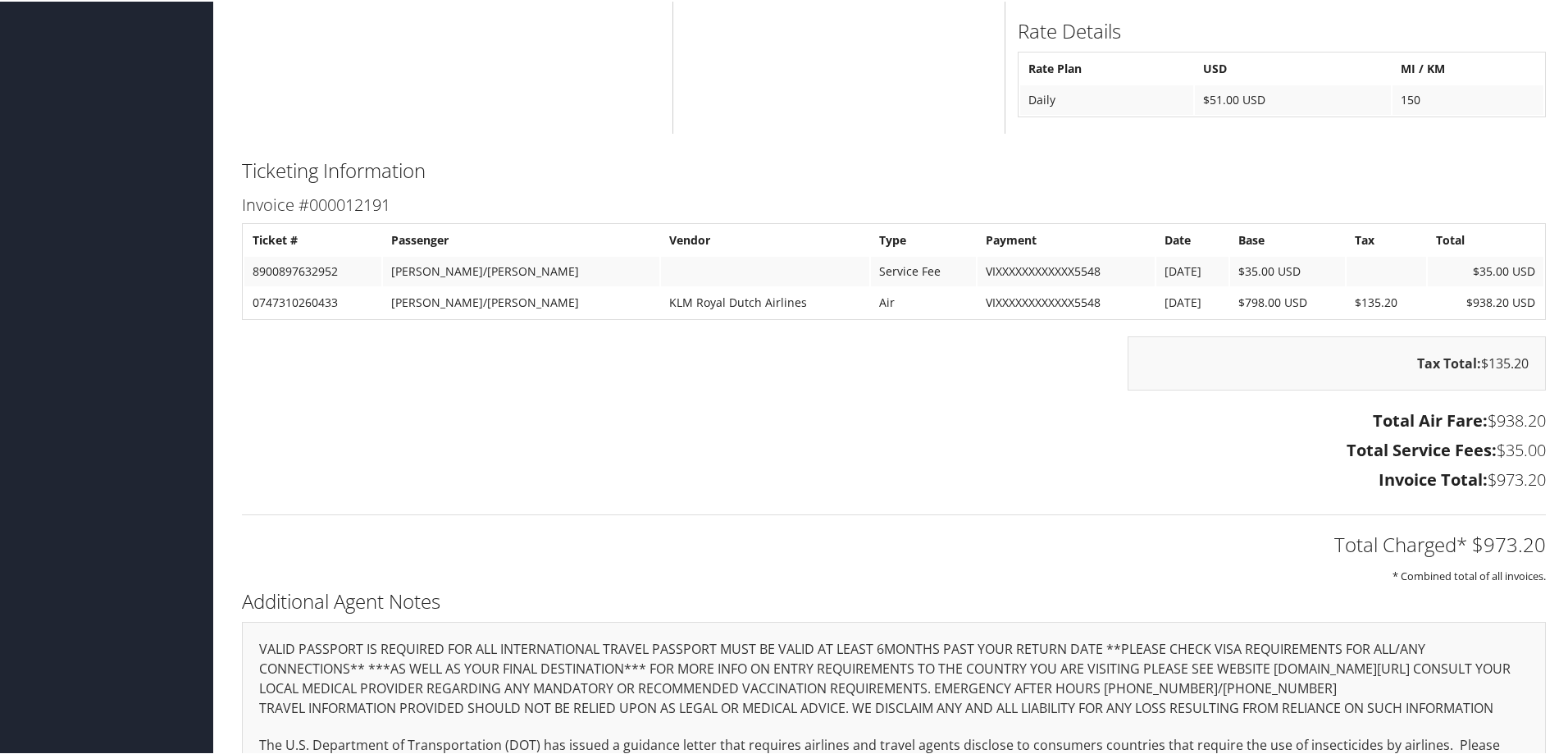
scroll to position [2132, 0]
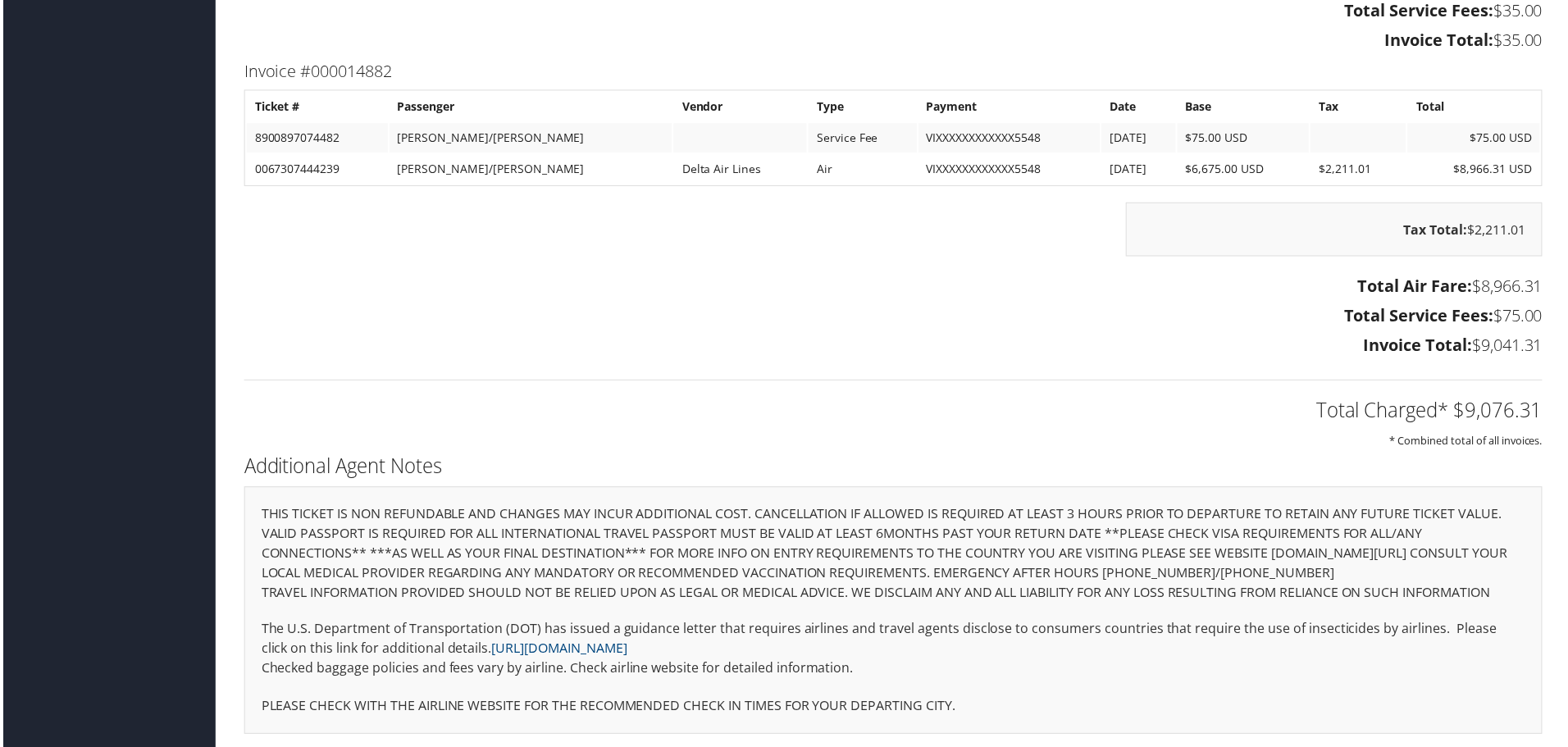
scroll to position [4257, 0]
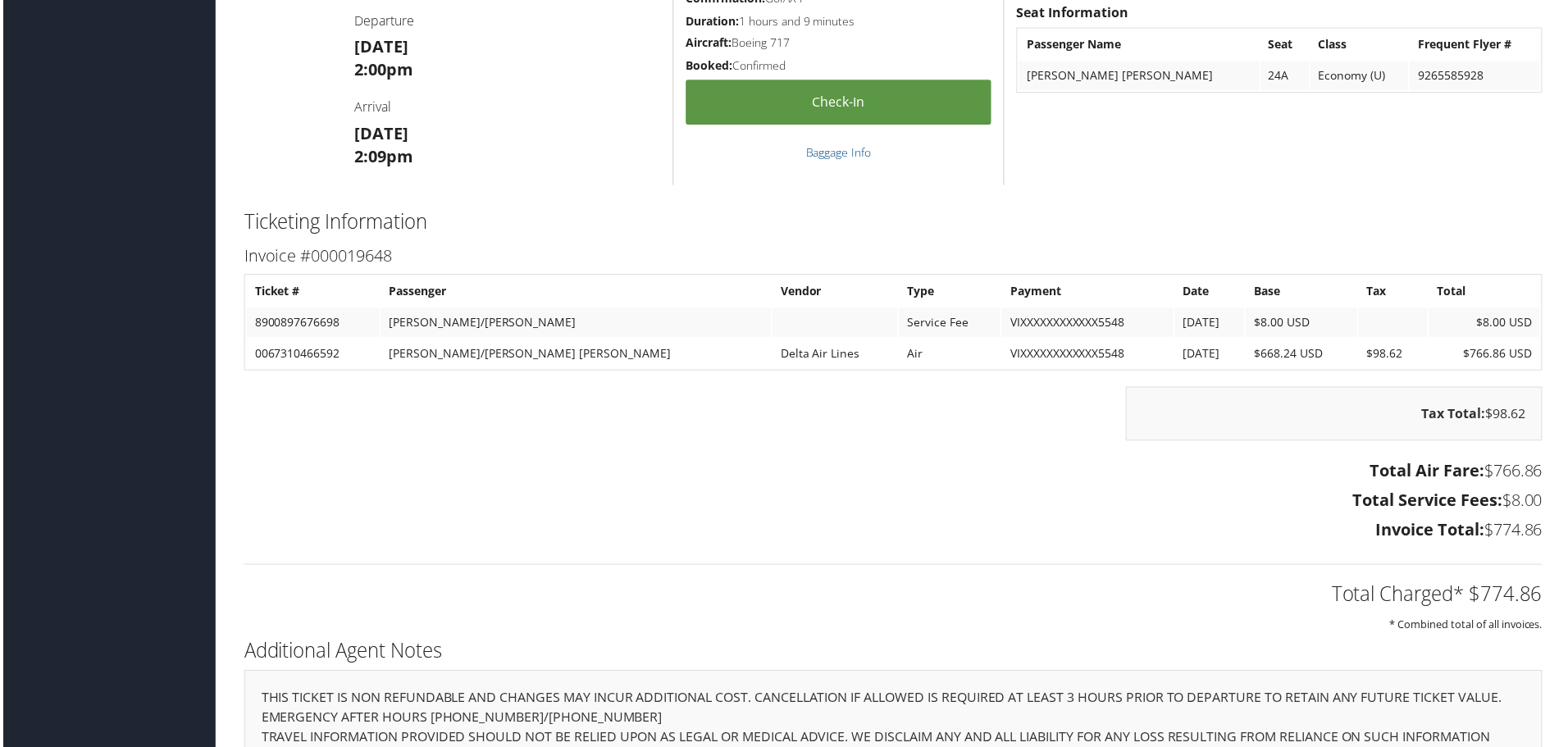
scroll to position [1887, 0]
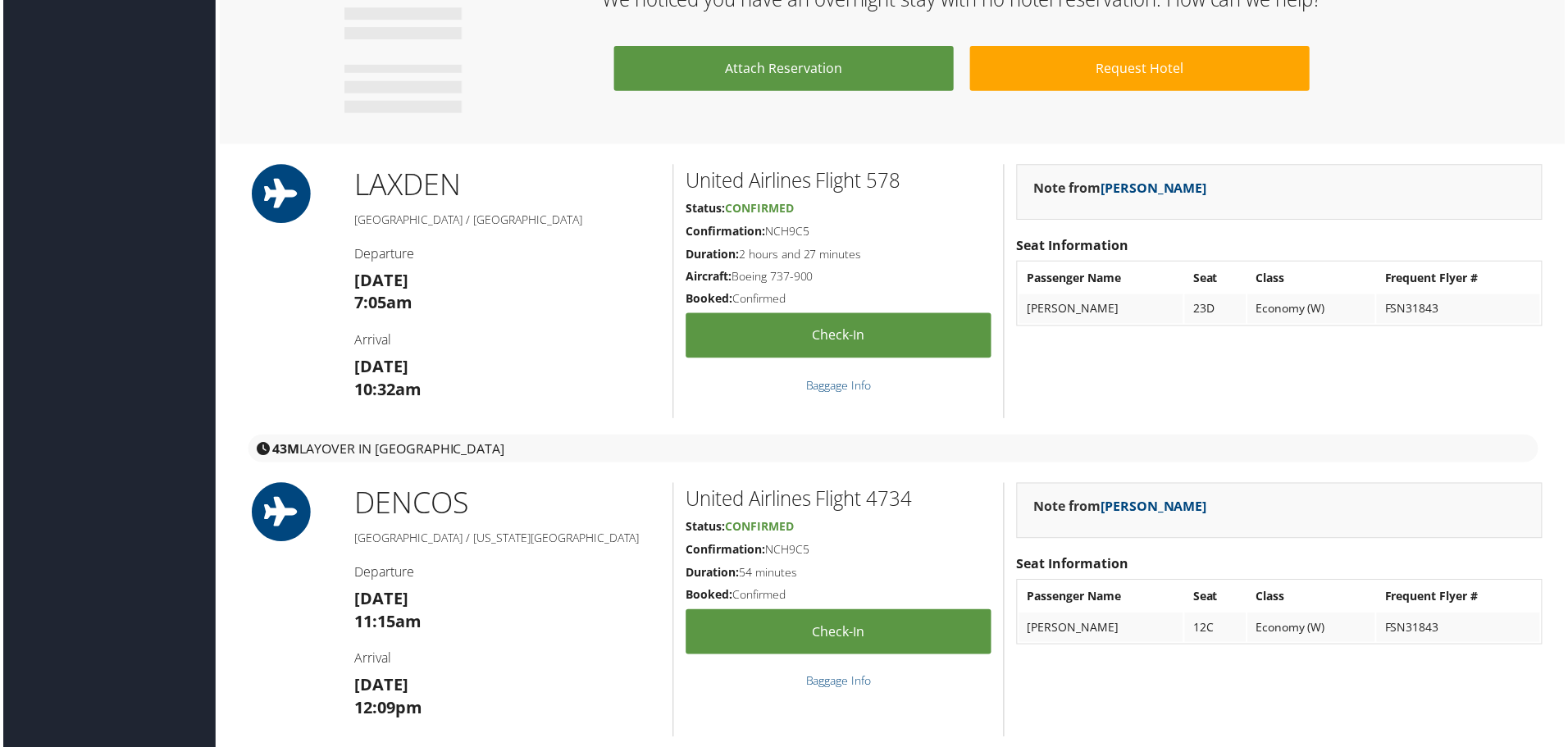
scroll to position [2297, 0]
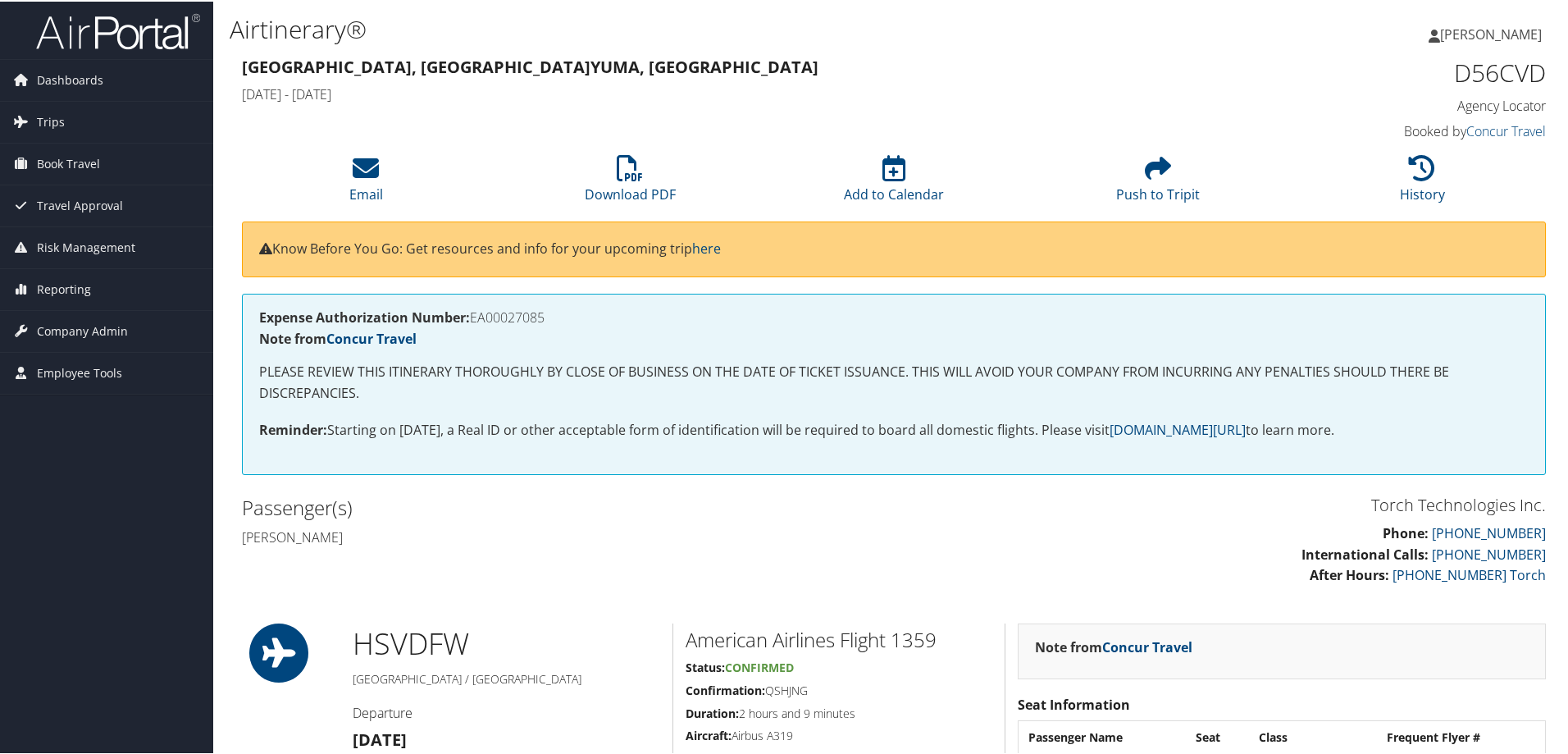
click at [864, 548] on div "Passenger(s) Cameron Loew" at bounding box center [561, 520] width 664 height 61
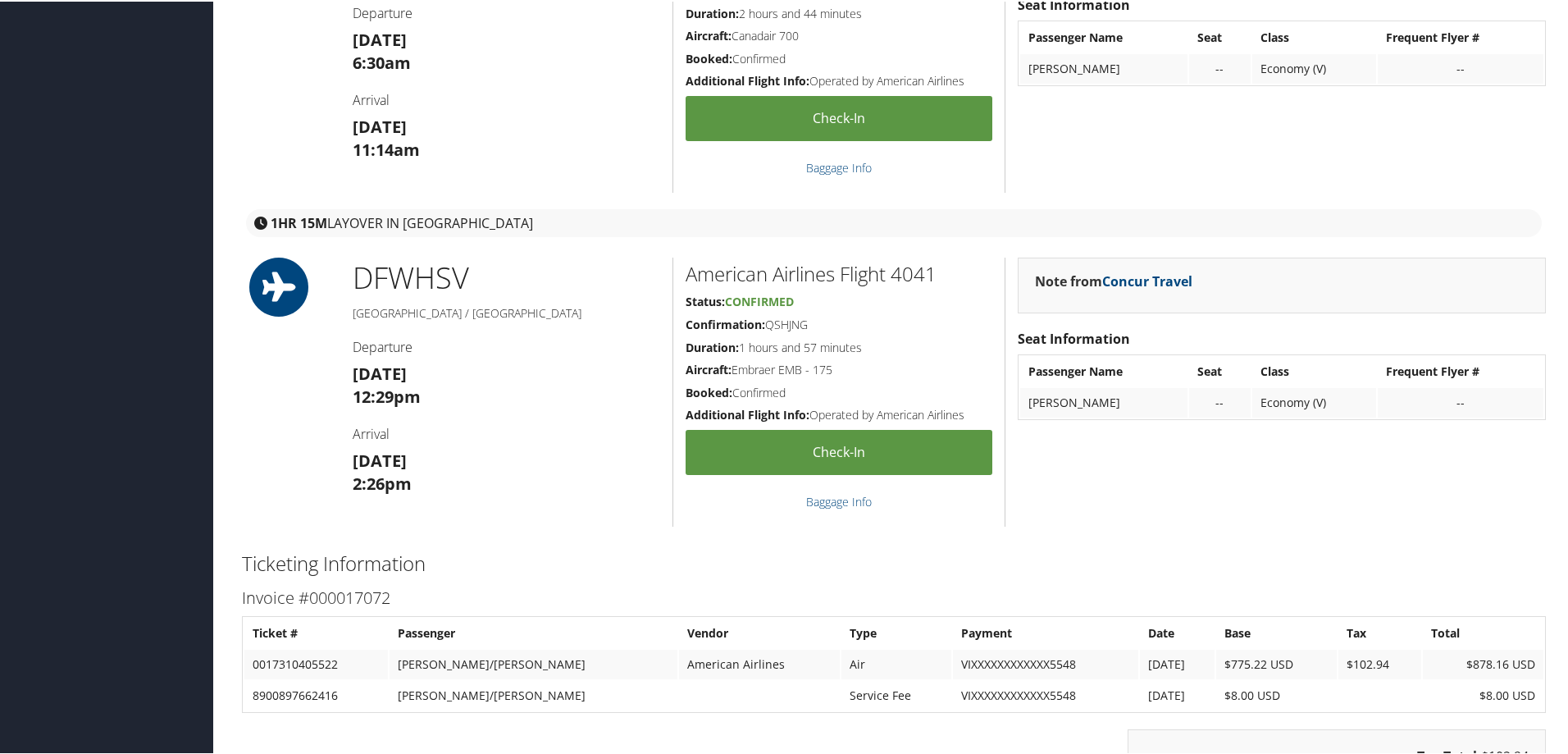
scroll to position [2296, 0]
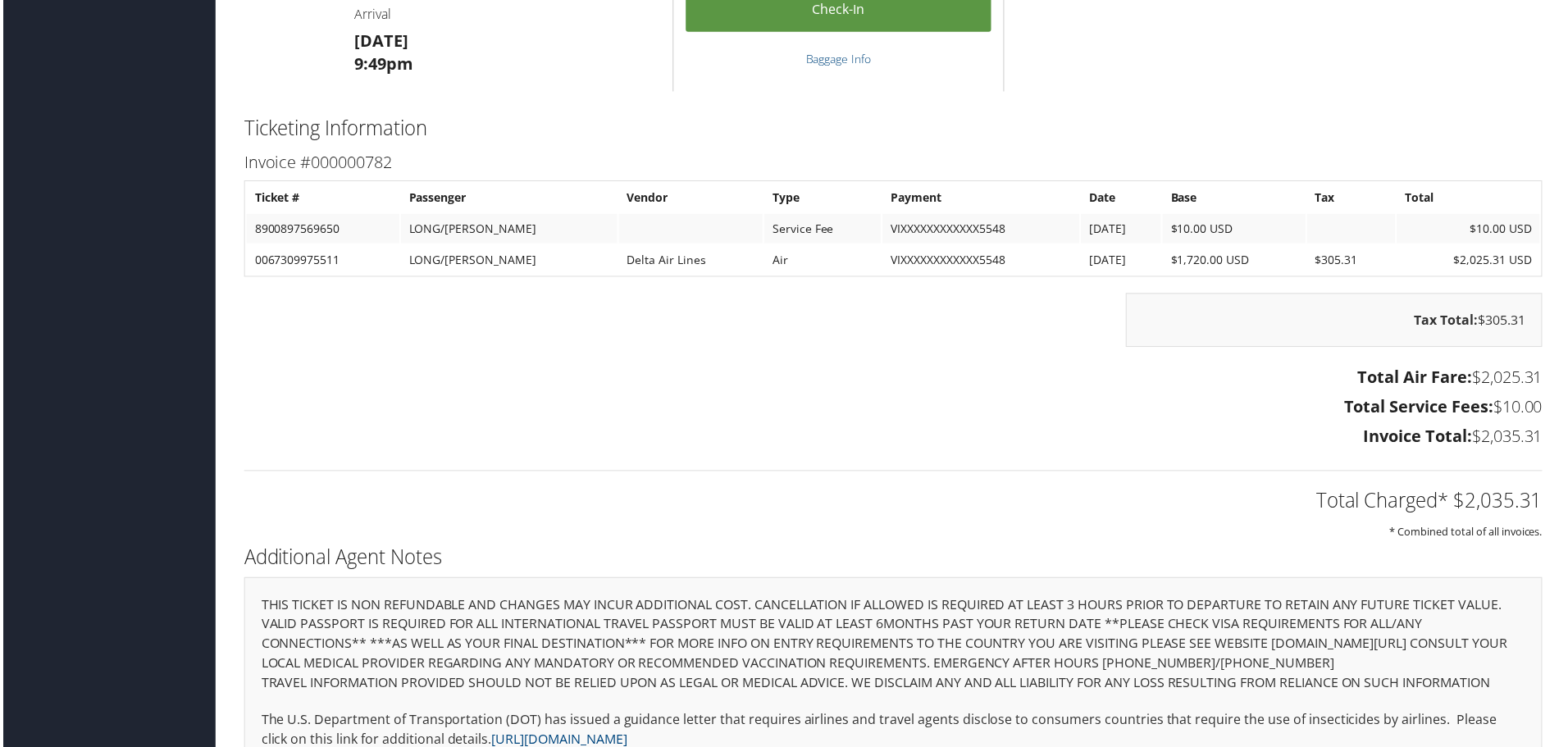
scroll to position [2543, 0]
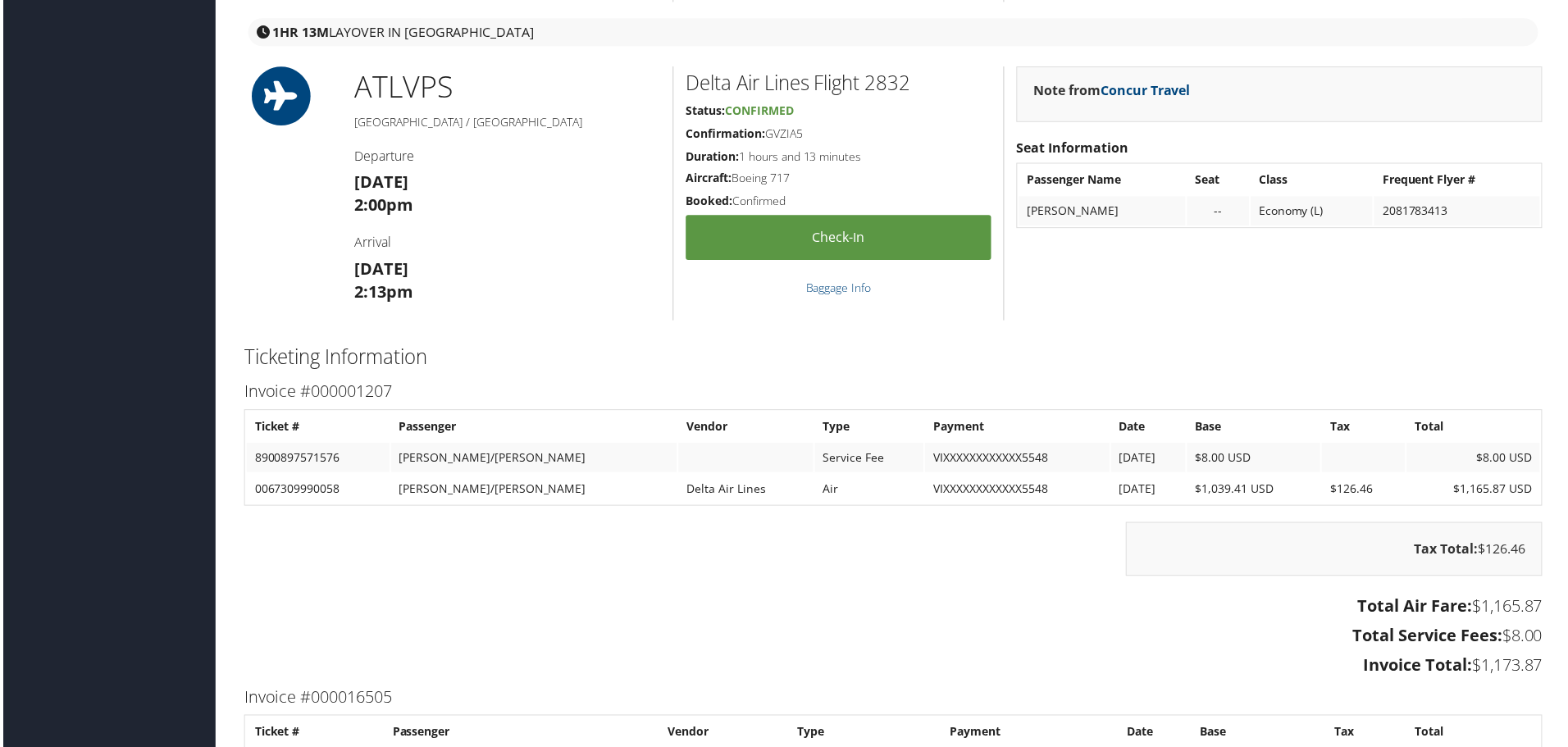
scroll to position [1722, 0]
click at [925, 305] on div "Delta Air Lines Flight 2832 Status: Confirmed Confirmation: GVZIA5 Duration: 1 …" at bounding box center [838, 196] width 332 height 255
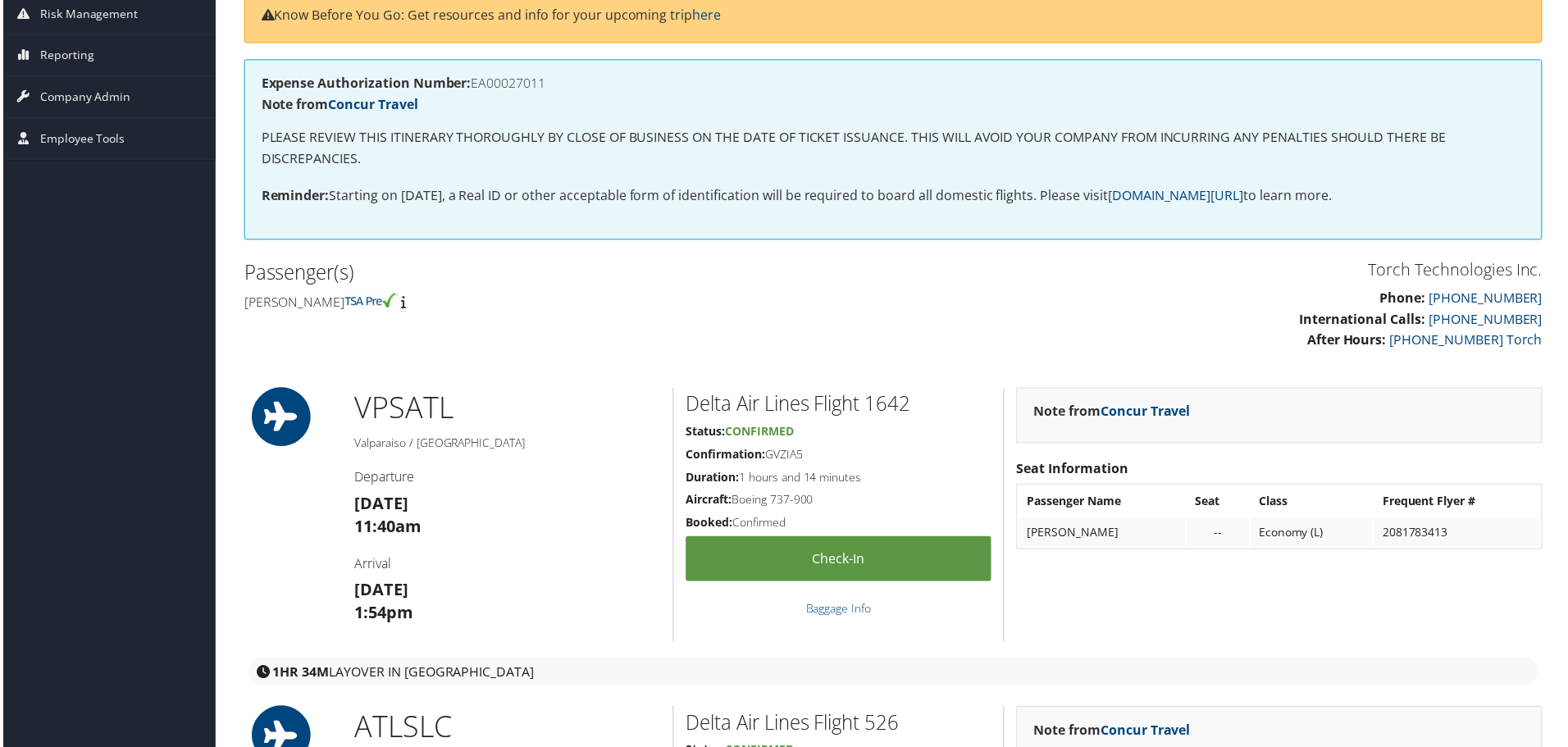
scroll to position [164, 0]
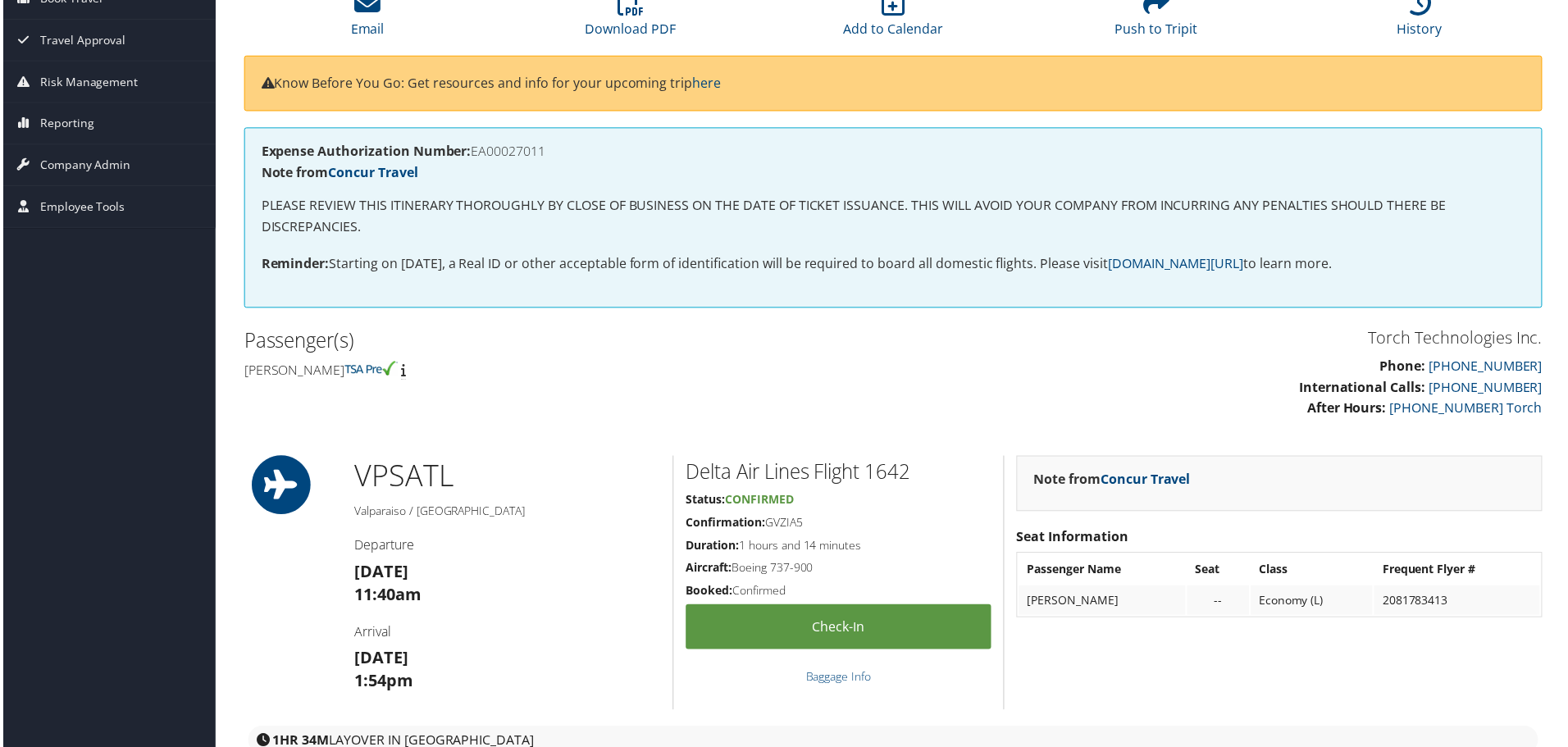
click at [793, 473] on h2 "Delta Air Lines Flight 1642" at bounding box center [838, 474] width 306 height 28
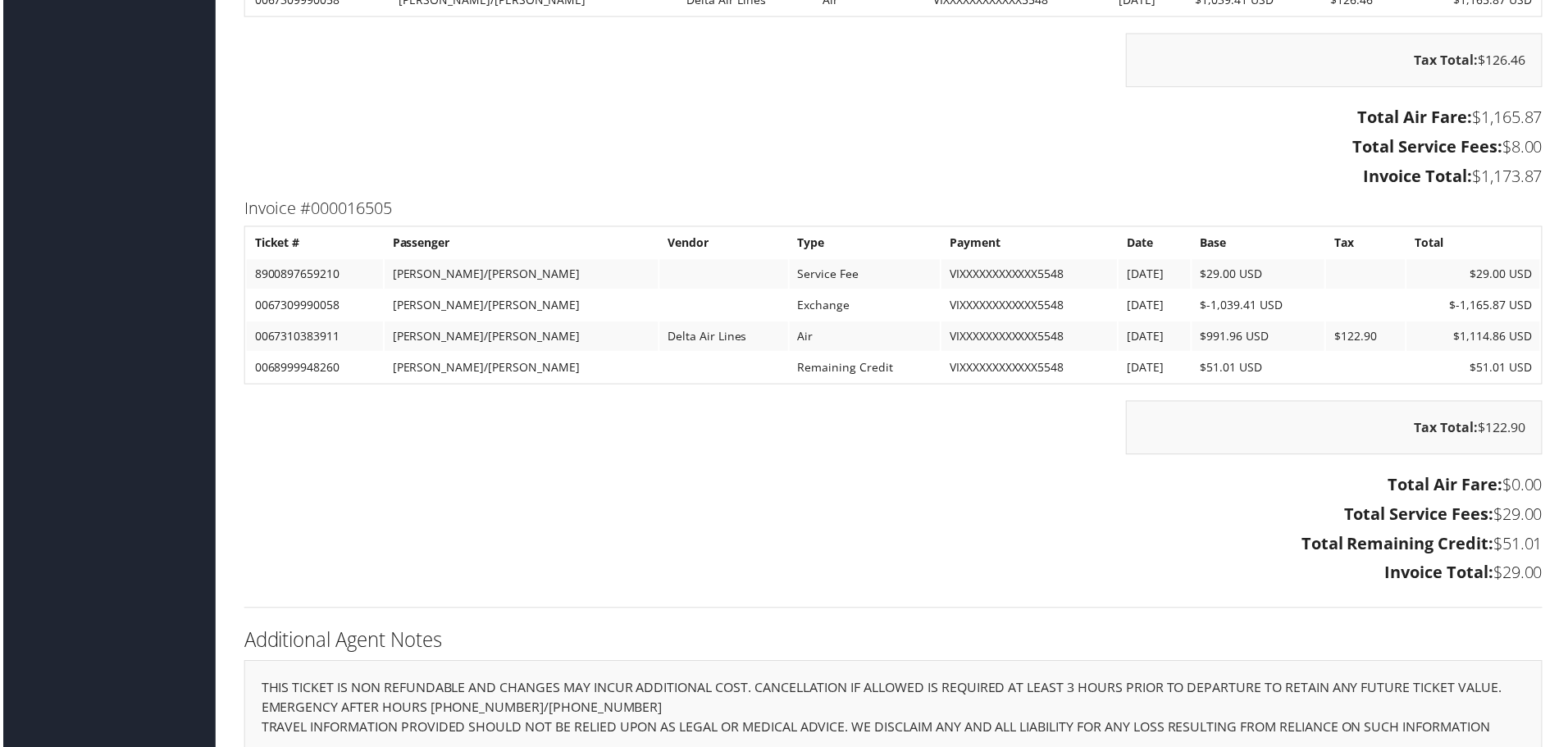
scroll to position [2132, 0]
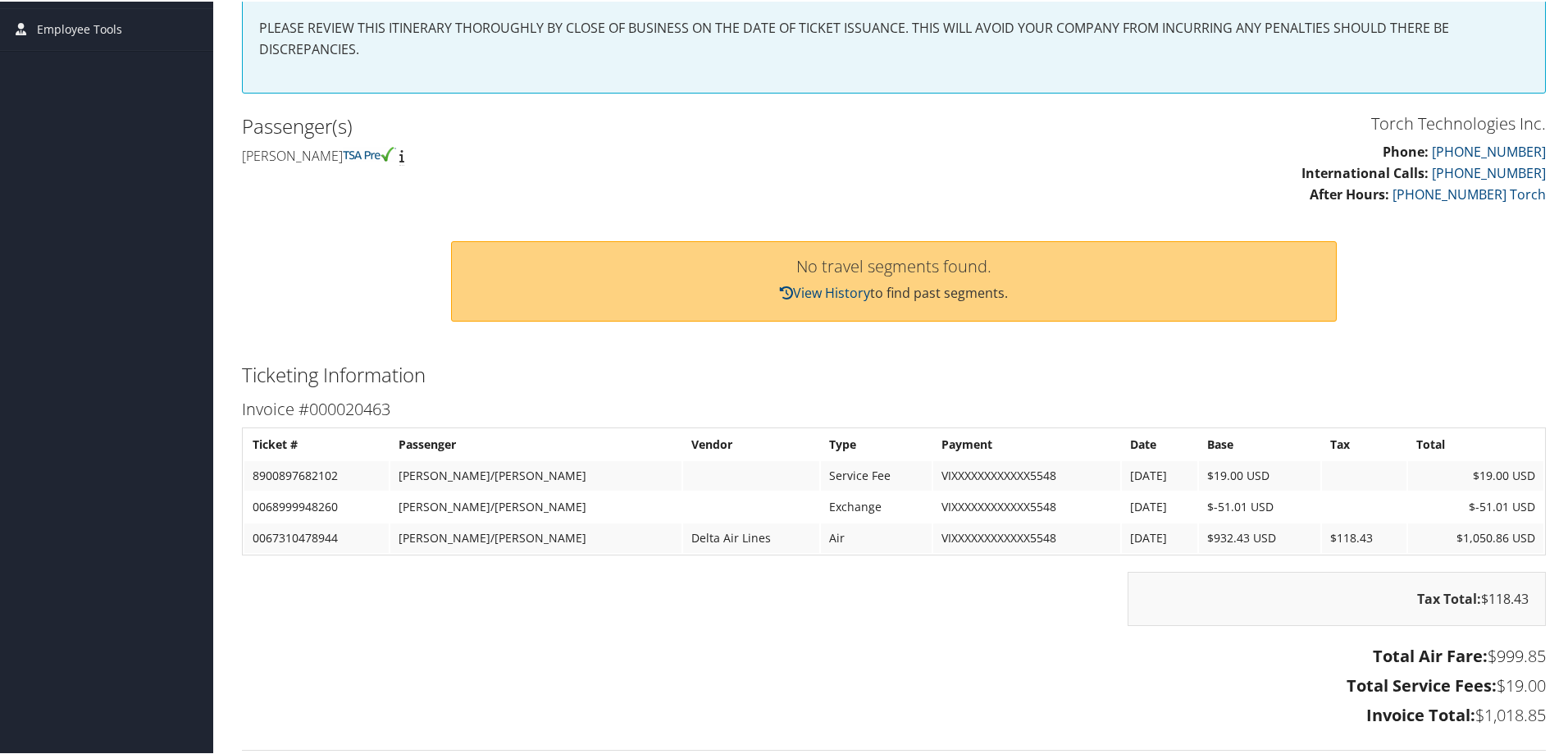
scroll to position [410, 0]
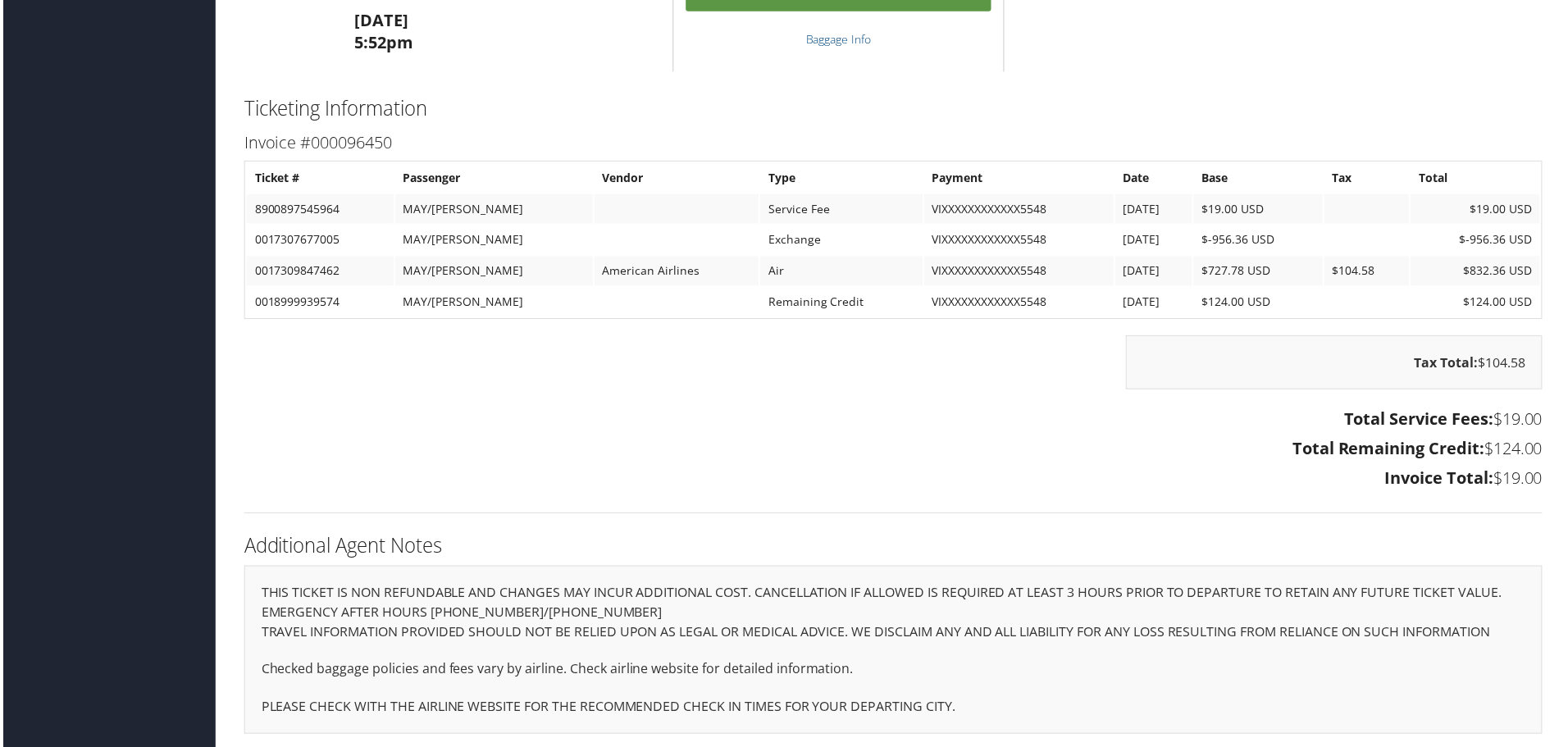
scroll to position [2309, 0]
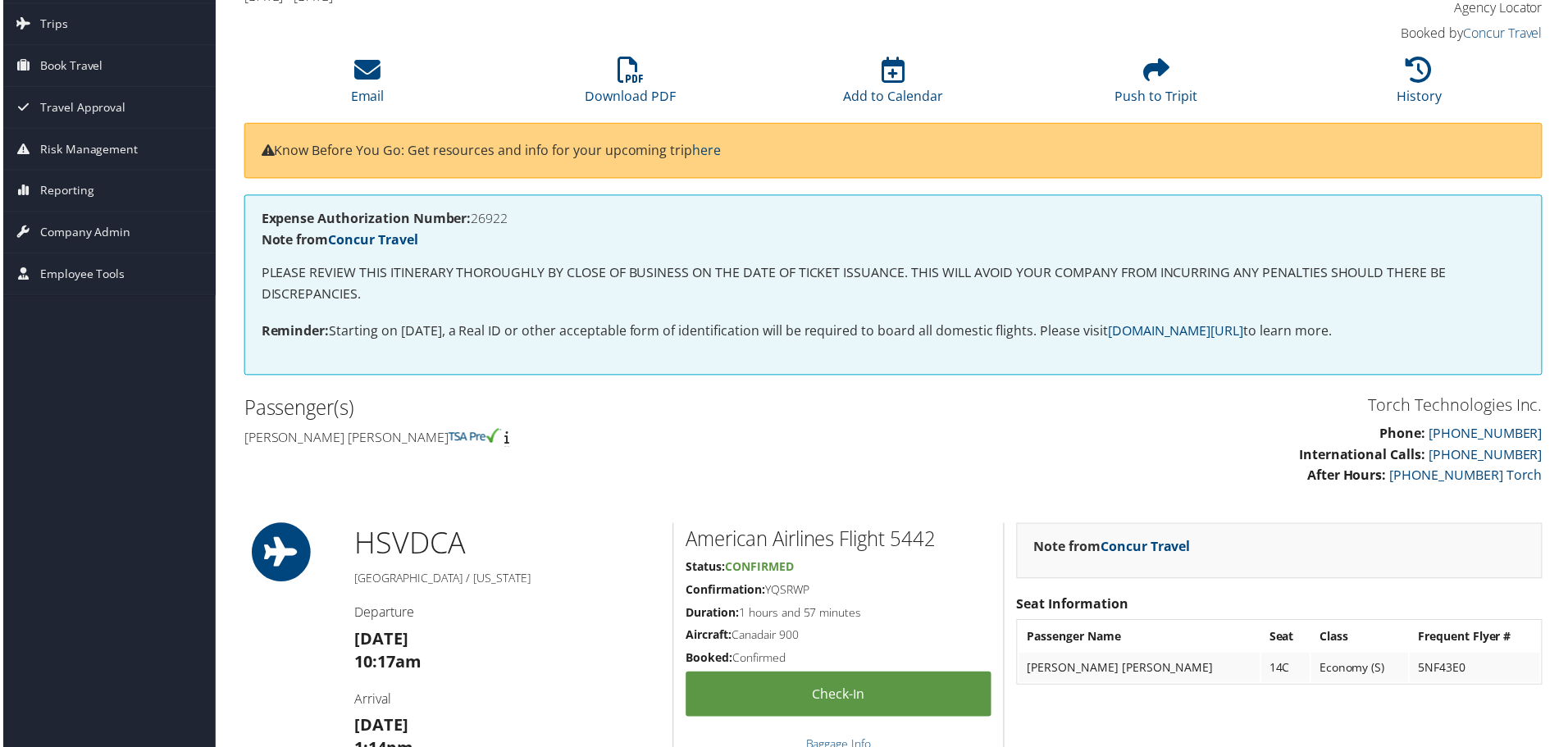
scroll to position [0, 0]
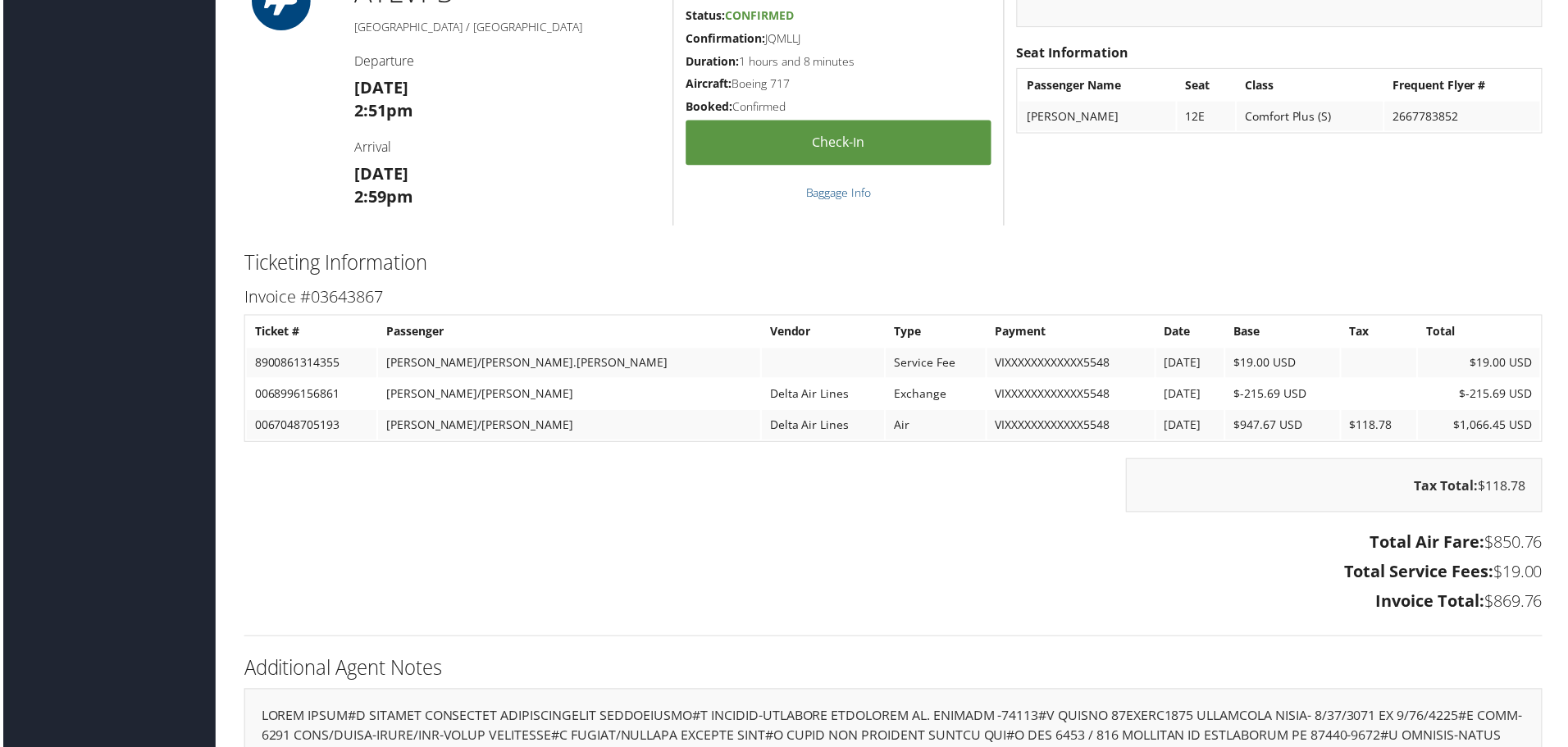
scroll to position [2318, 0]
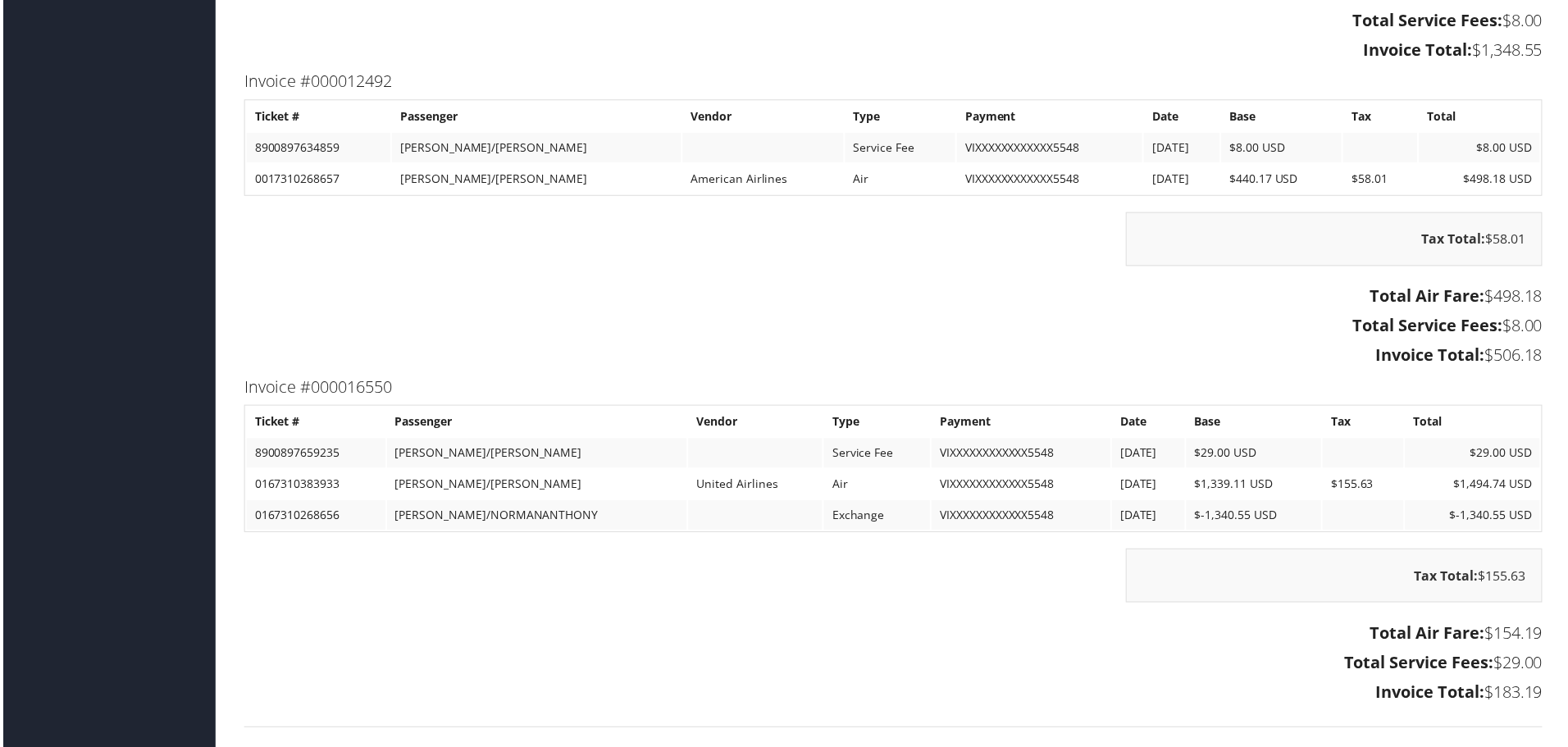
scroll to position [3117, 0]
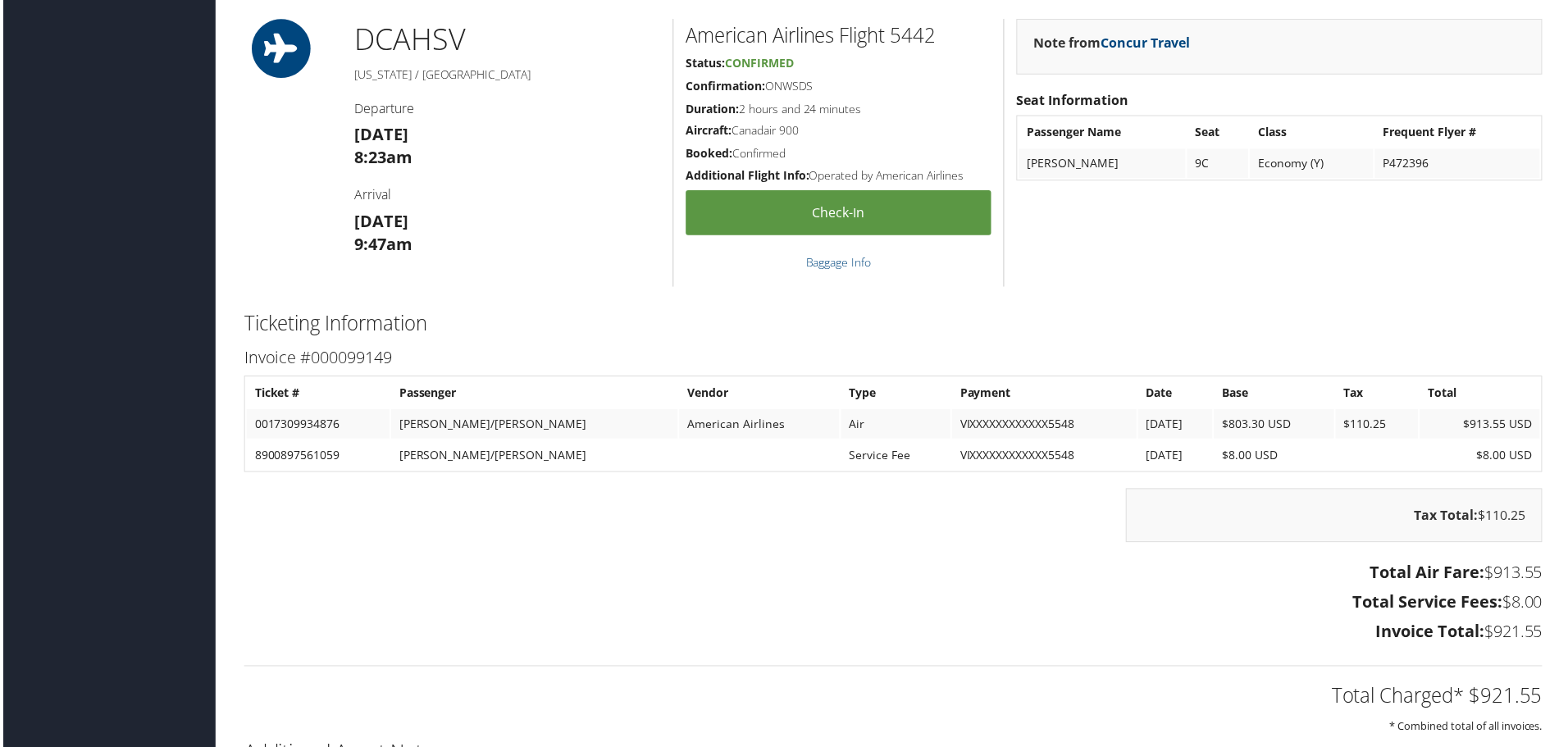
scroll to position [1804, 0]
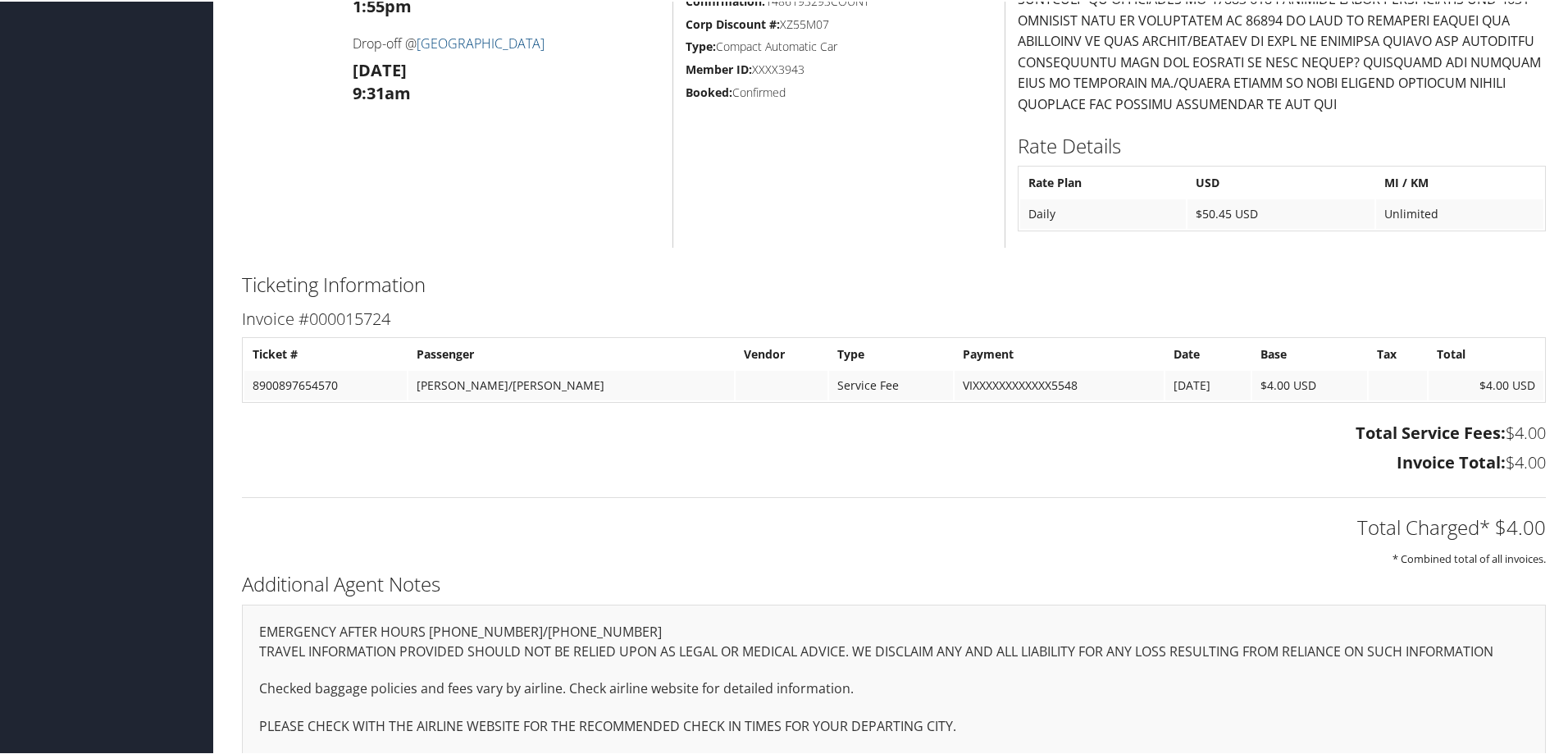
scroll to position [1028, 0]
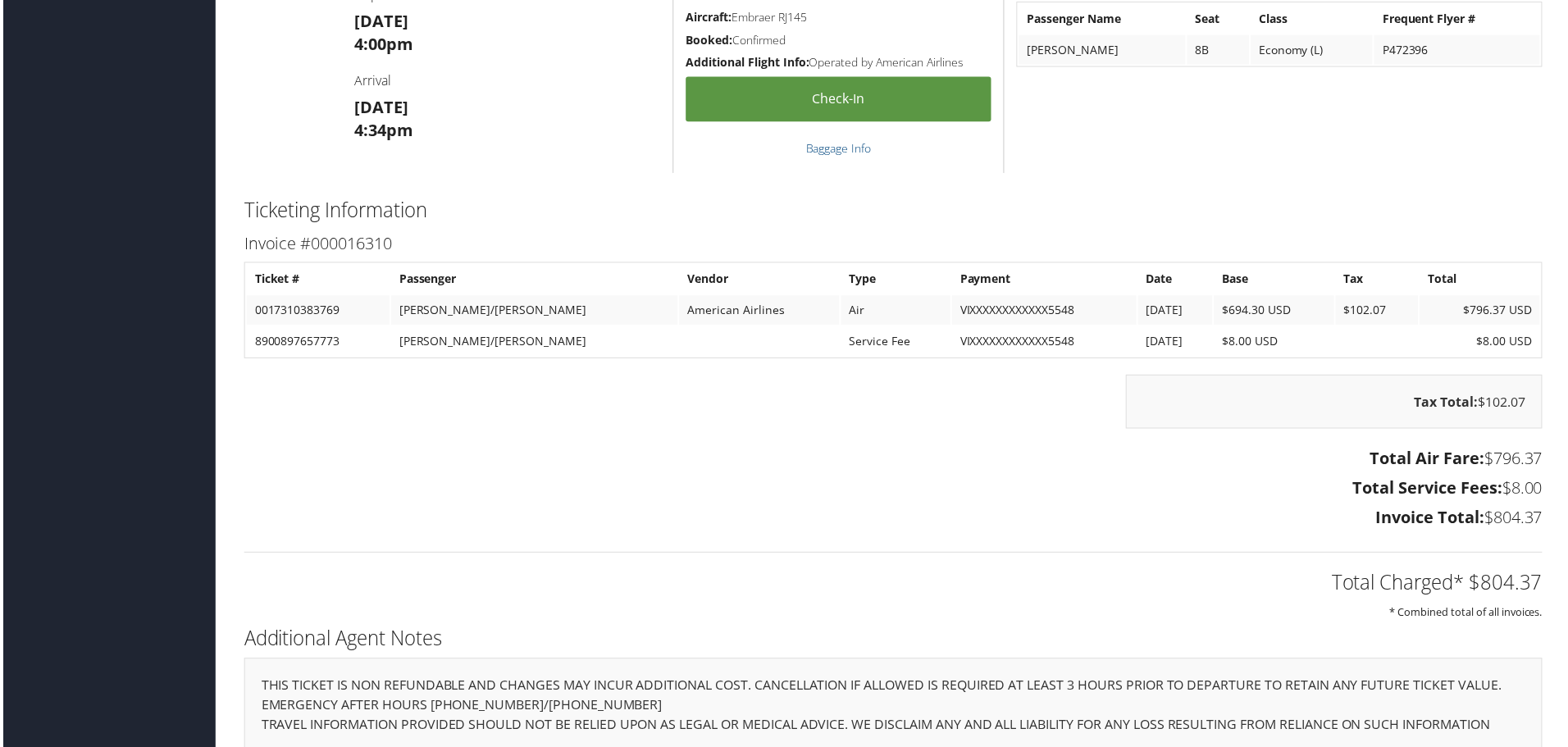
scroll to position [2543, 0]
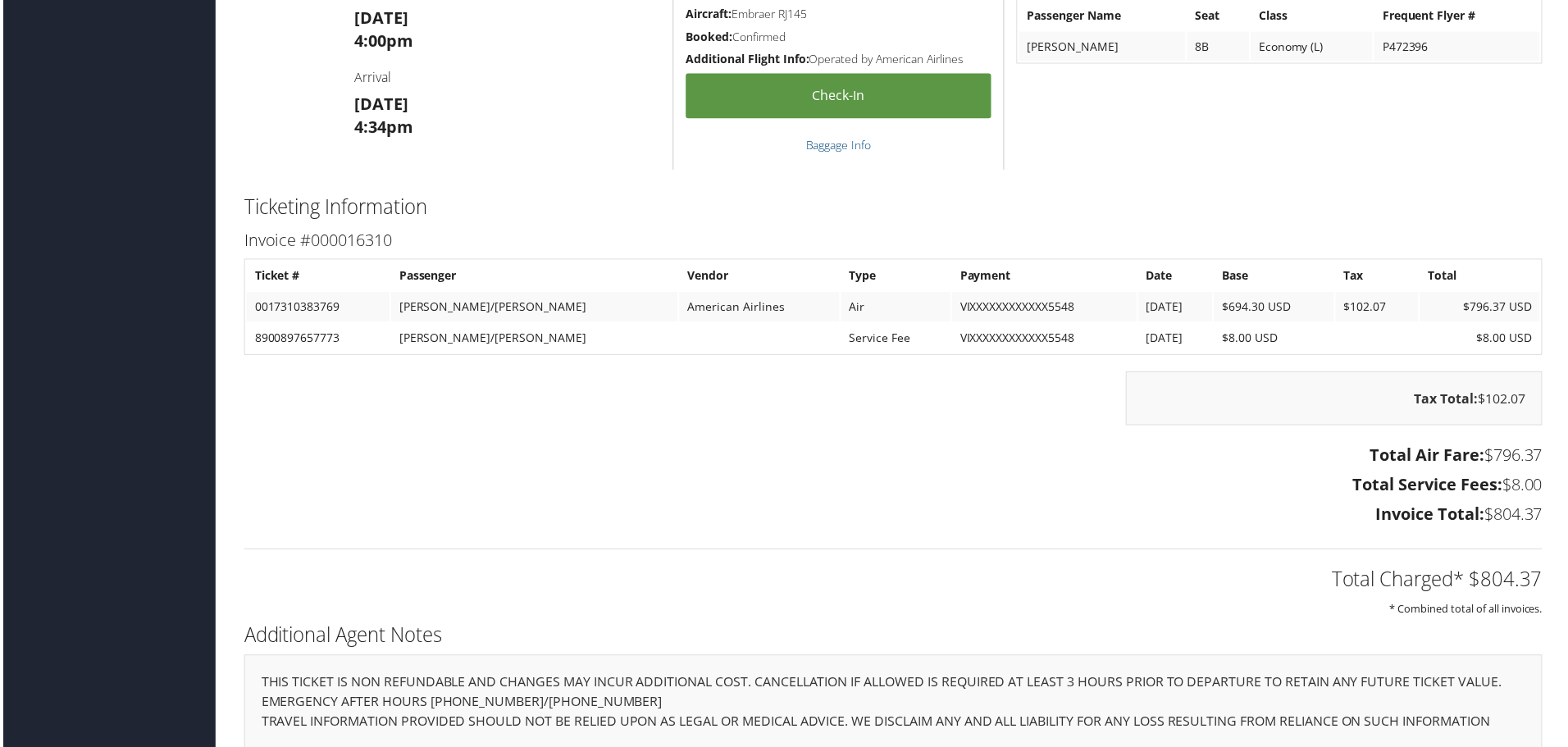
click at [541, 102] on h3 "Fri 29 Aug 4:34pm" at bounding box center [506, 116] width 307 height 46
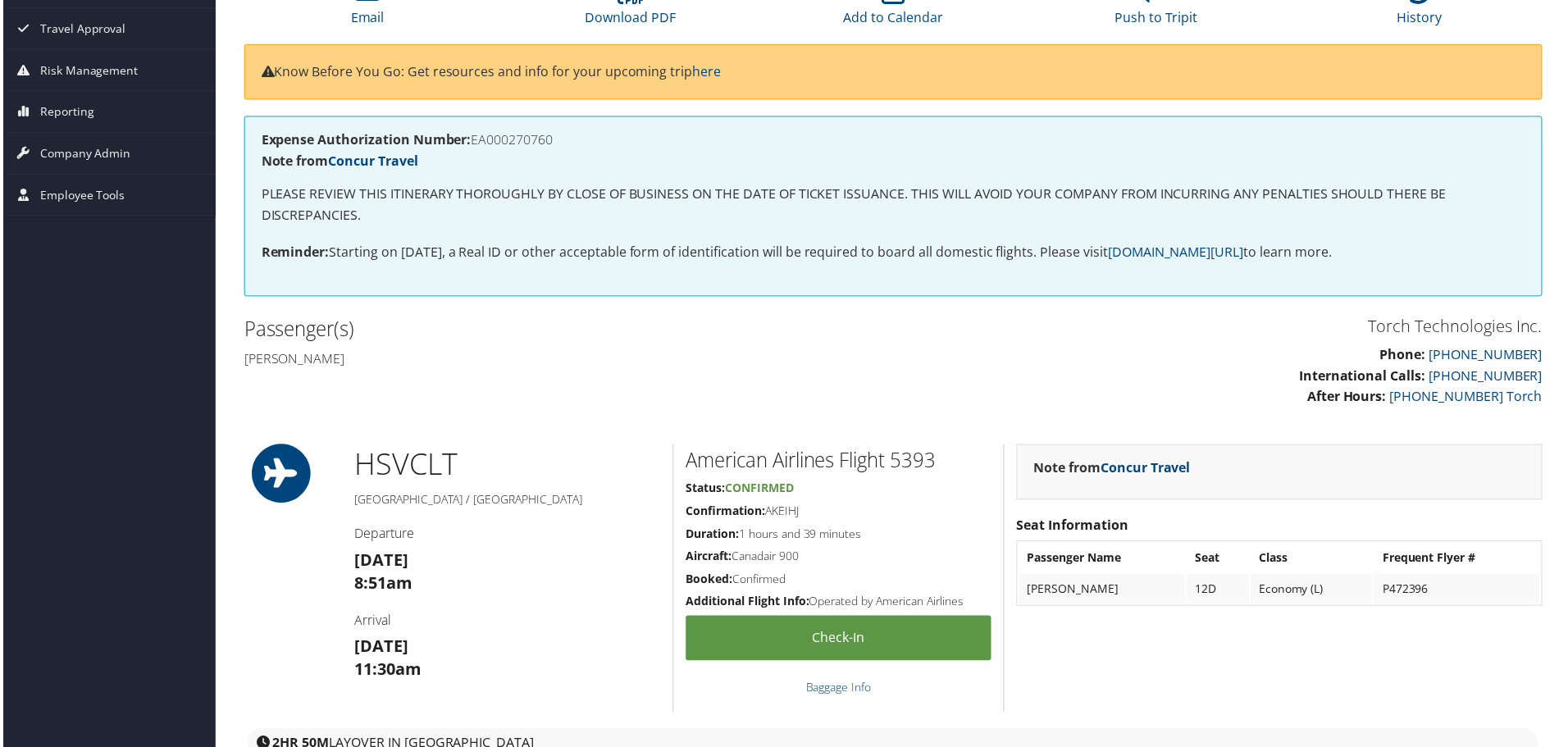
scroll to position [164, 0]
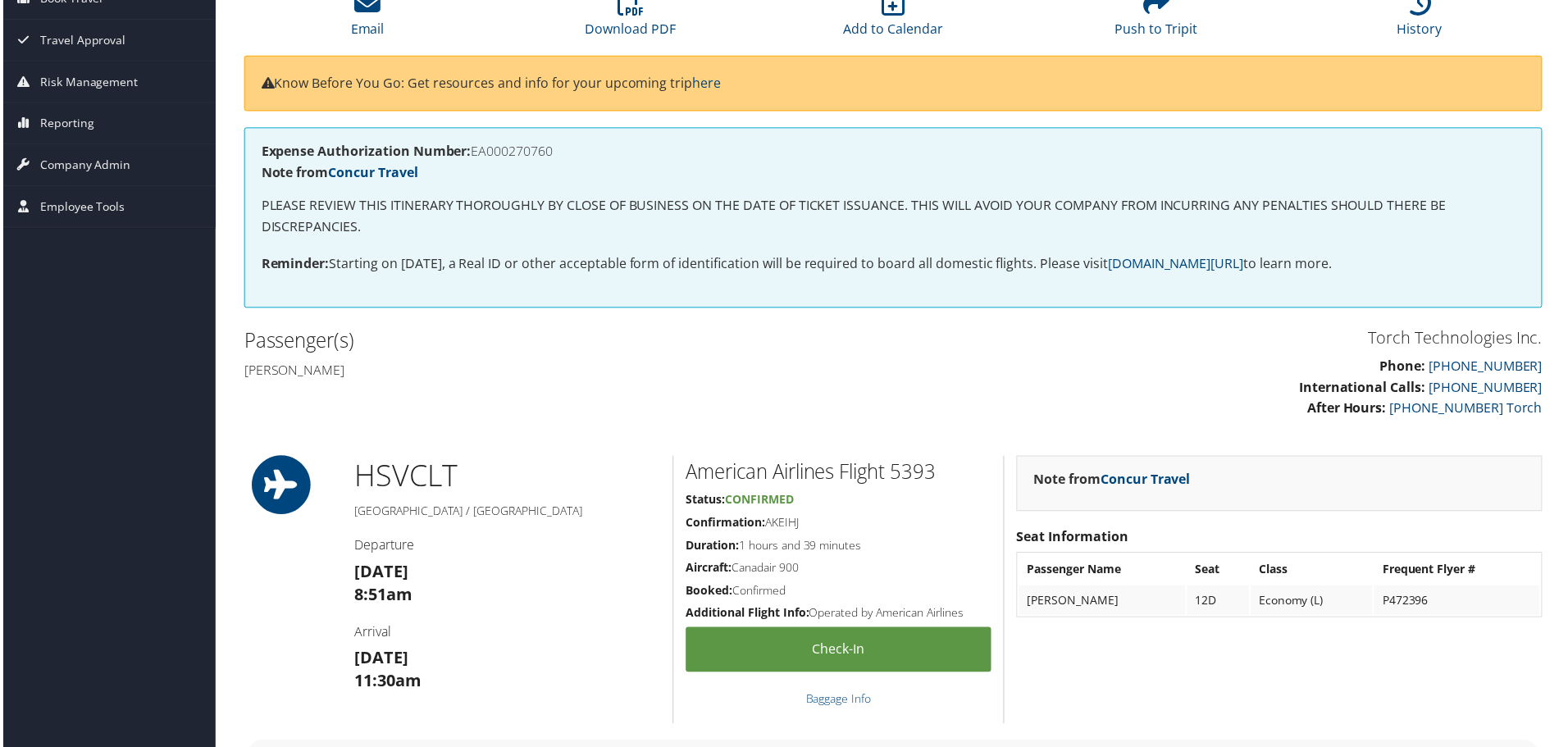
click at [904, 525] on h5 "Confirmation: AKEIHJ" at bounding box center [838, 525] width 306 height 16
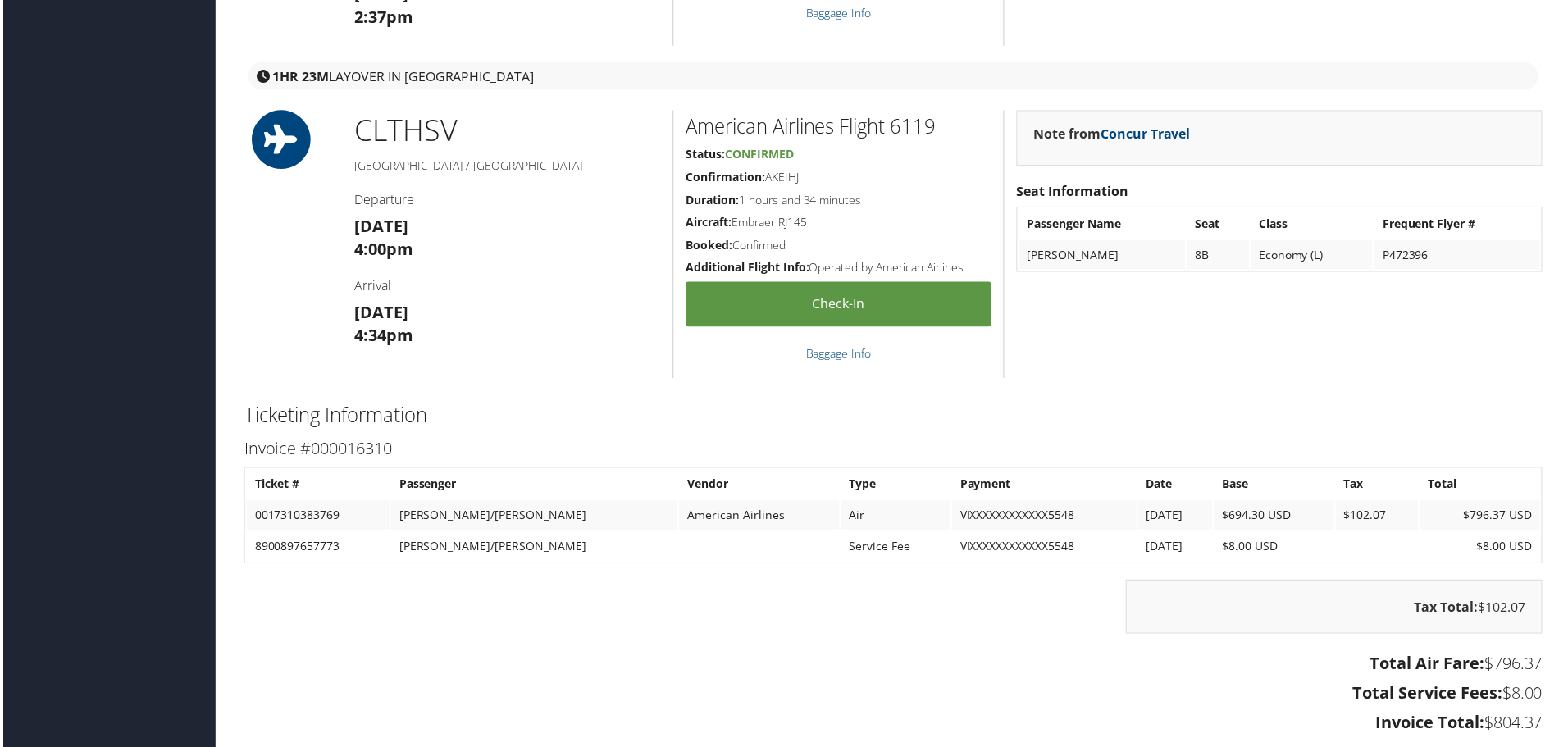
scroll to position [2379, 0]
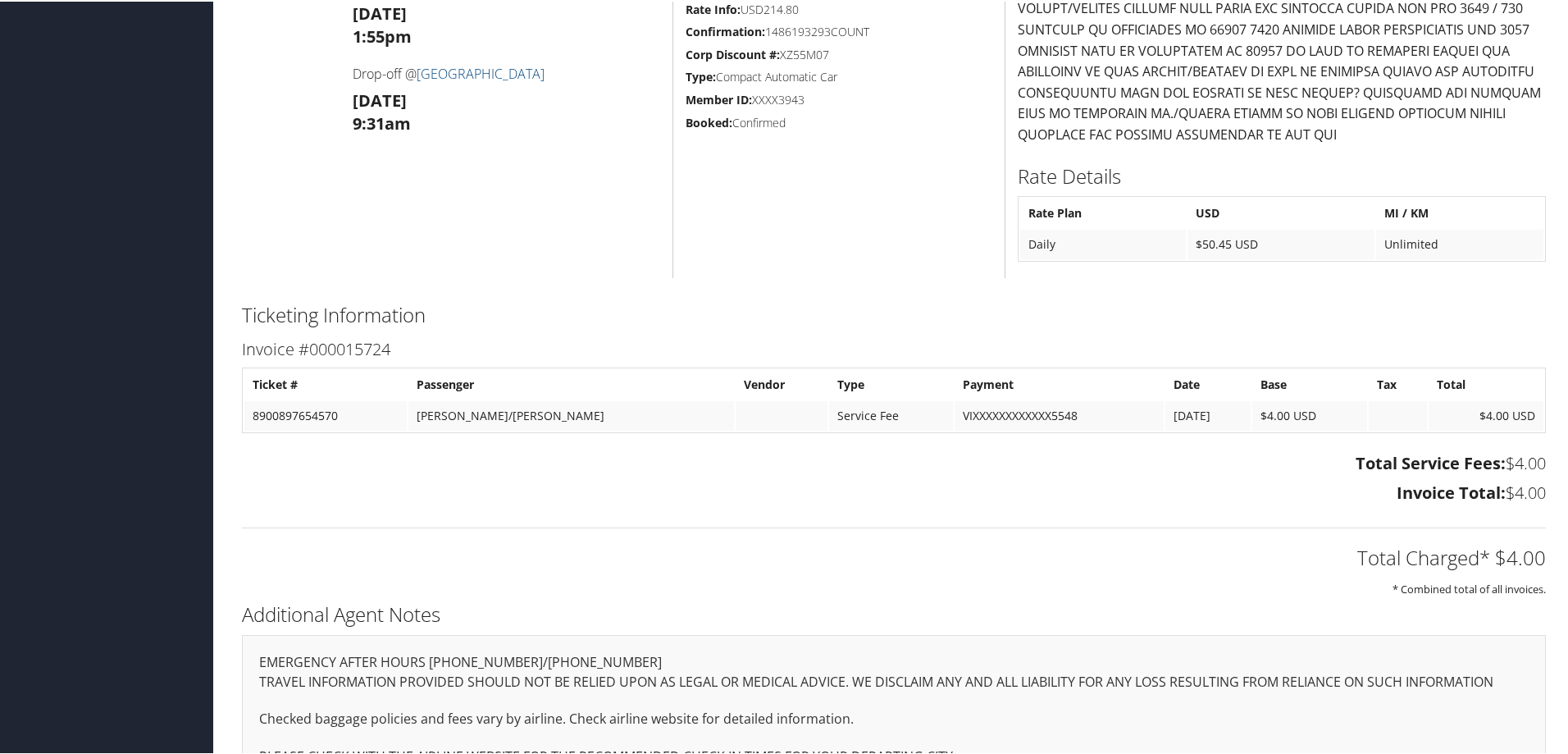
scroll to position [984, 0]
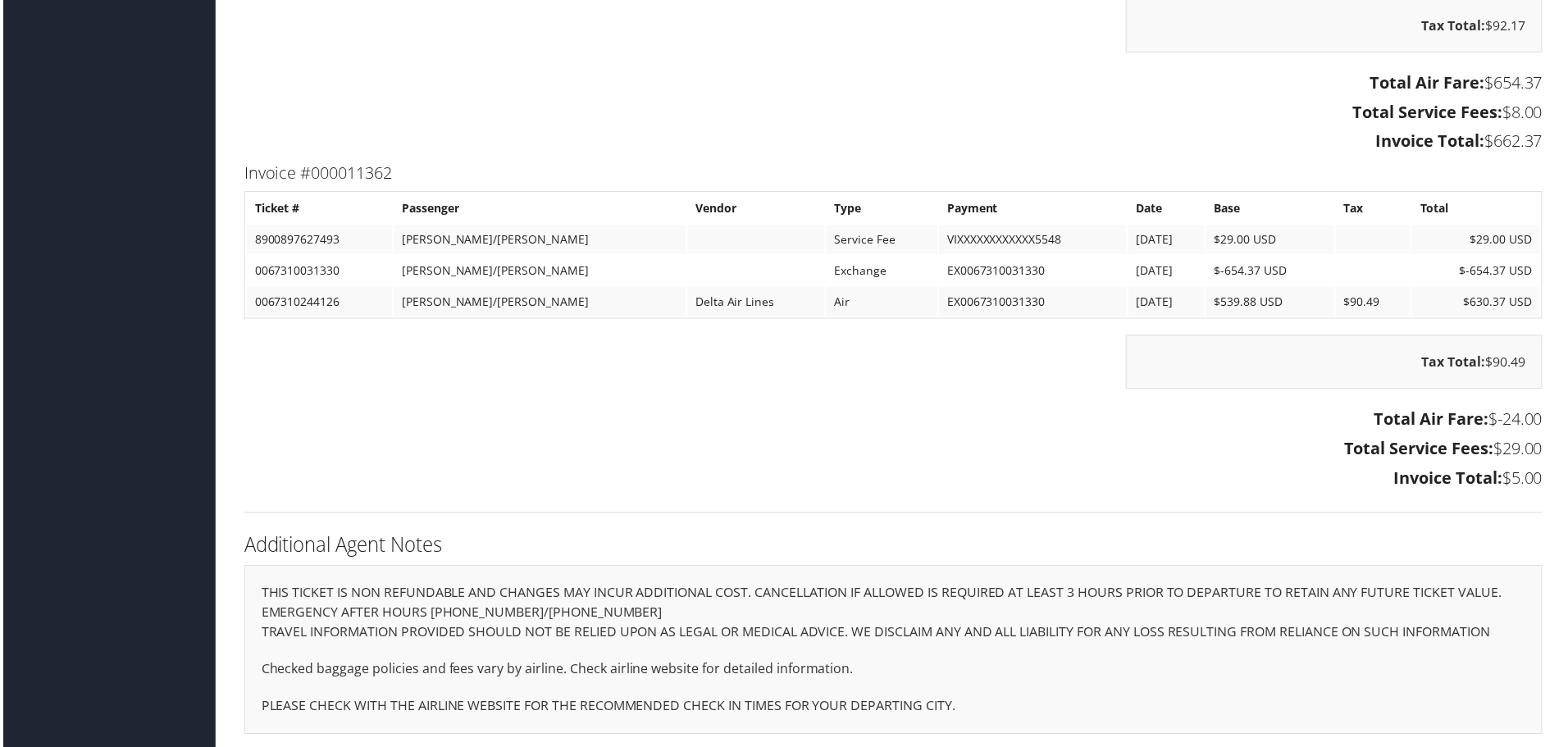
scroll to position [2668, 0]
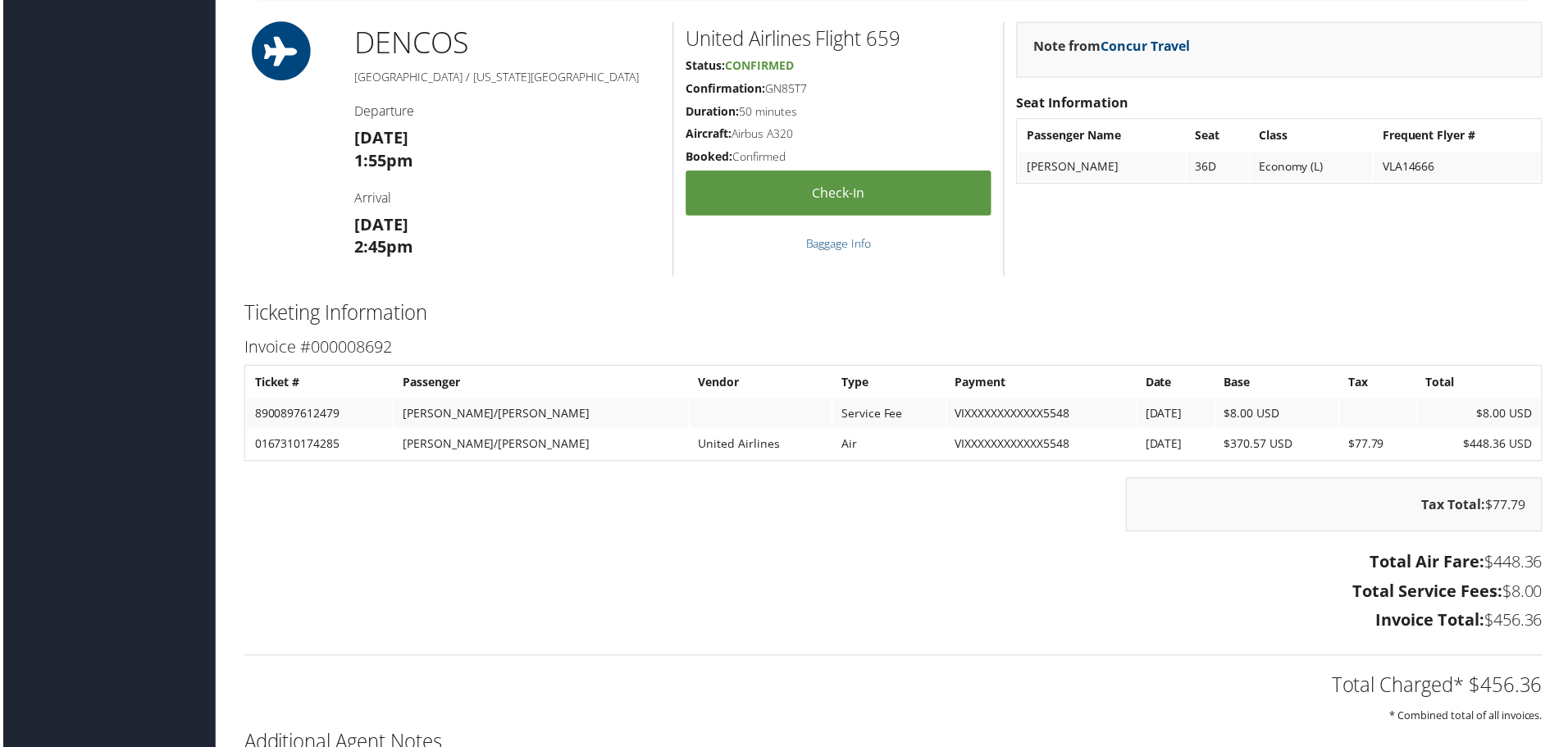
scroll to position [2132, 0]
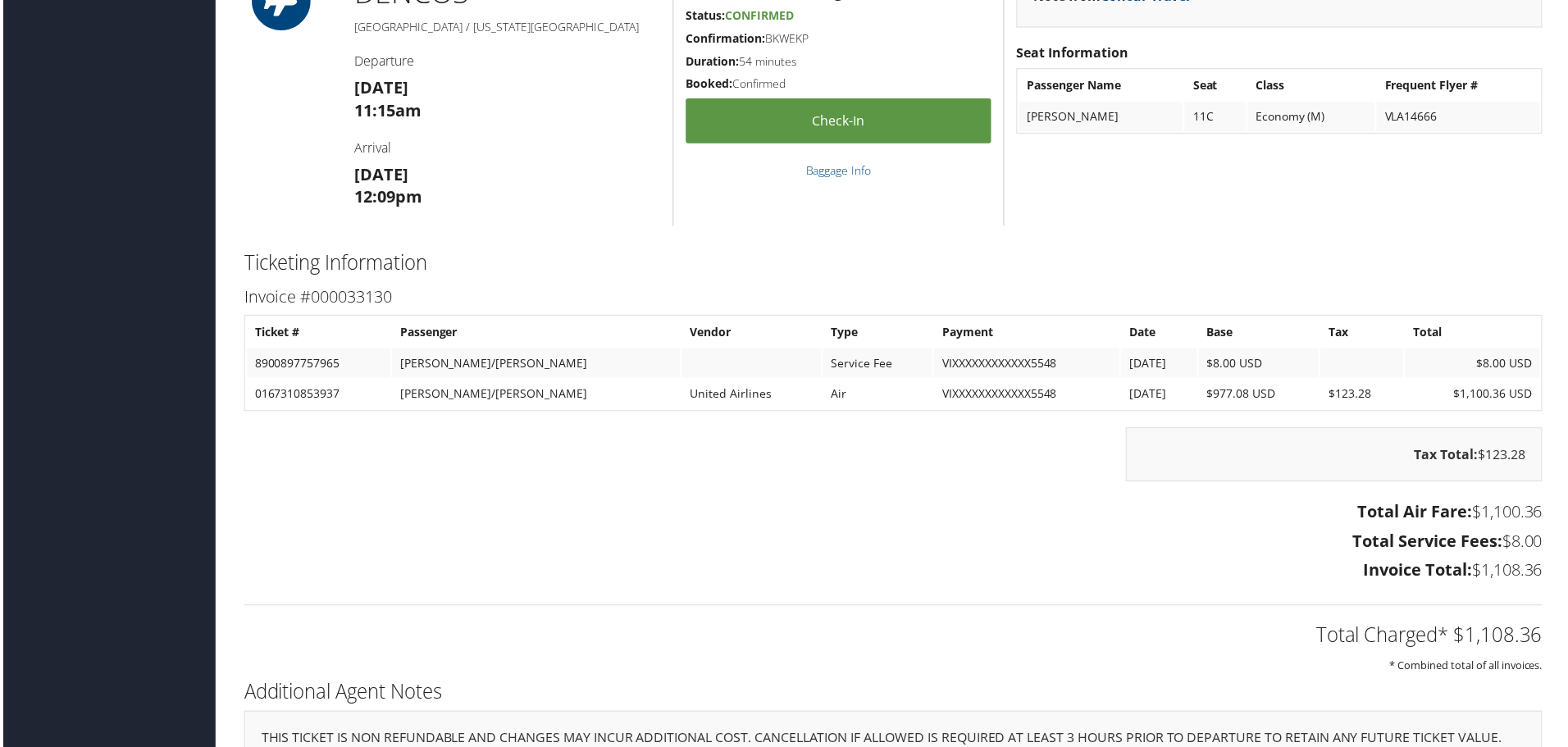
scroll to position [2297, 0]
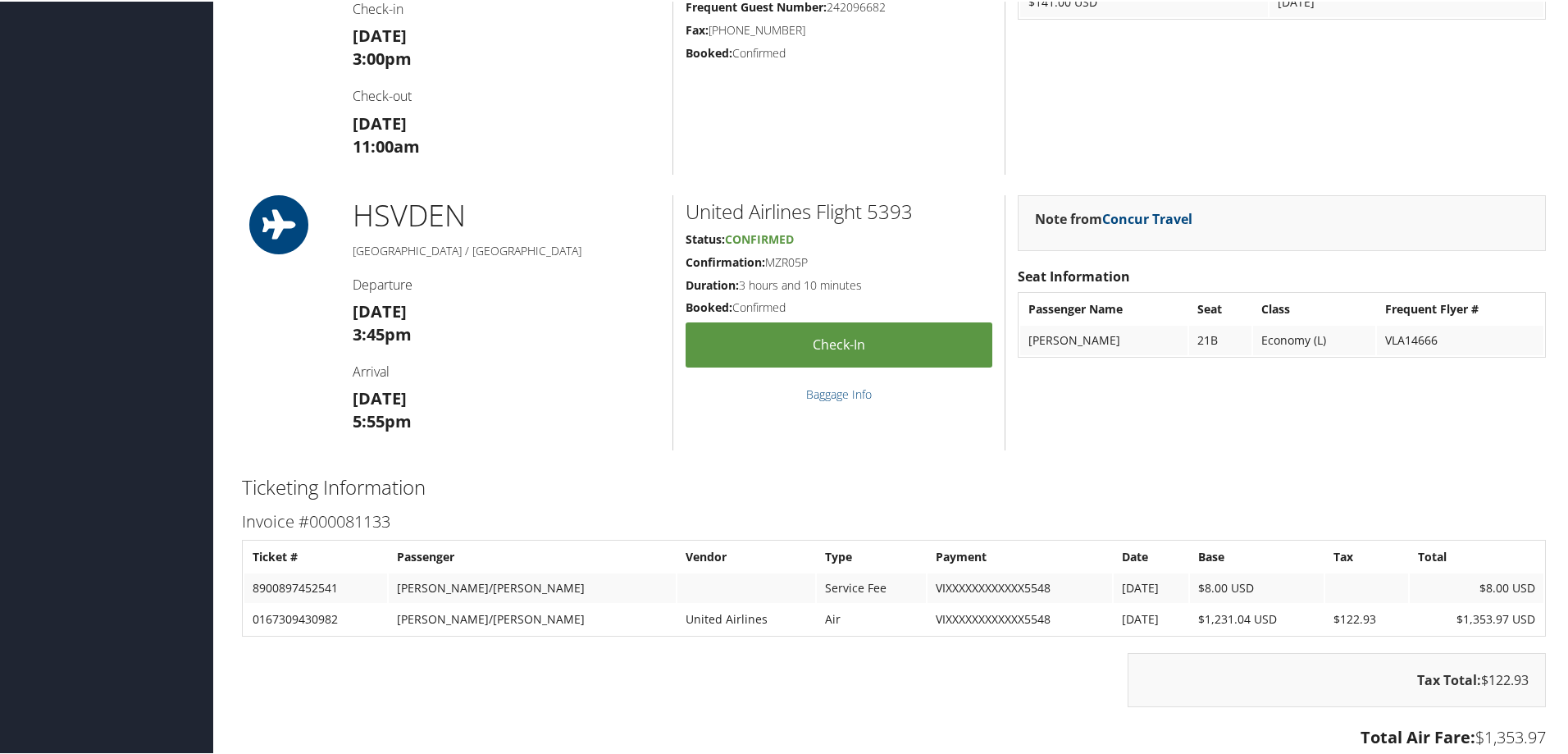
scroll to position [1476, 0]
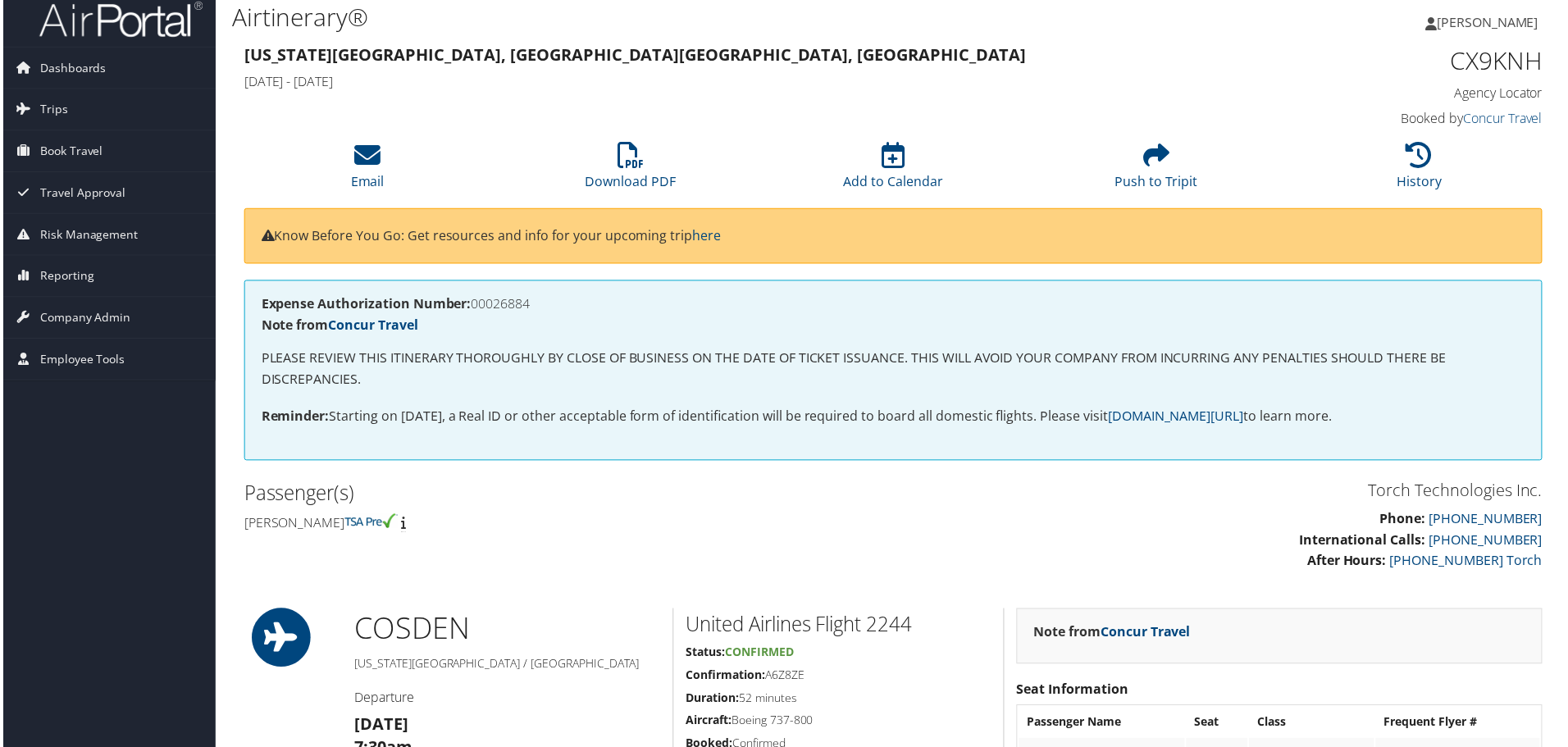
scroll to position [8, 0]
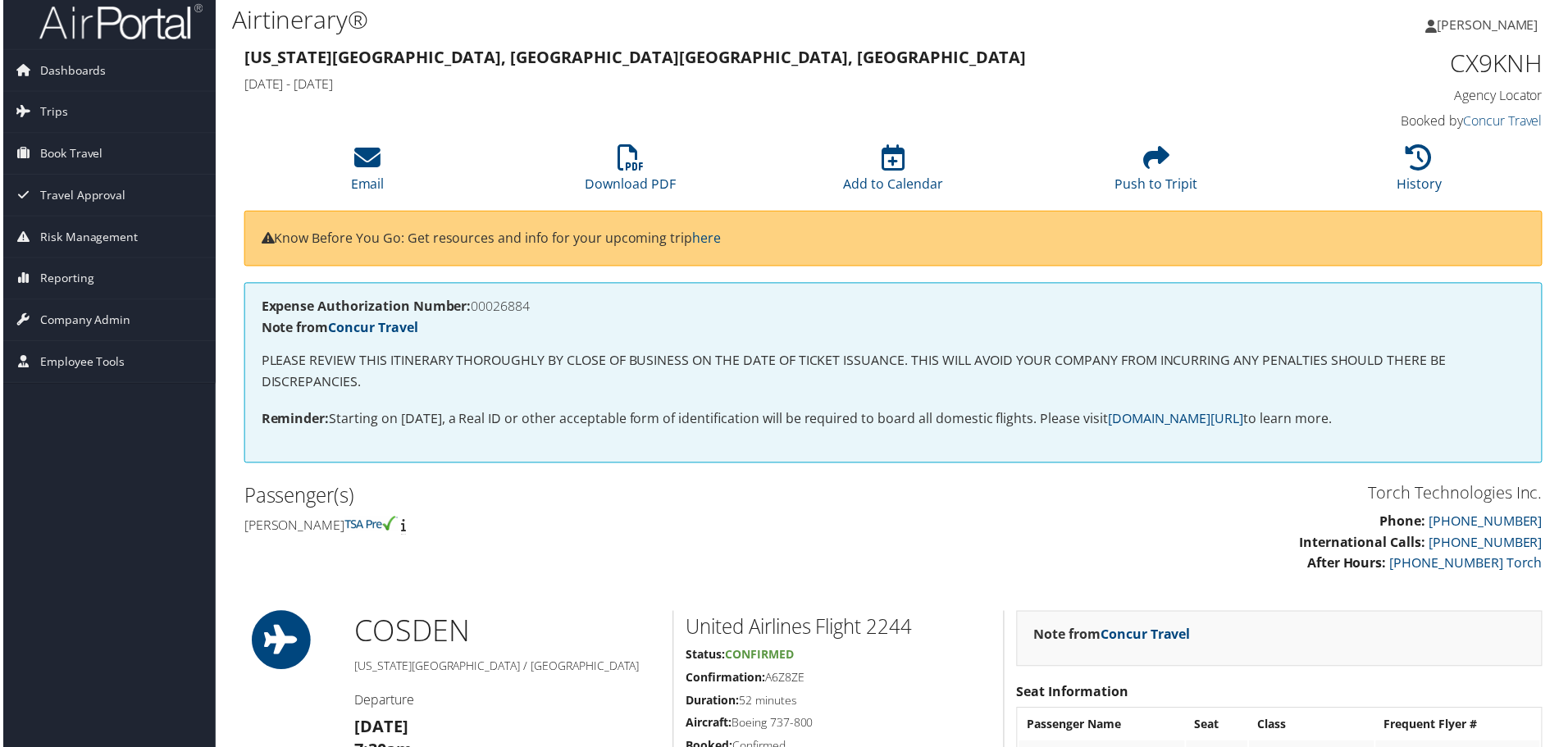
click at [731, 479] on div "Expense Authorization Number: 00026884 Note from Concur Travel PLEASE REVIEW TH…" at bounding box center [893, 383] width 1328 height 198
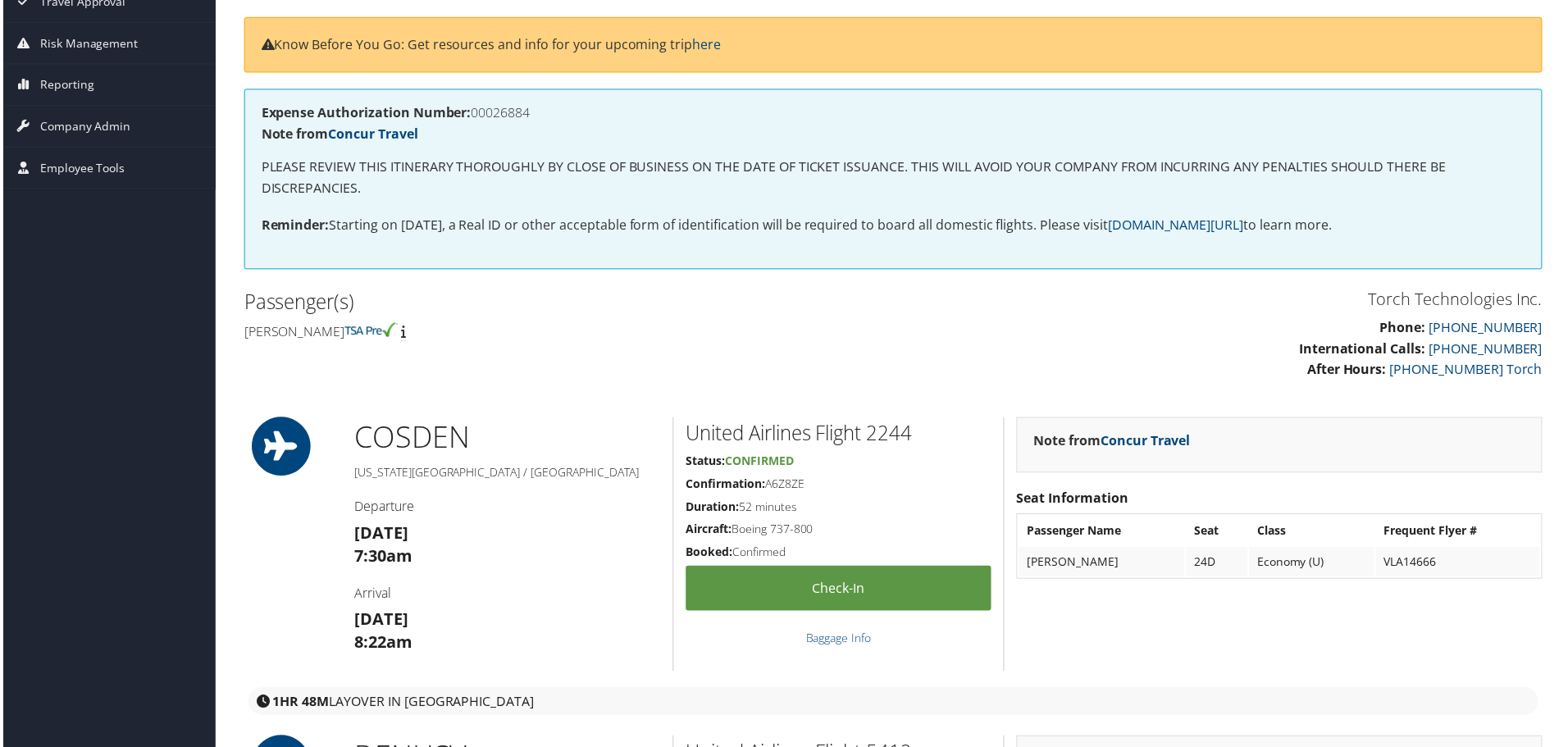
scroll to position [0, 0]
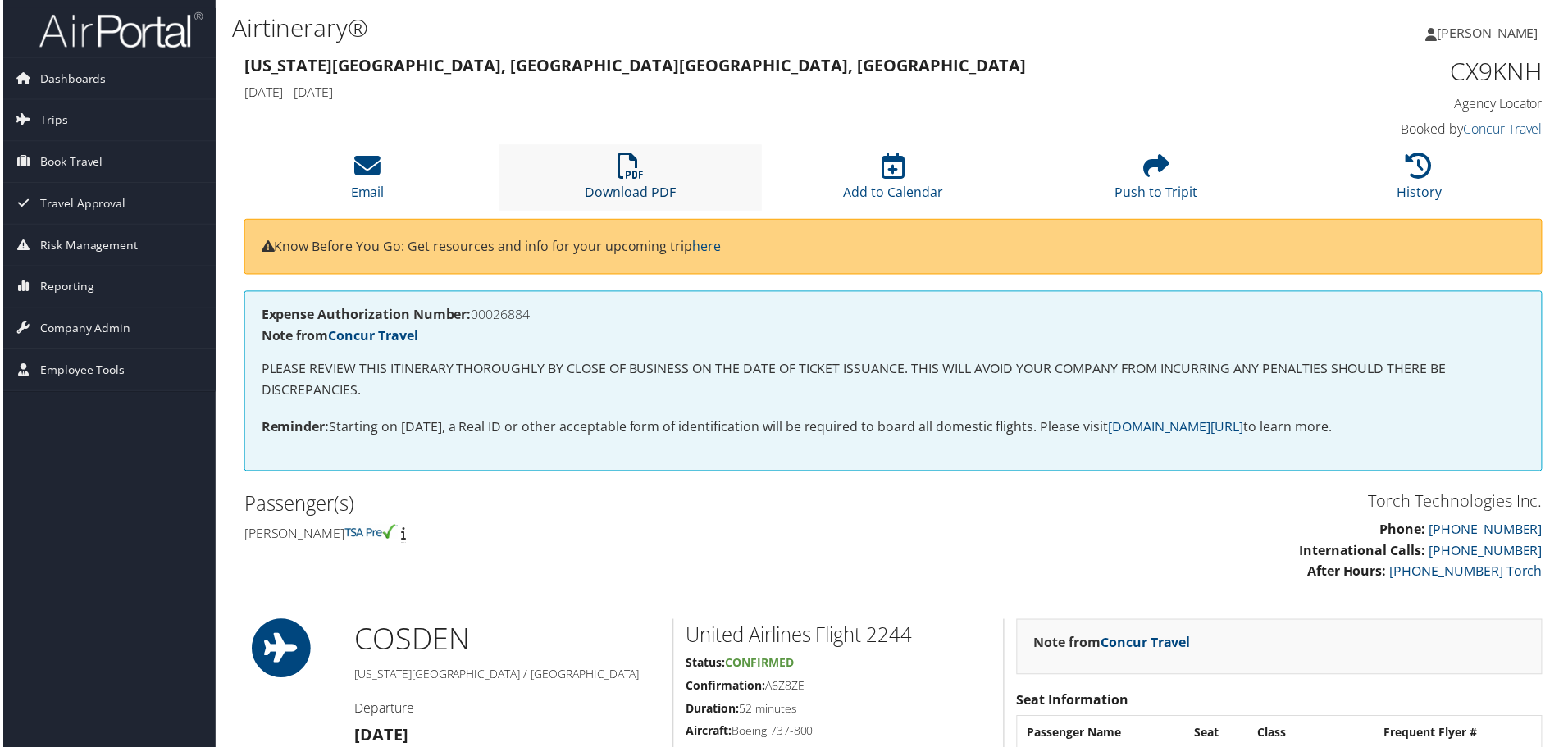
click at [621, 171] on icon at bounding box center [629, 166] width 26 height 26
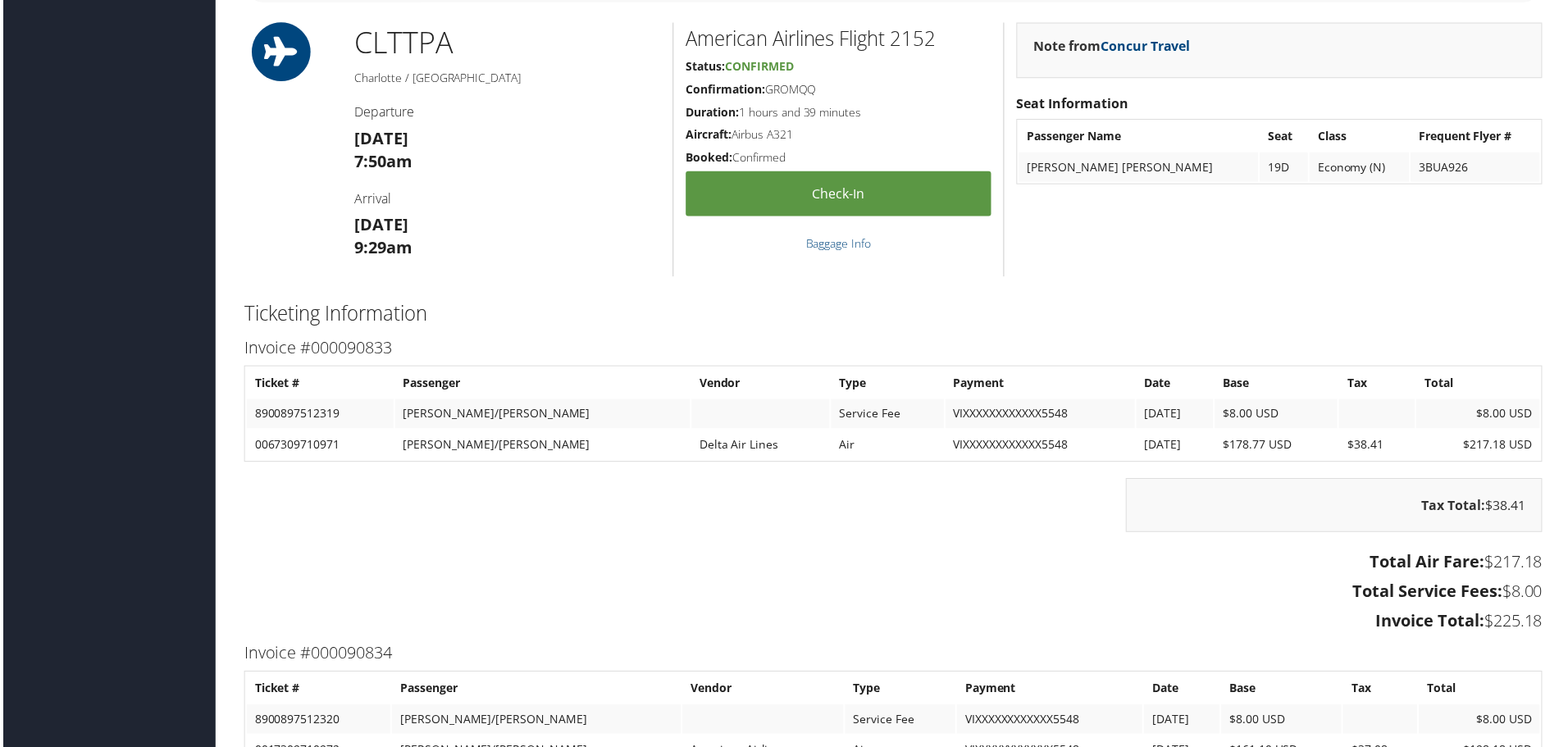
scroll to position [2215, 0]
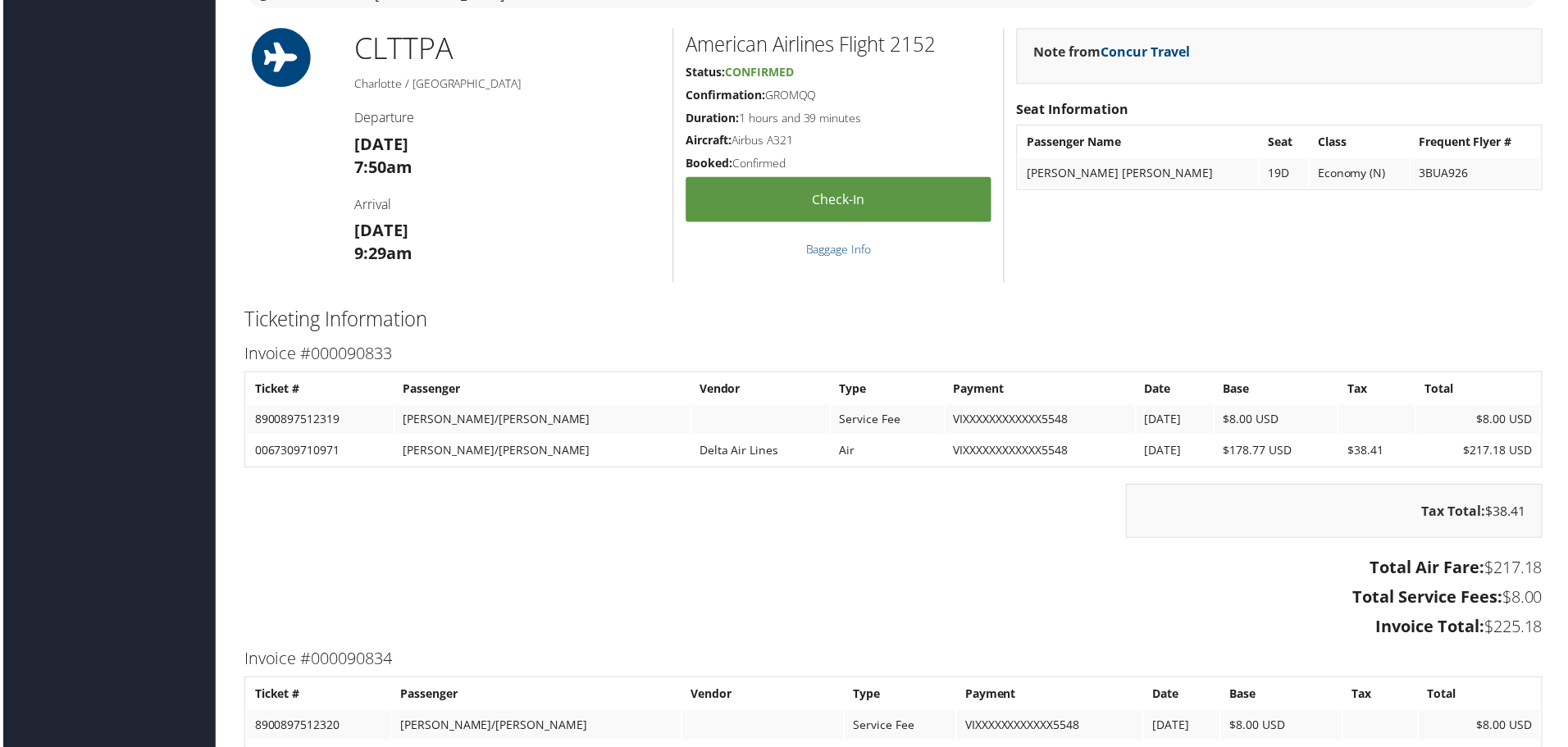
click at [571, 157] on h3 "Fri 29 Aug 7:50am" at bounding box center [506, 156] width 307 height 46
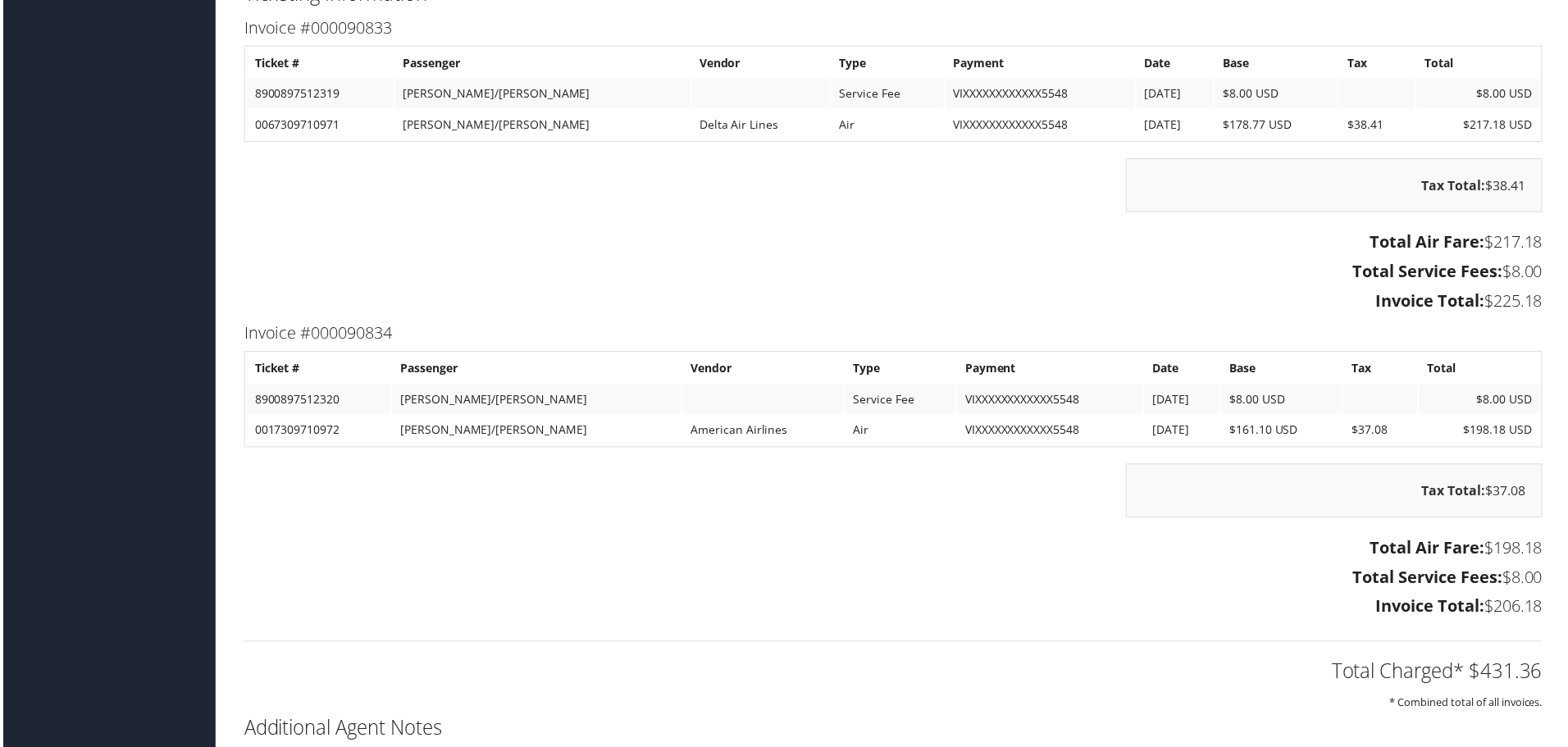
scroll to position [2543, 0]
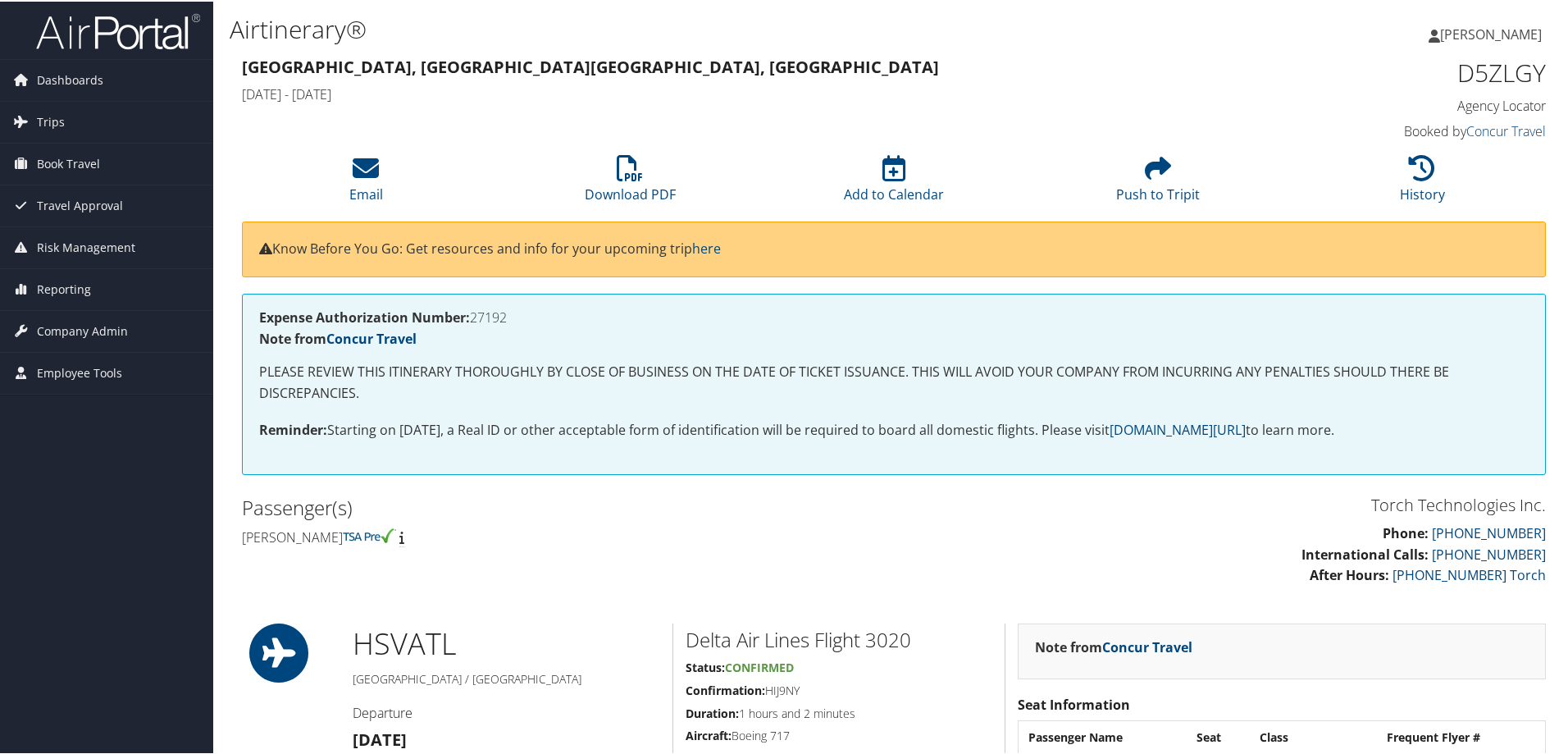
click at [723, 535] on h4 "[PERSON_NAME]" at bounding box center [562, 536] width 640 height 18
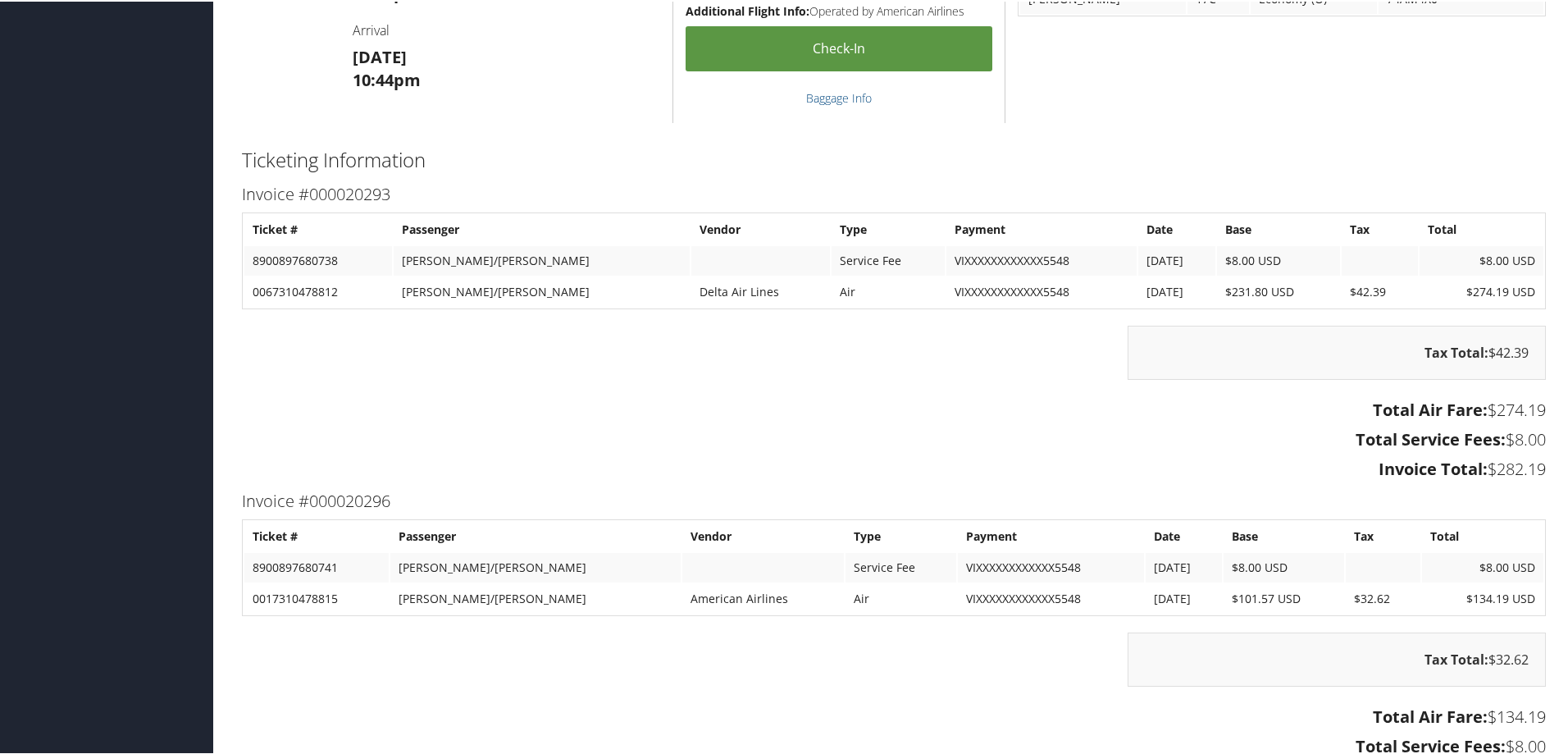
scroll to position [2050, 0]
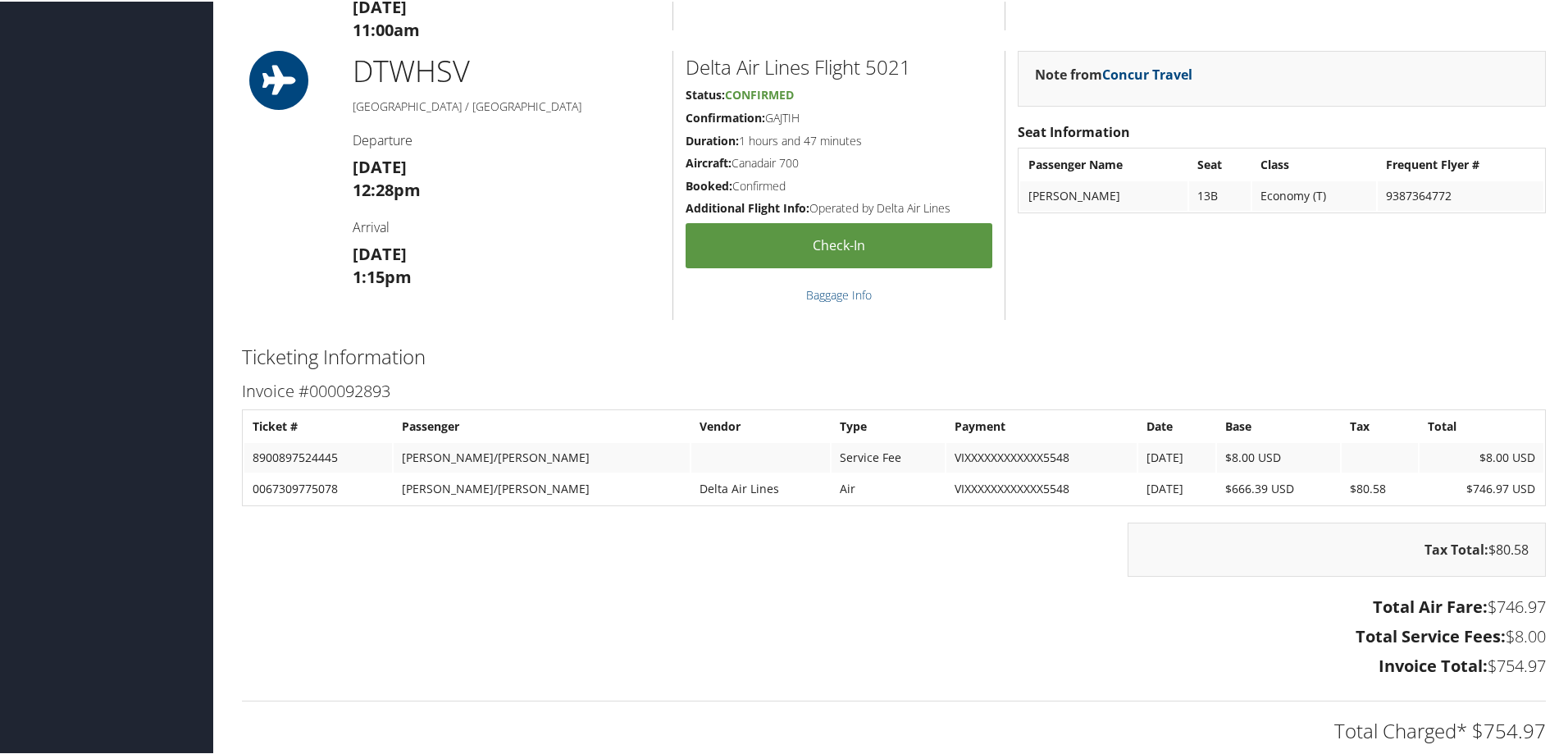
scroll to position [1640, 0]
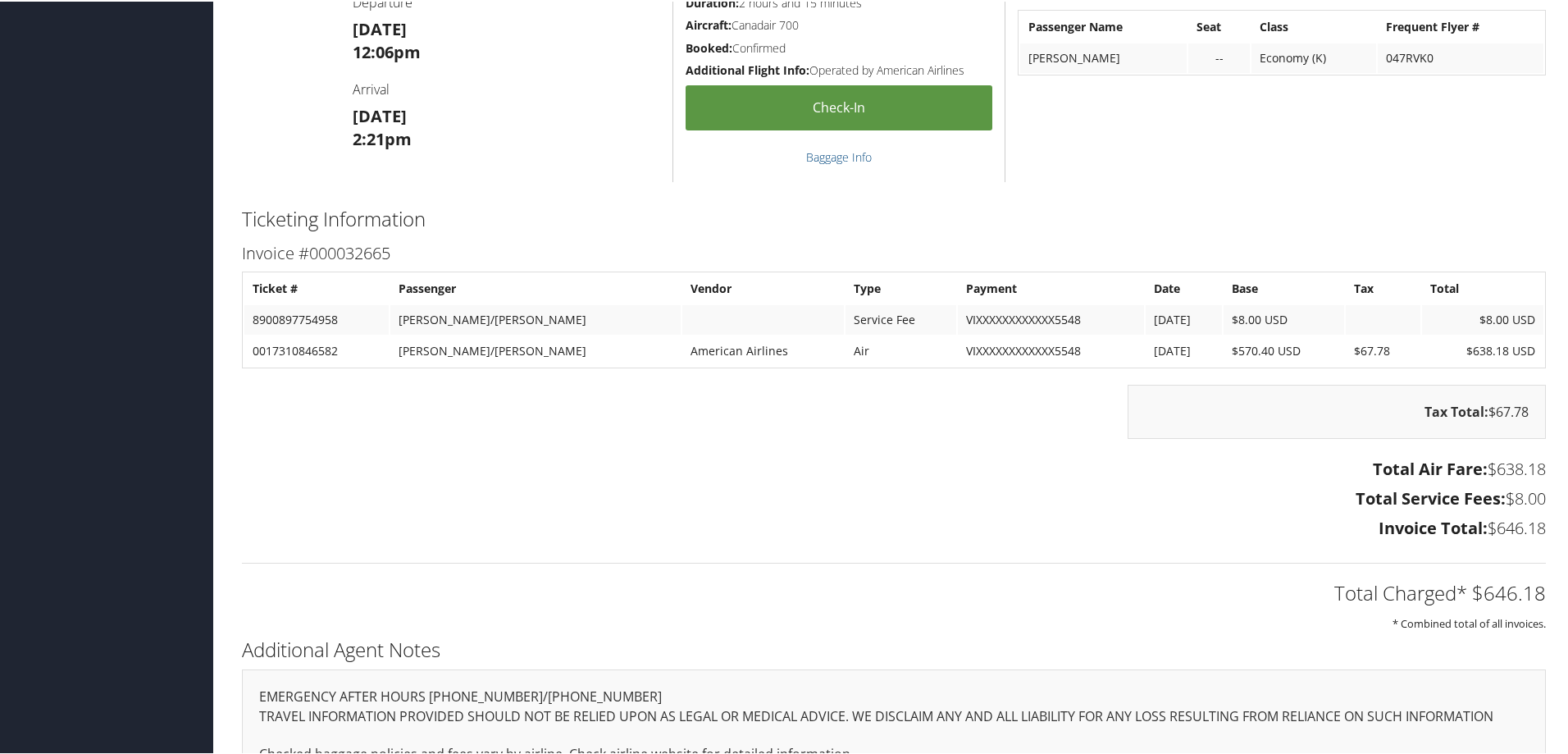
scroll to position [1124, 0]
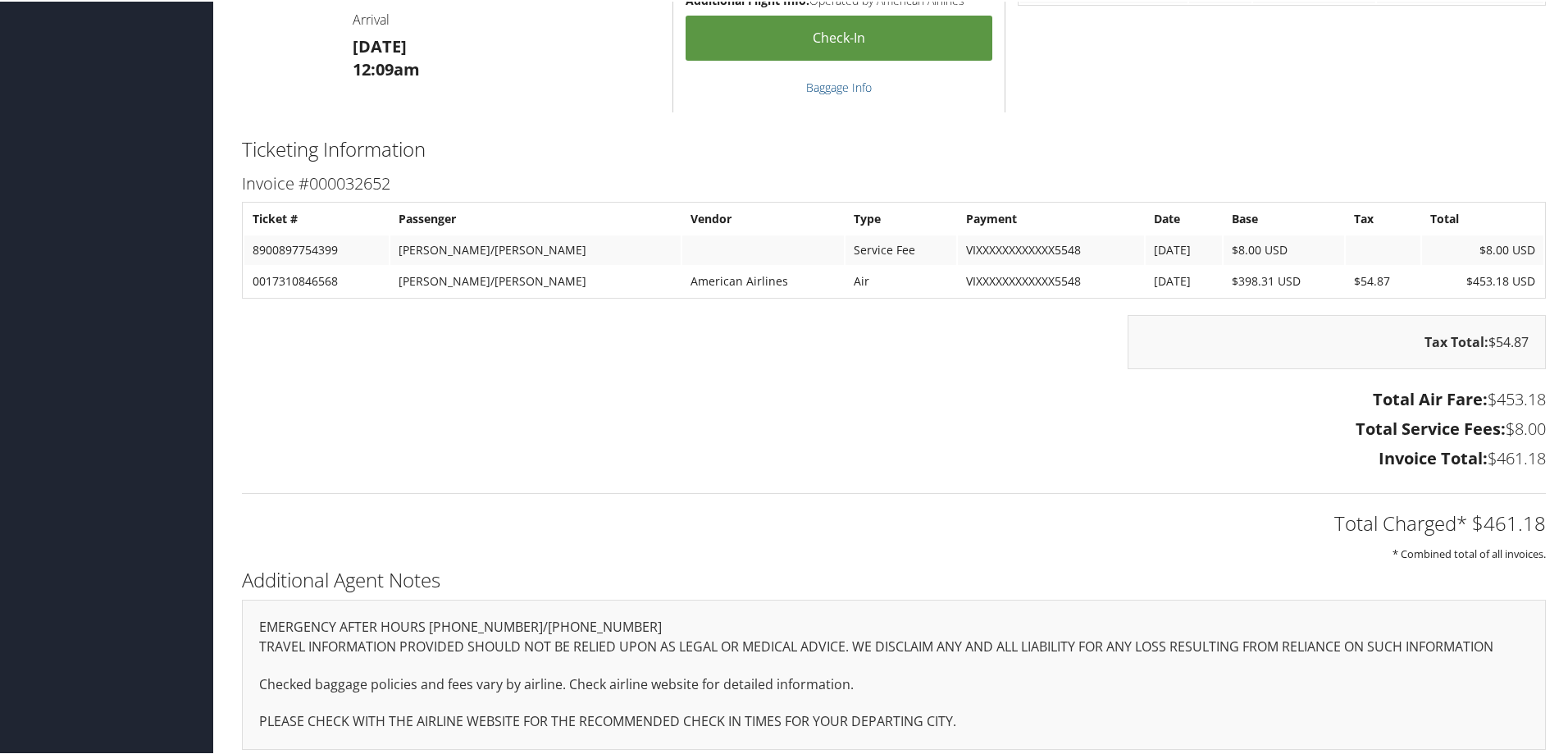
scroll to position [1124, 0]
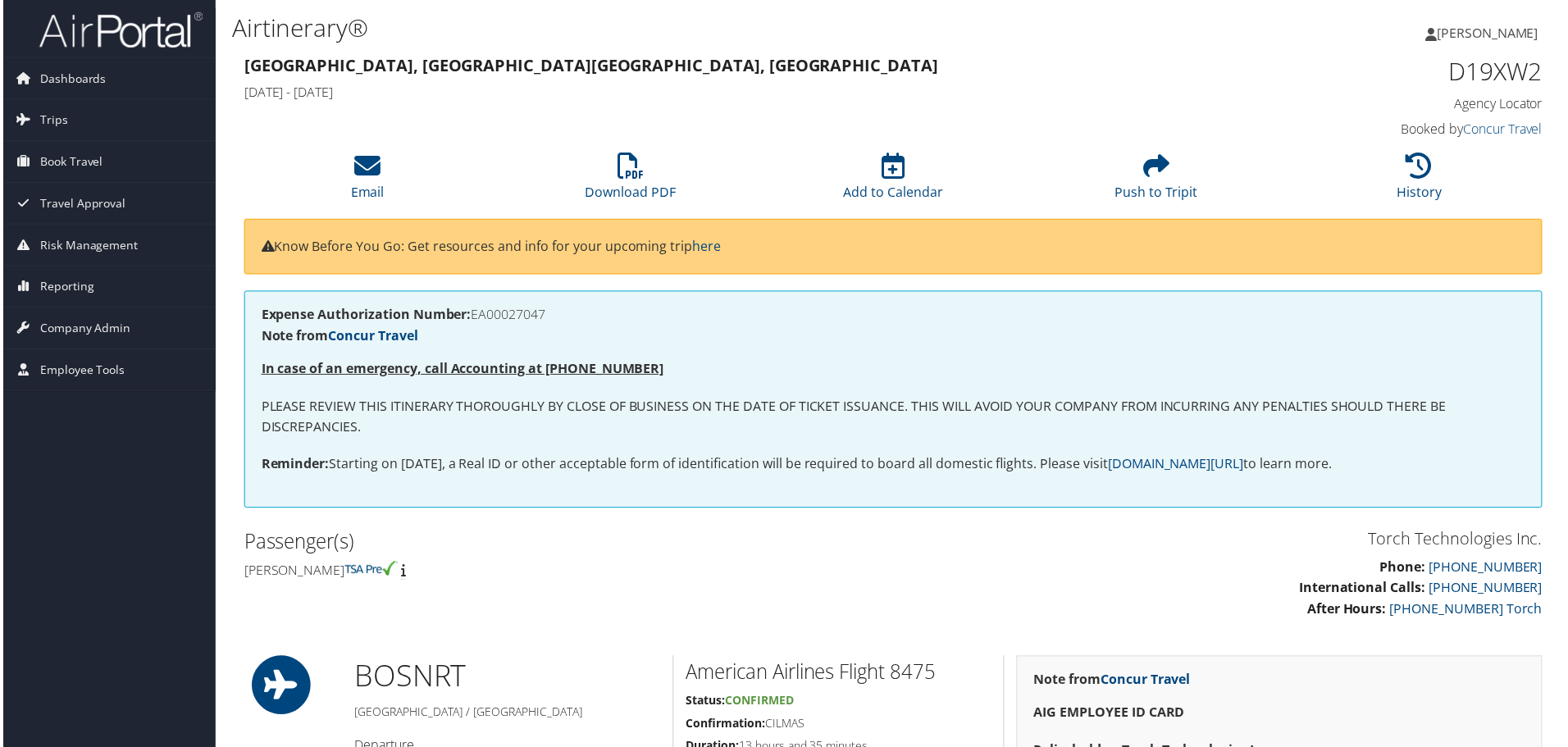
click at [773, 405] on p "PLEASE REVIEW THIS ITINERARY THOROUGHLY BY CLOSE OF BUSINESS ON THE DATE OF TIC…" at bounding box center [893, 419] width 1269 height 42
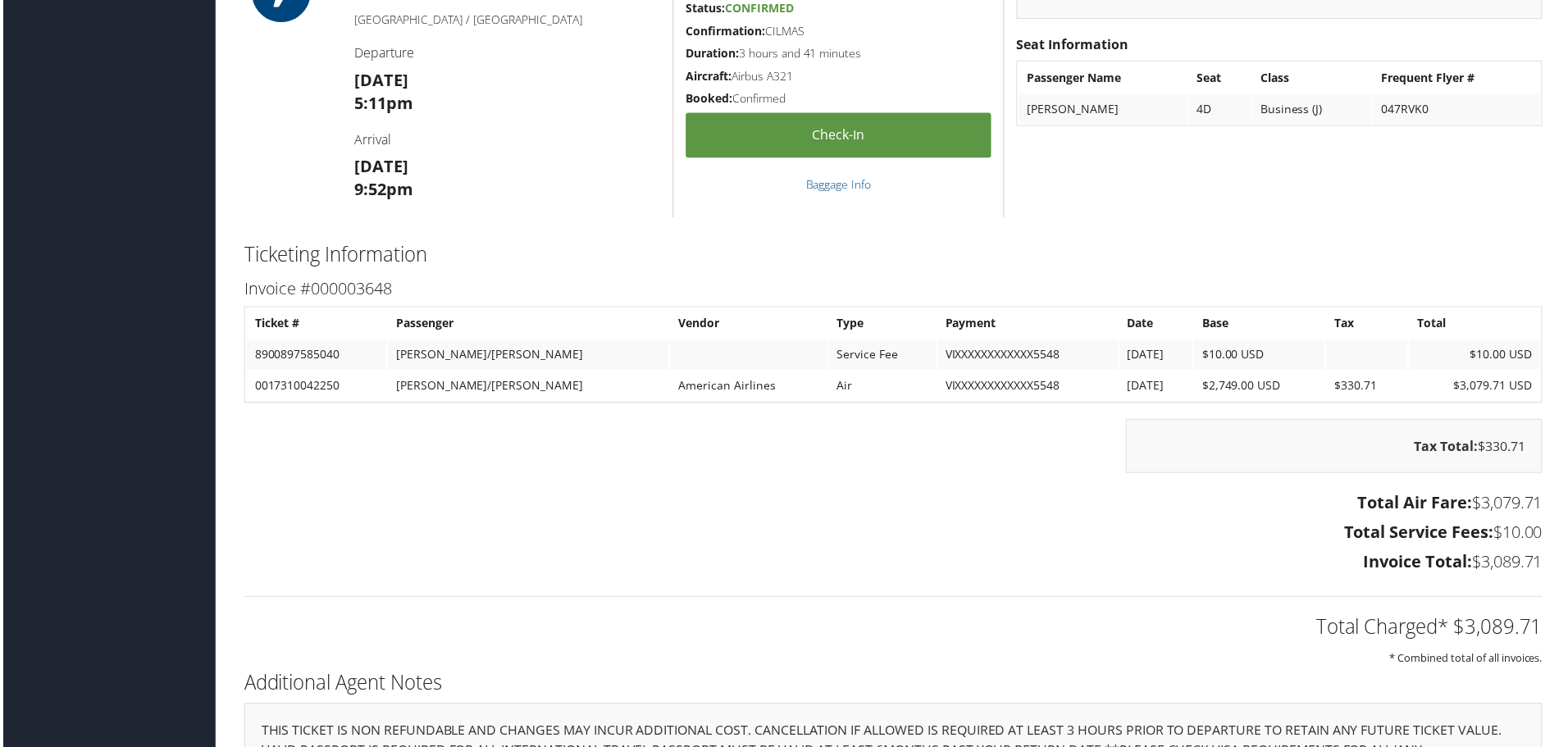
scroll to position [2132, 0]
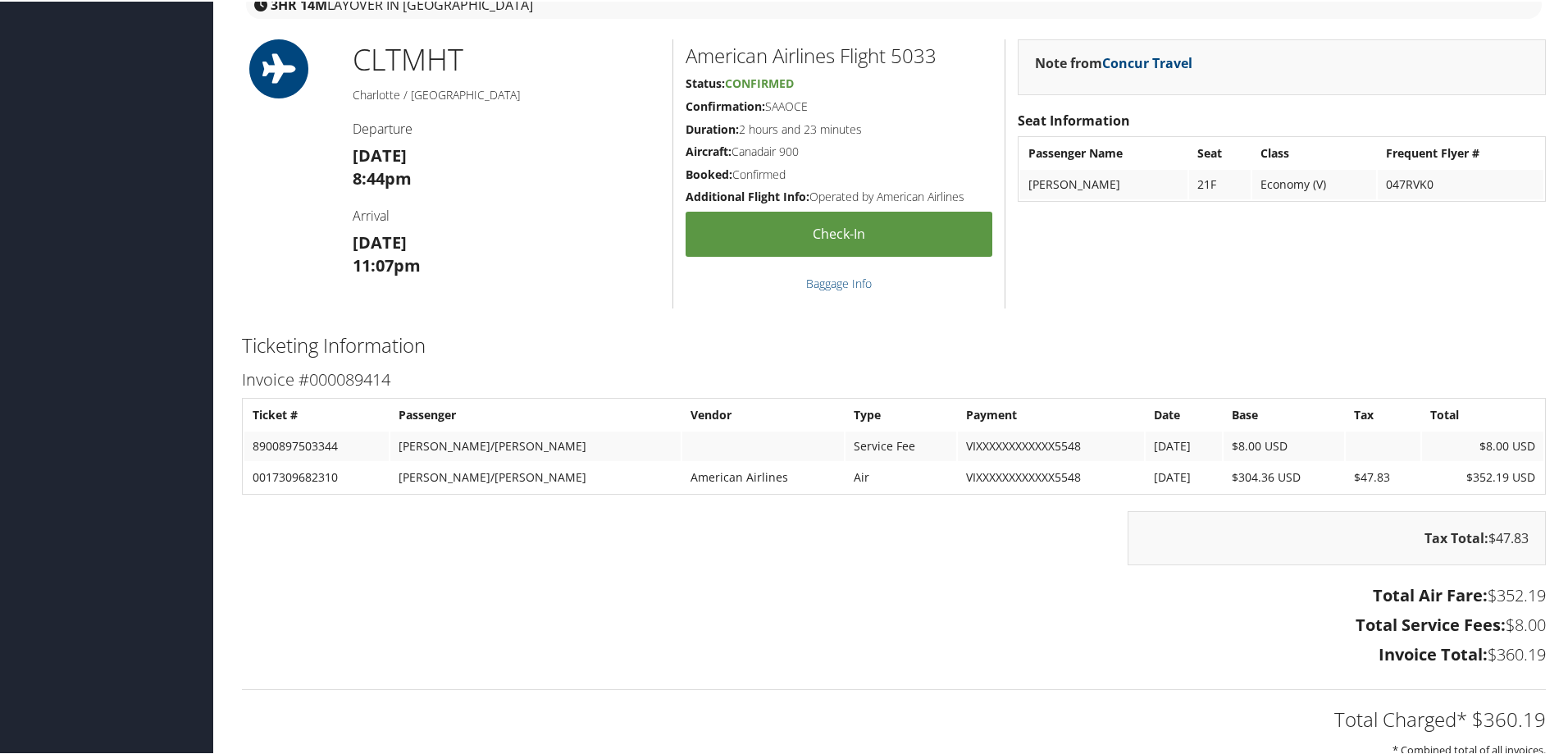
scroll to position [884, 0]
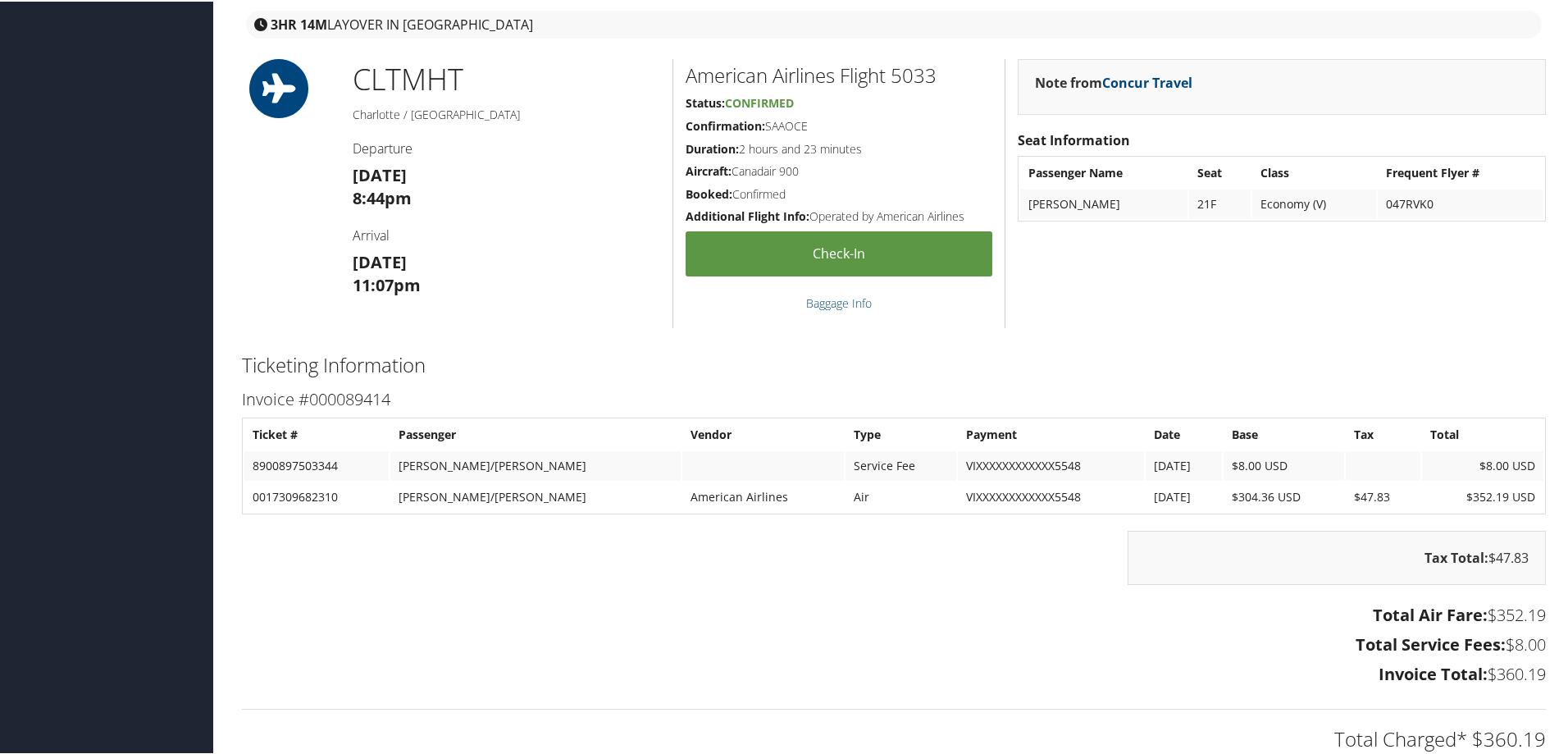
click at [1043, 599] on div "Total Air Fare: $352.19 Total Service Fees: $8.00 Invoice Total: $360.19" at bounding box center [893, 644] width 1328 height 91
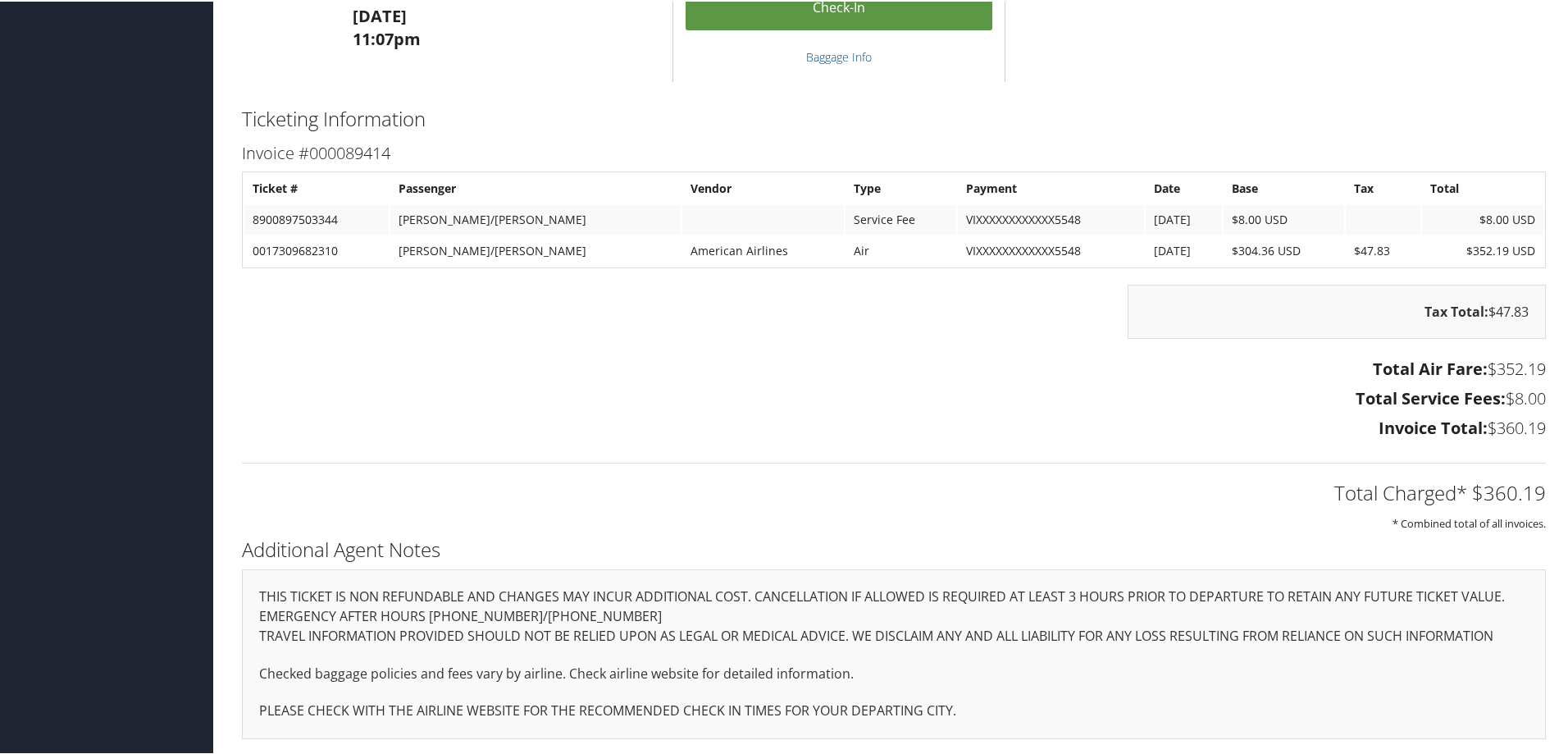
scroll to position [1048, 0]
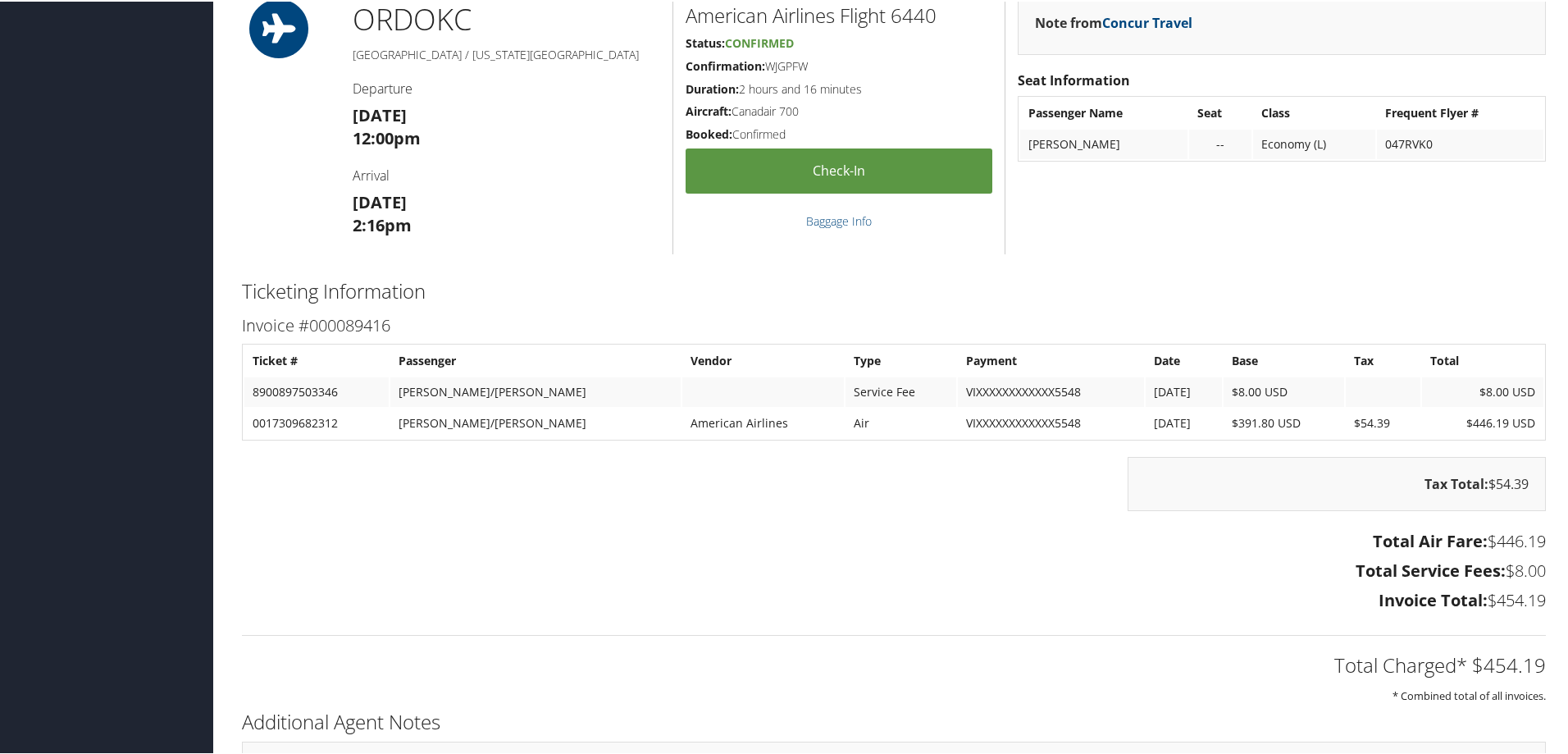
scroll to position [984, 0]
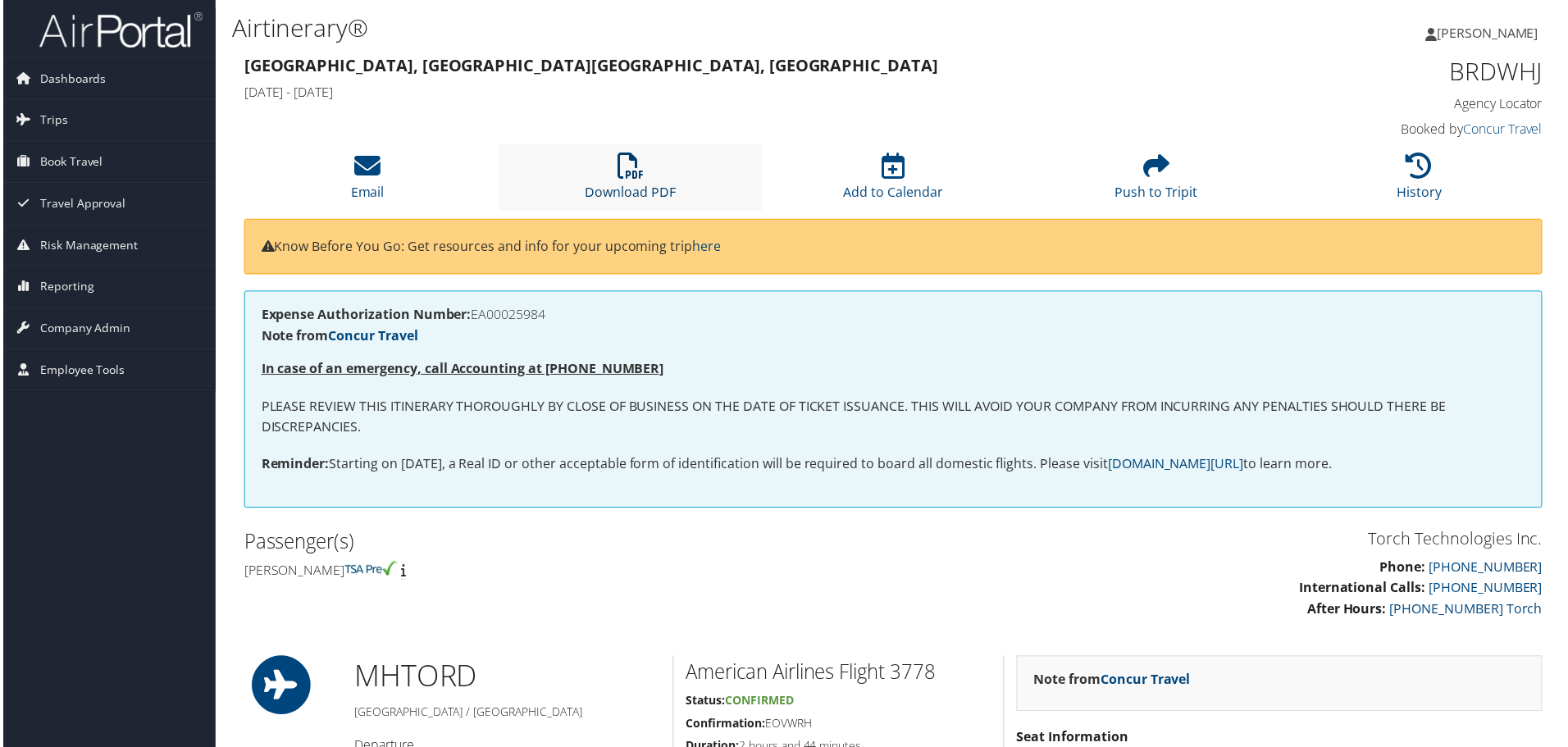
click at [623, 165] on icon at bounding box center [629, 166] width 26 height 26
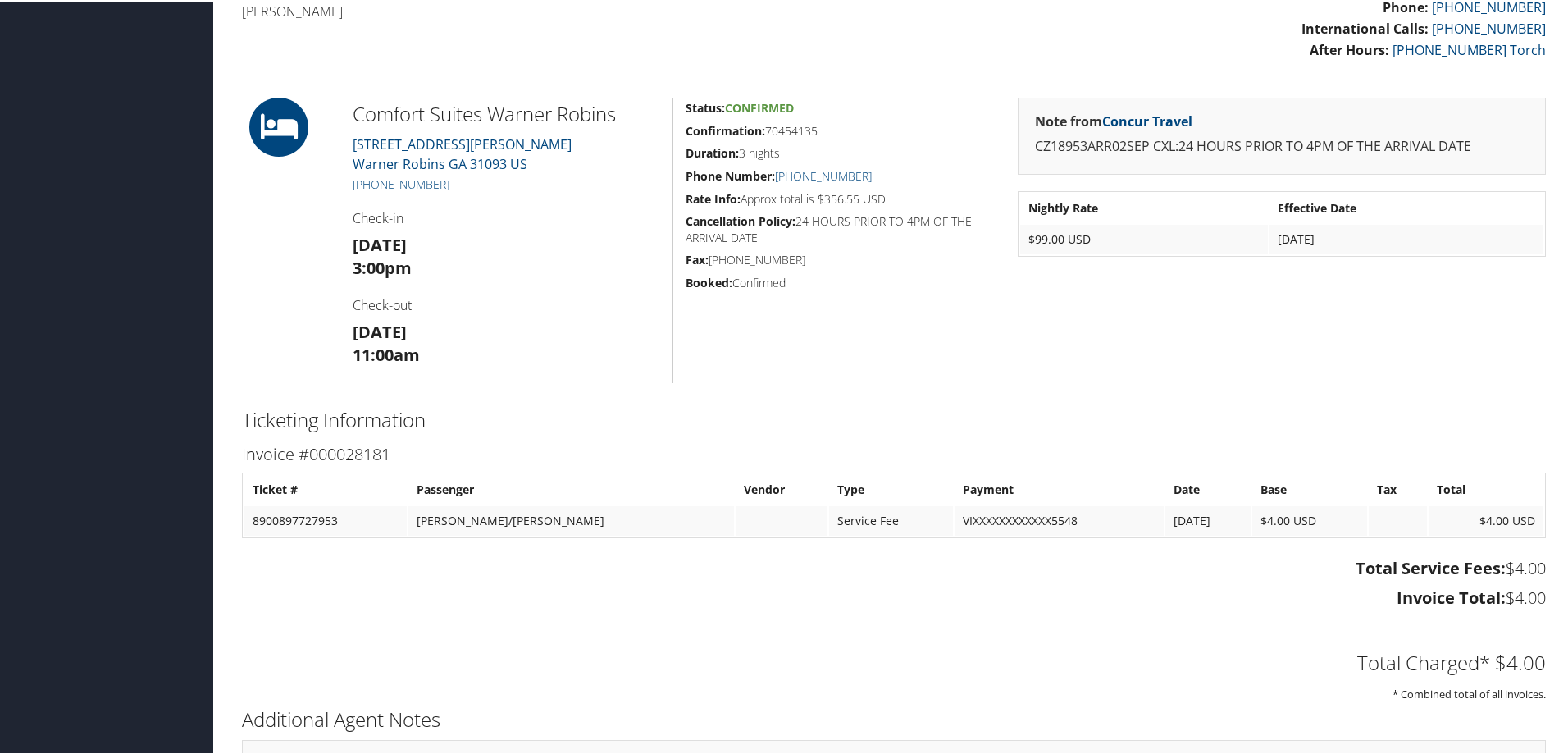
scroll to position [492, 0]
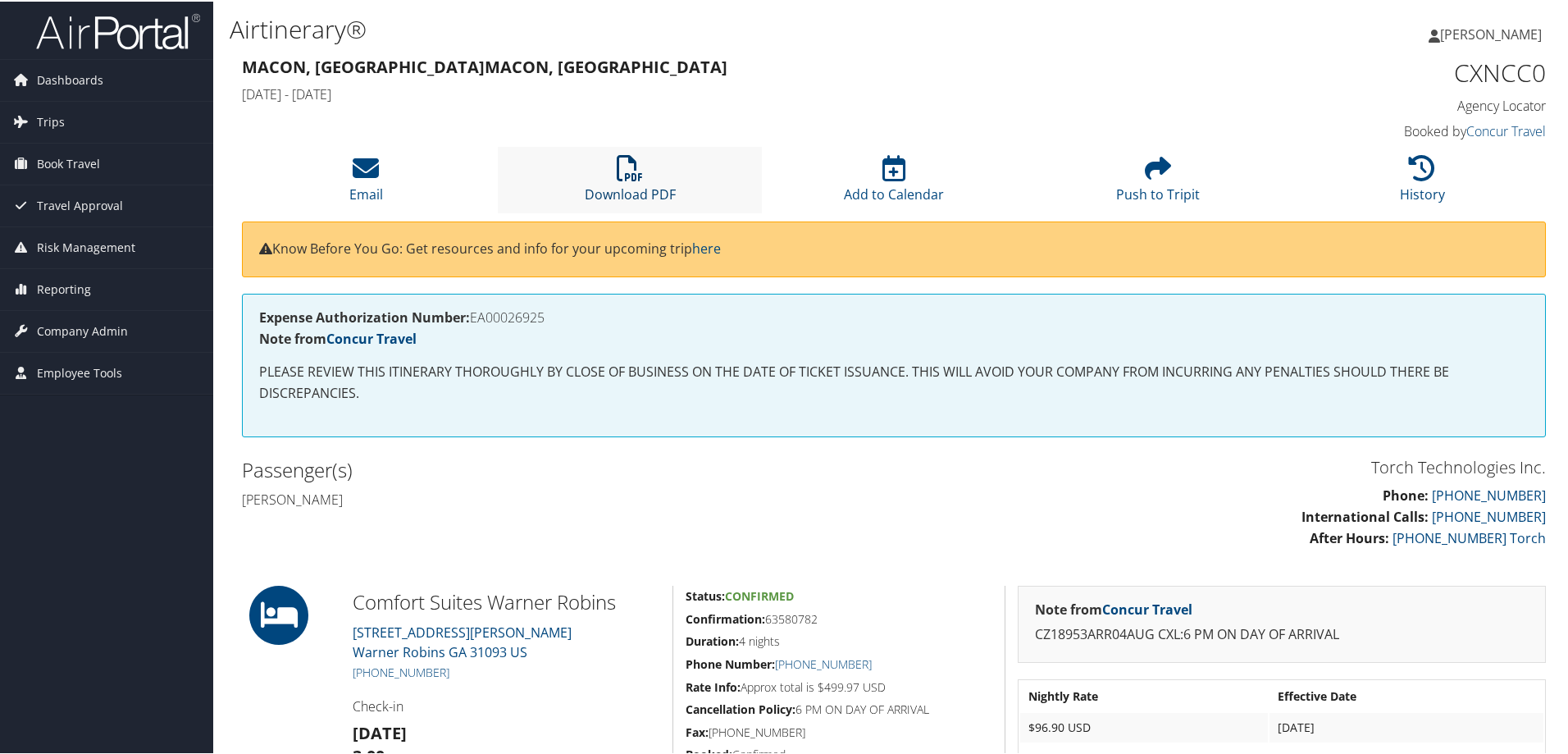
click at [629, 173] on icon at bounding box center [629, 166] width 26 height 26
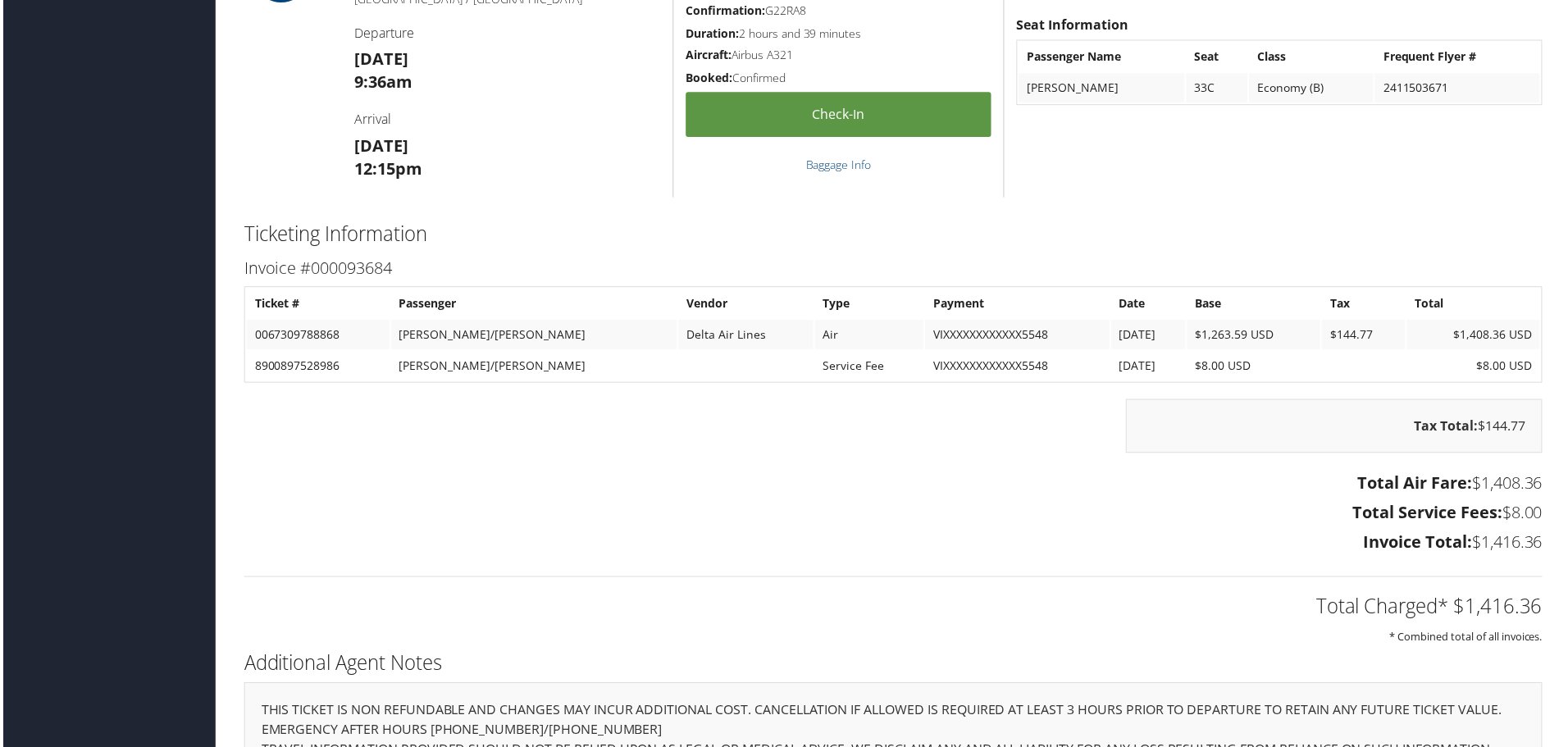
scroll to position [1808, 0]
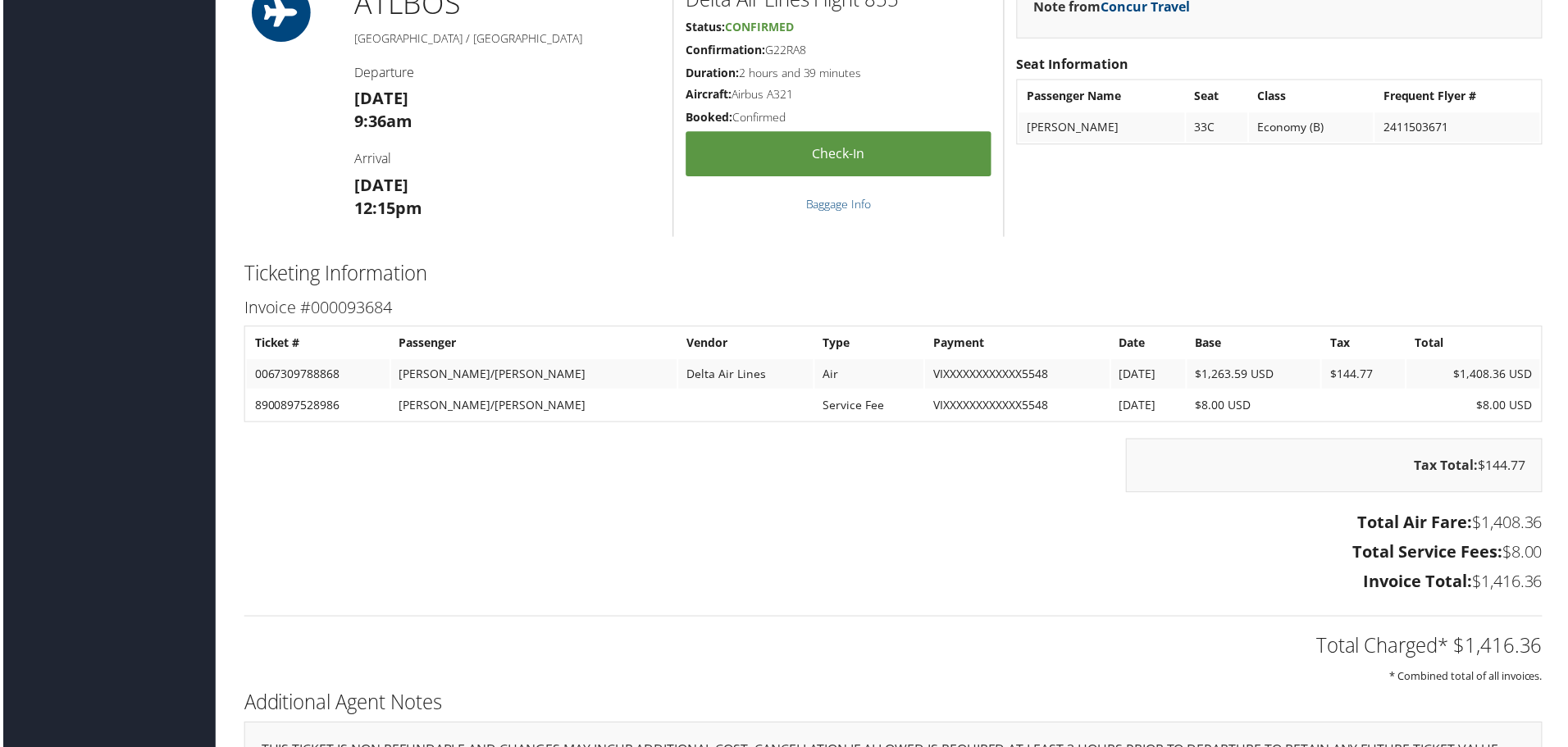
drag, startPoint x: 576, startPoint y: 156, endPoint x: 562, endPoint y: 154, distance: 14.1
click at [575, 156] on h4 "Arrival" at bounding box center [506, 159] width 307 height 18
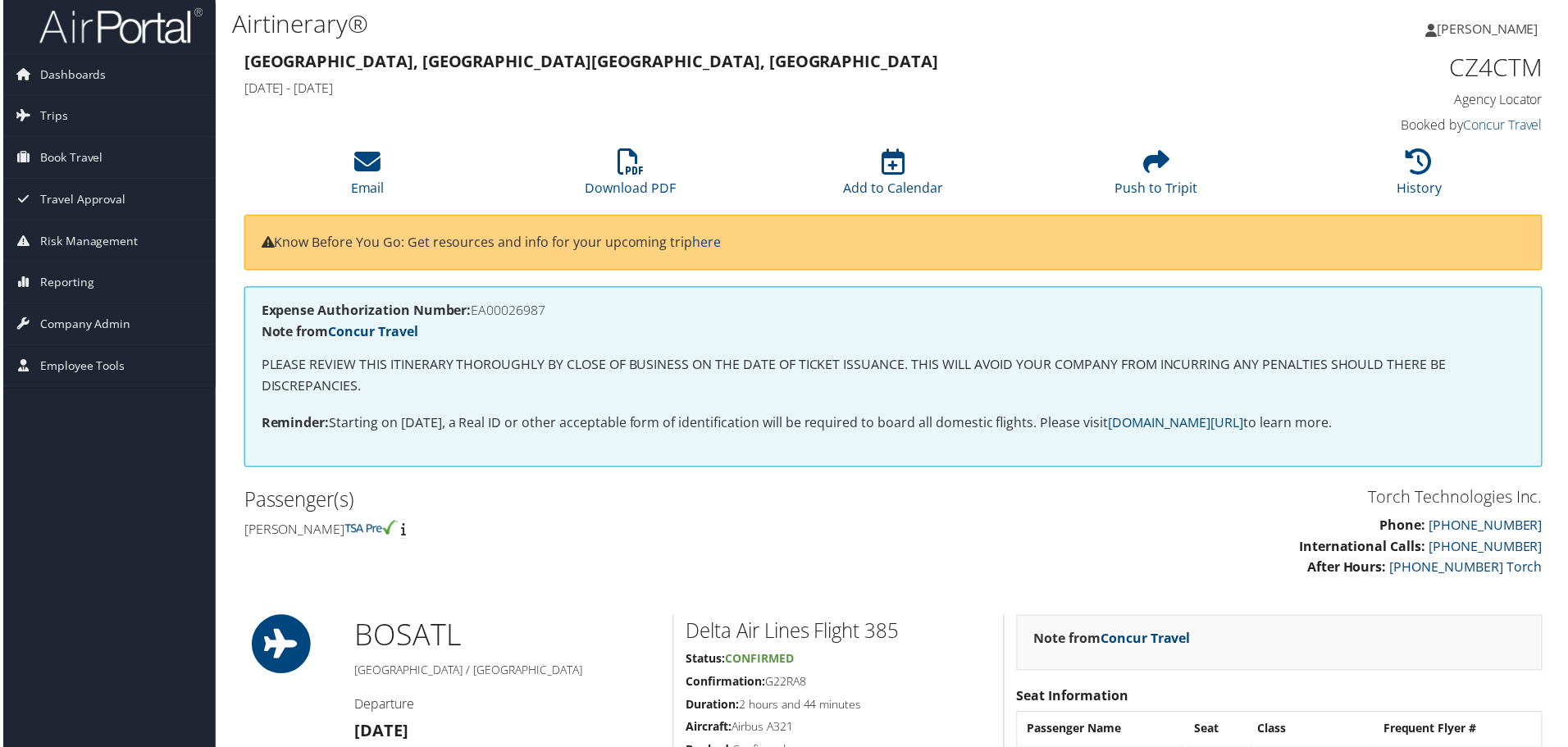
scroll to position [0, 0]
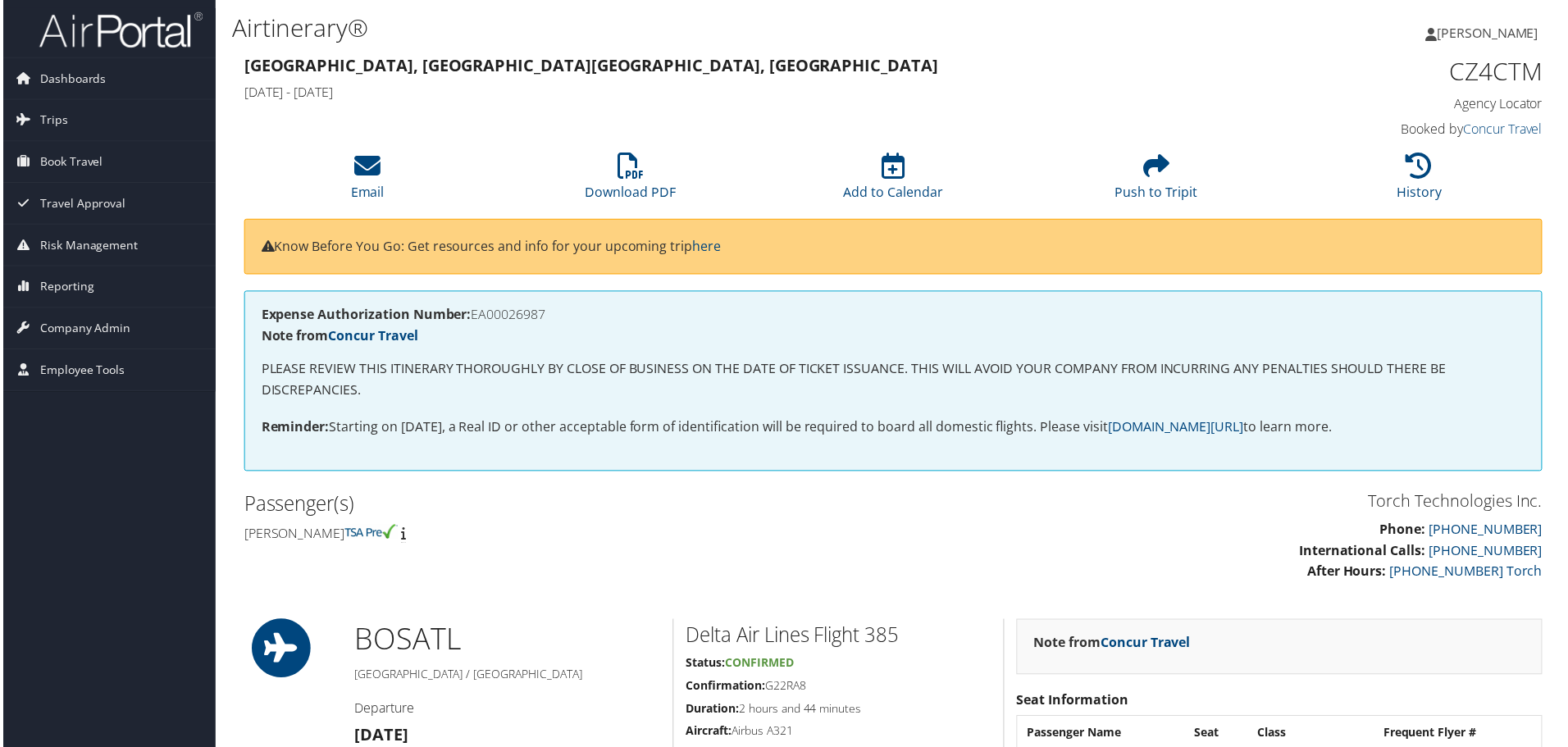
click at [1146, 464] on div "Expense Authorization Number: EA00026987 Note from Concur Travel PLEASE REVIEW …" at bounding box center [893, 383] width 1304 height 182
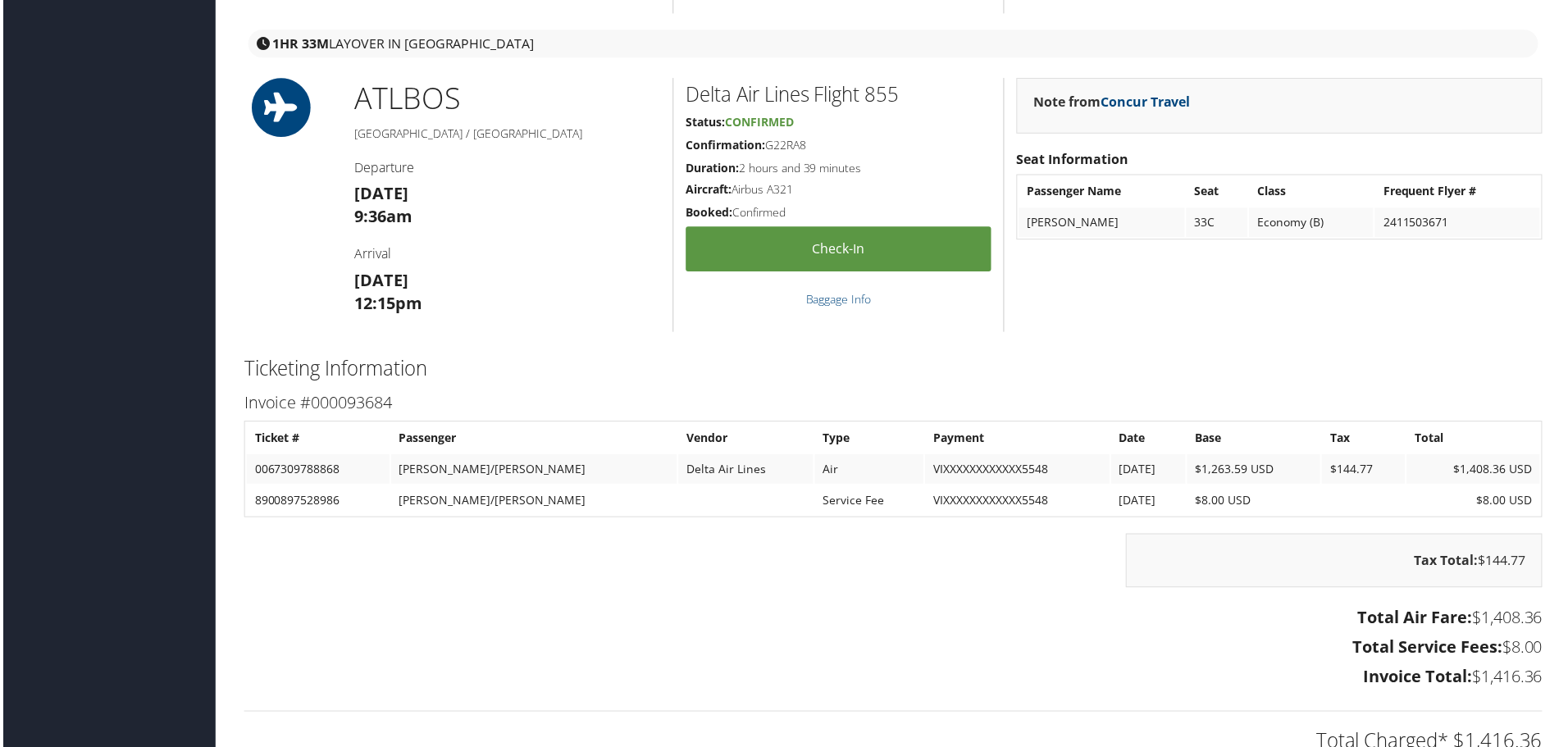
scroll to position [1722, 0]
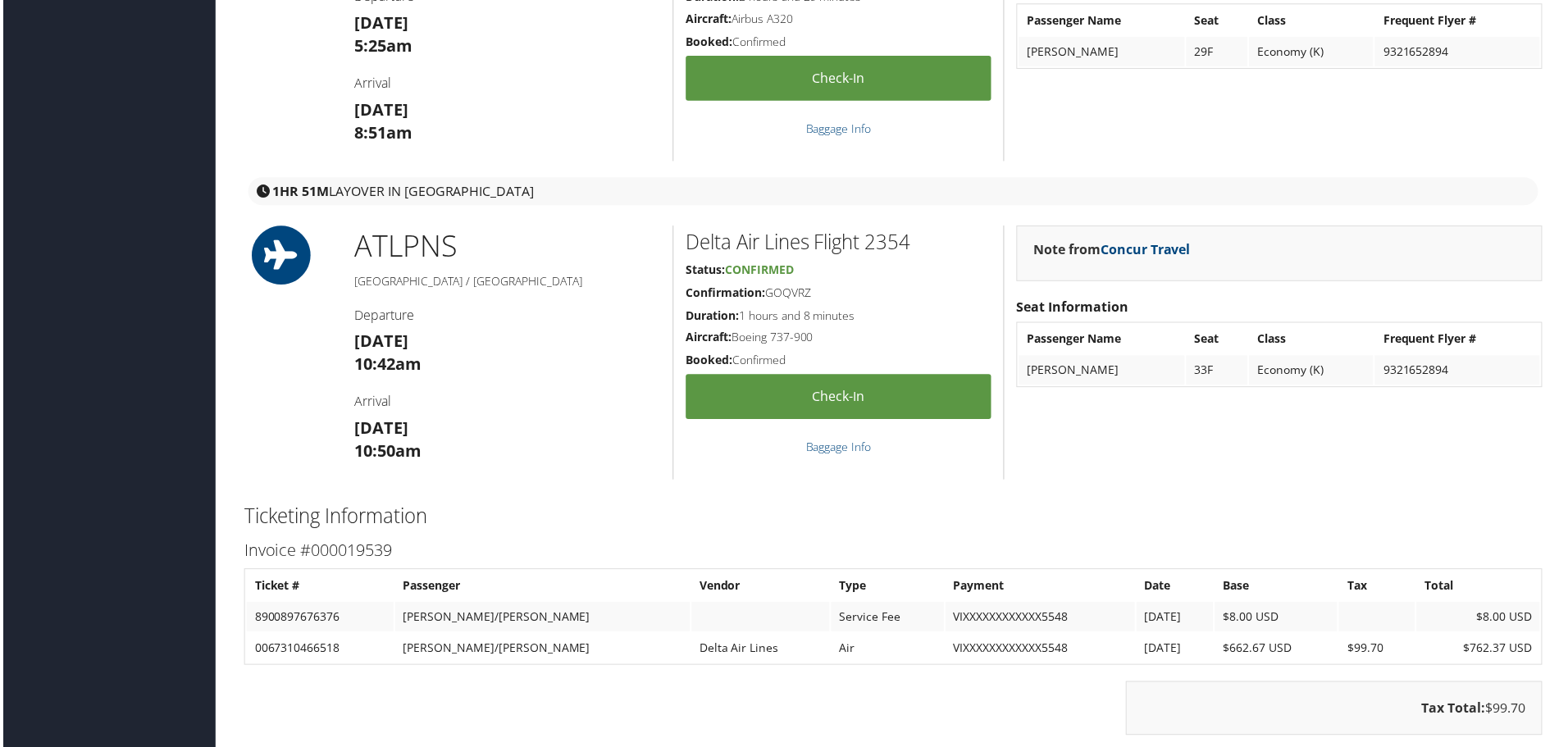
scroll to position [1641, 0]
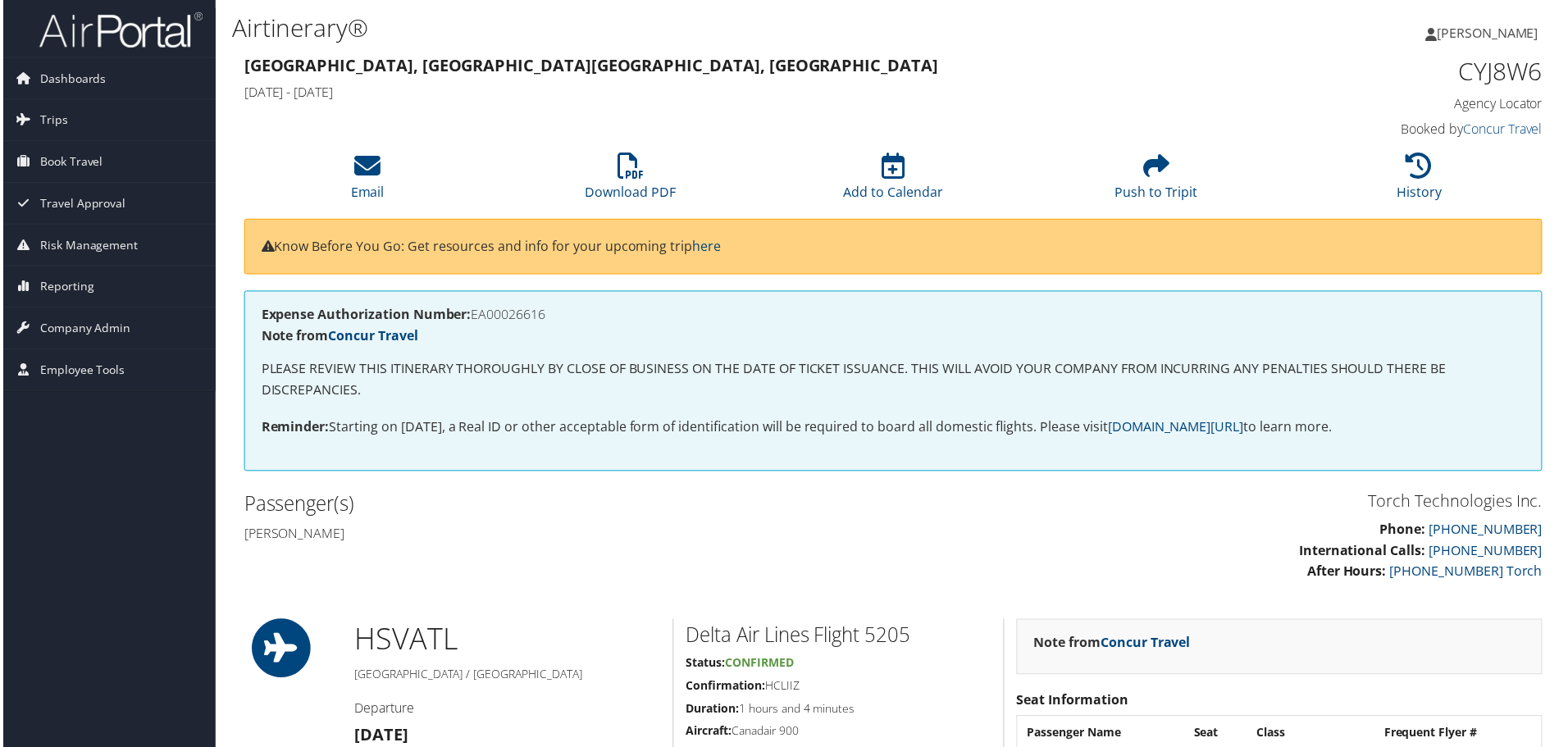
click at [637, 529] on h4 "[PERSON_NAME]" at bounding box center [562, 536] width 640 height 18
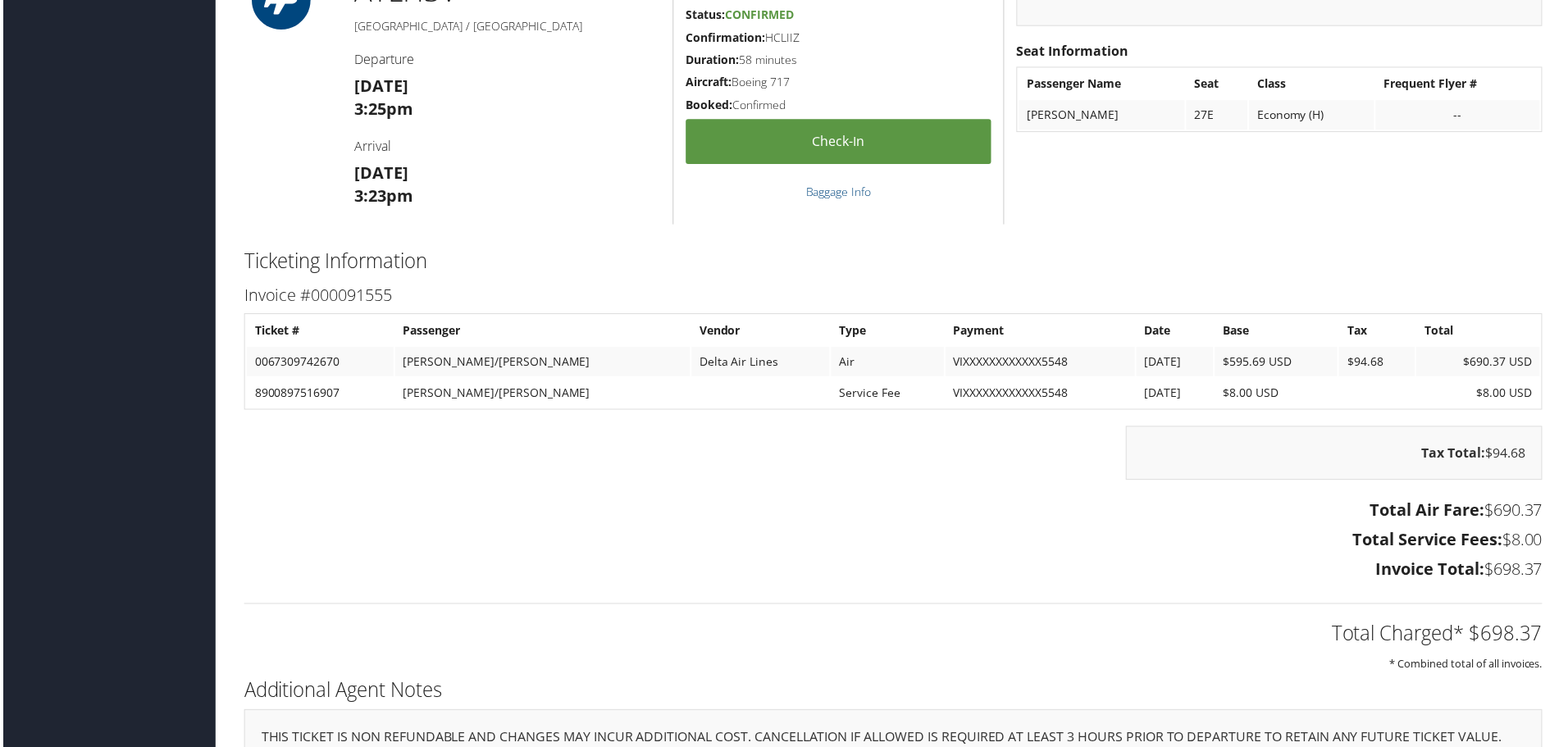
scroll to position [1804, 0]
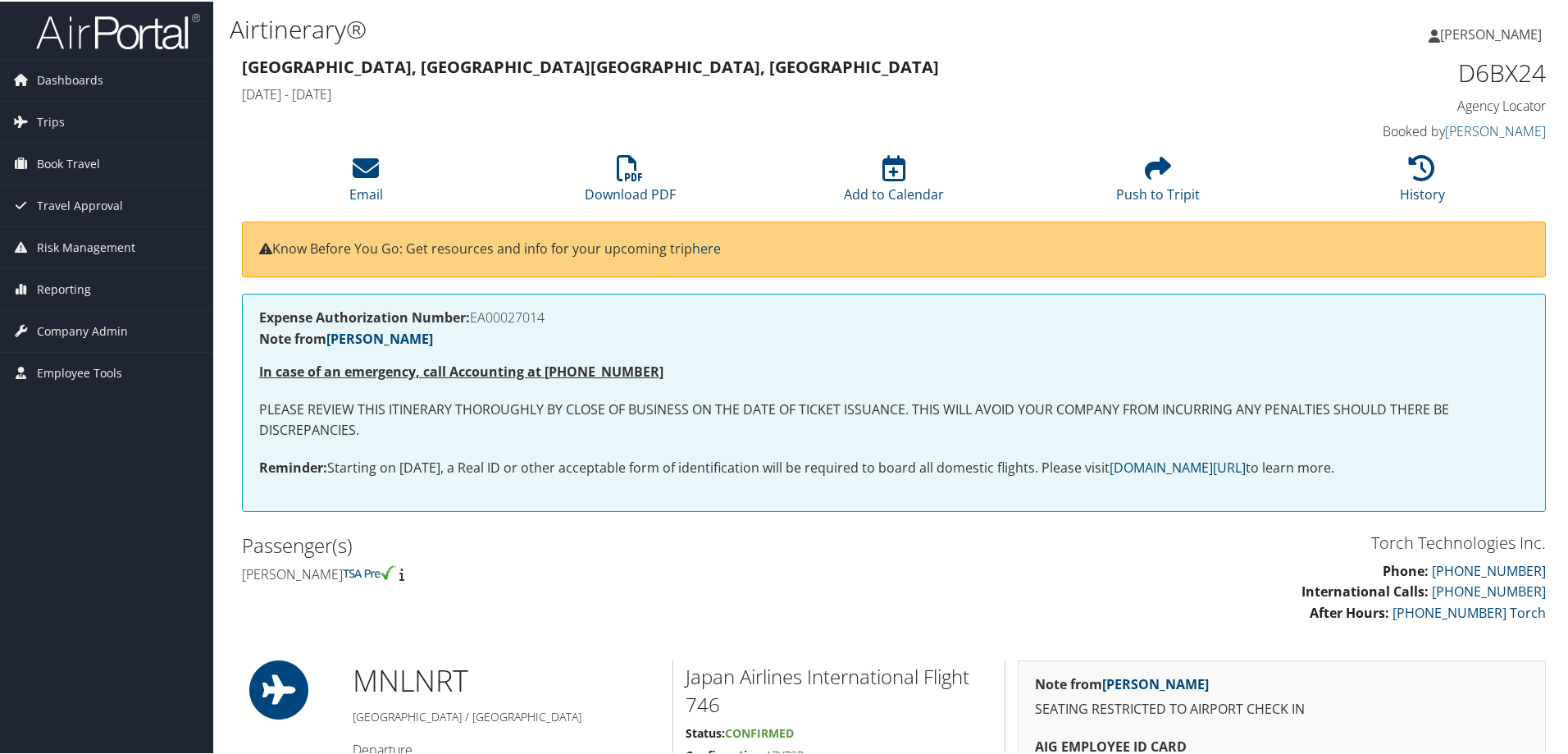
click at [555, 603] on div "Torch Technologies Inc. Phone: 800-251-9691 International Calls: 801-997-8688 A…" at bounding box center [893, 582] width 1328 height 111
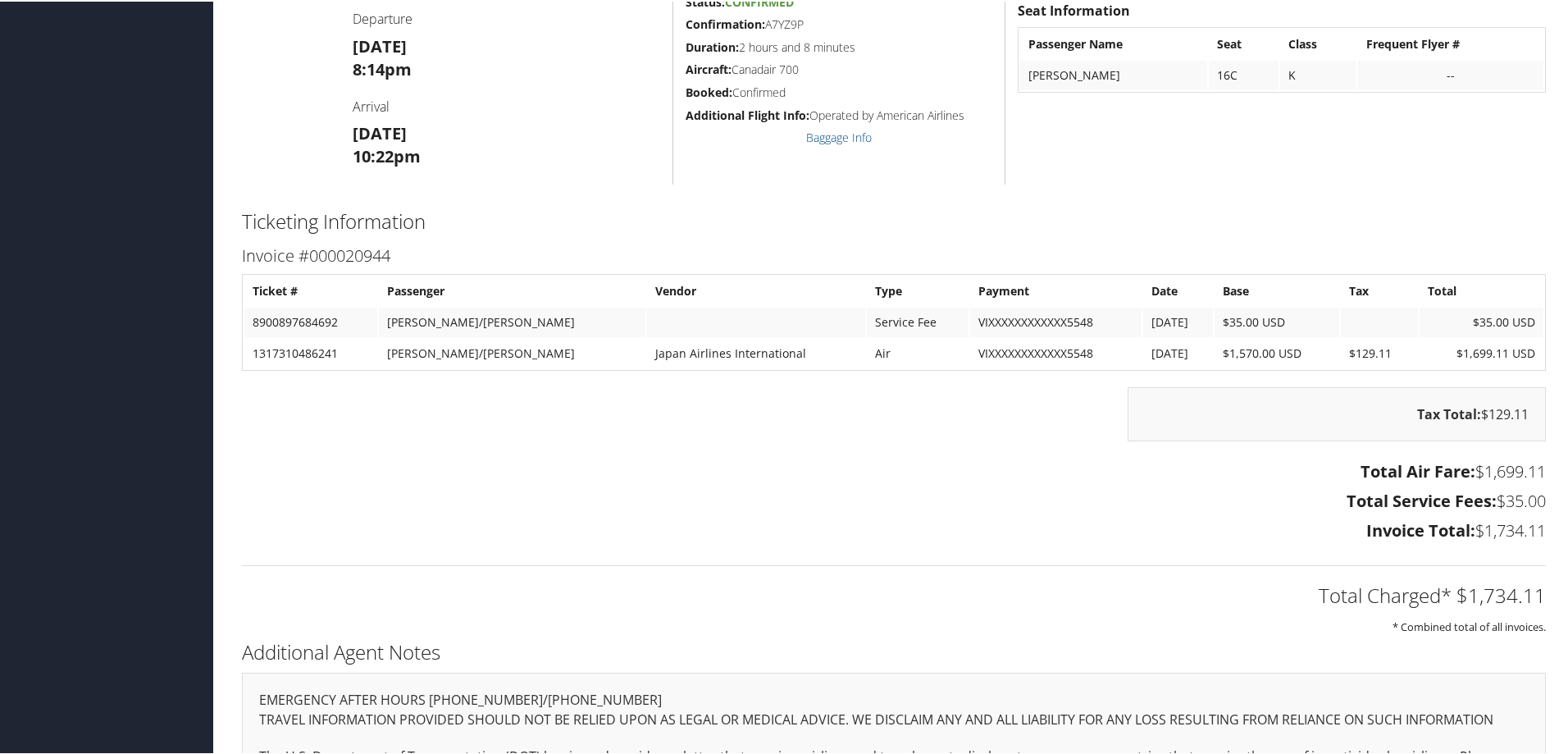
scroll to position [1920, 0]
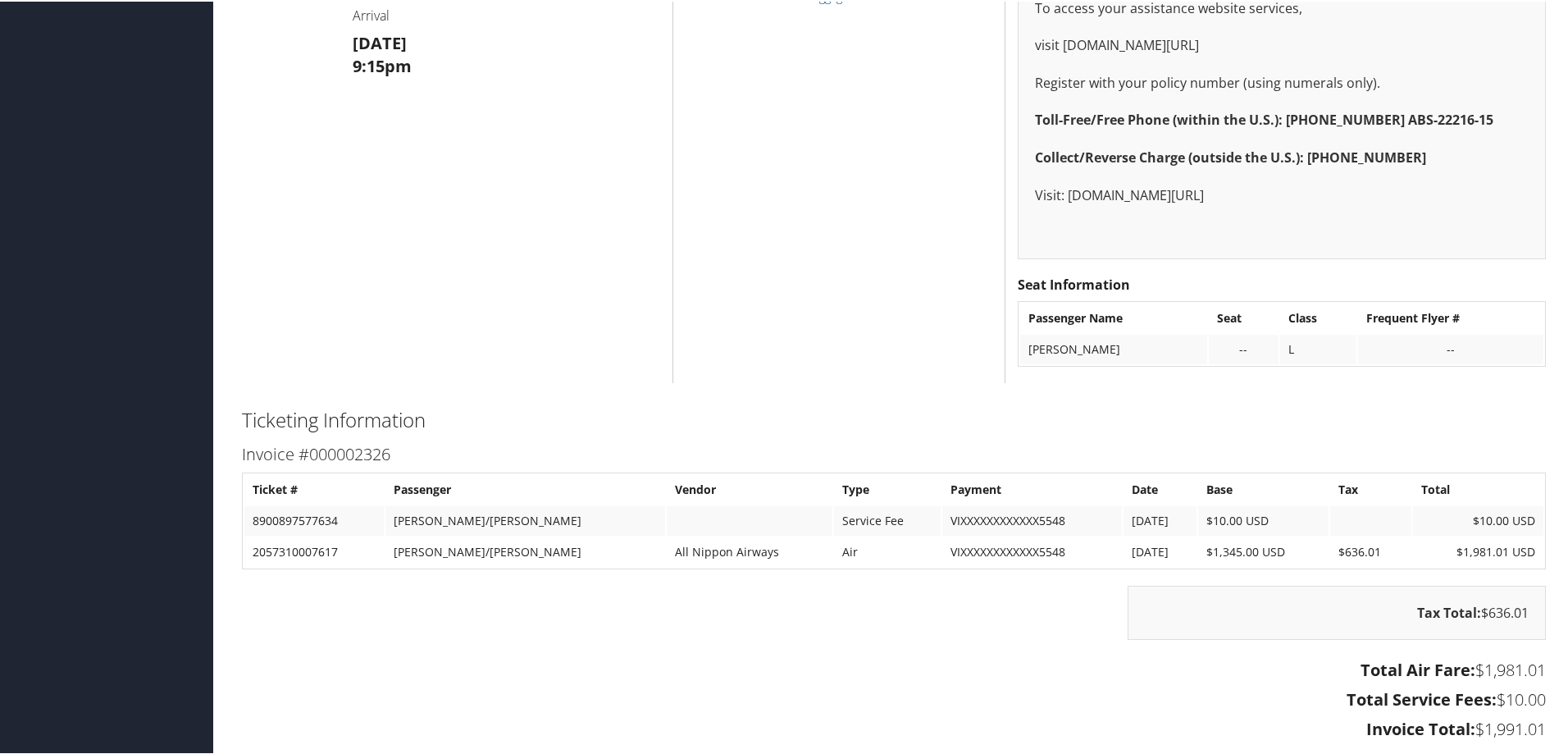
scroll to position [1804, 0]
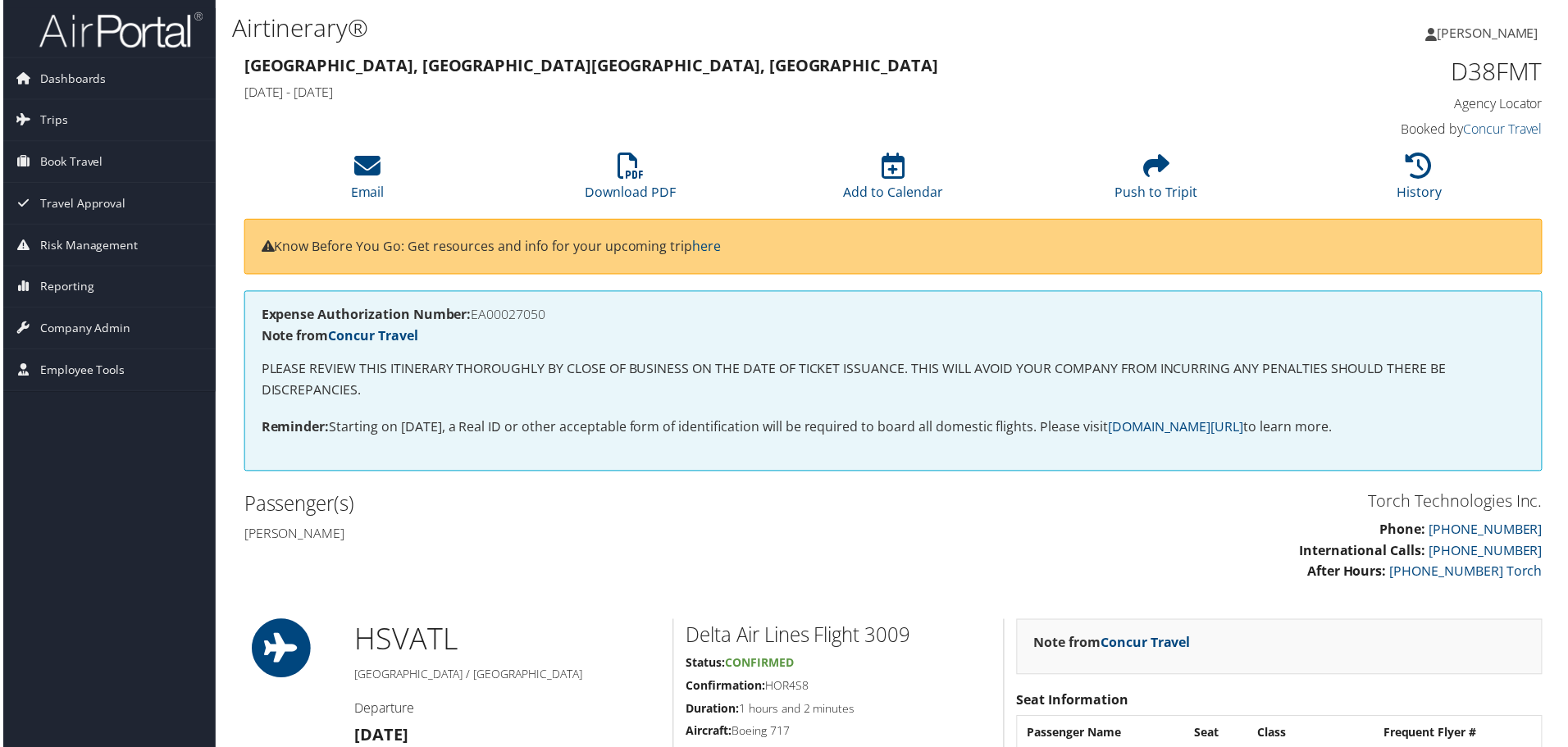
click at [489, 512] on h2 "Passenger(s)" at bounding box center [562, 505] width 640 height 28
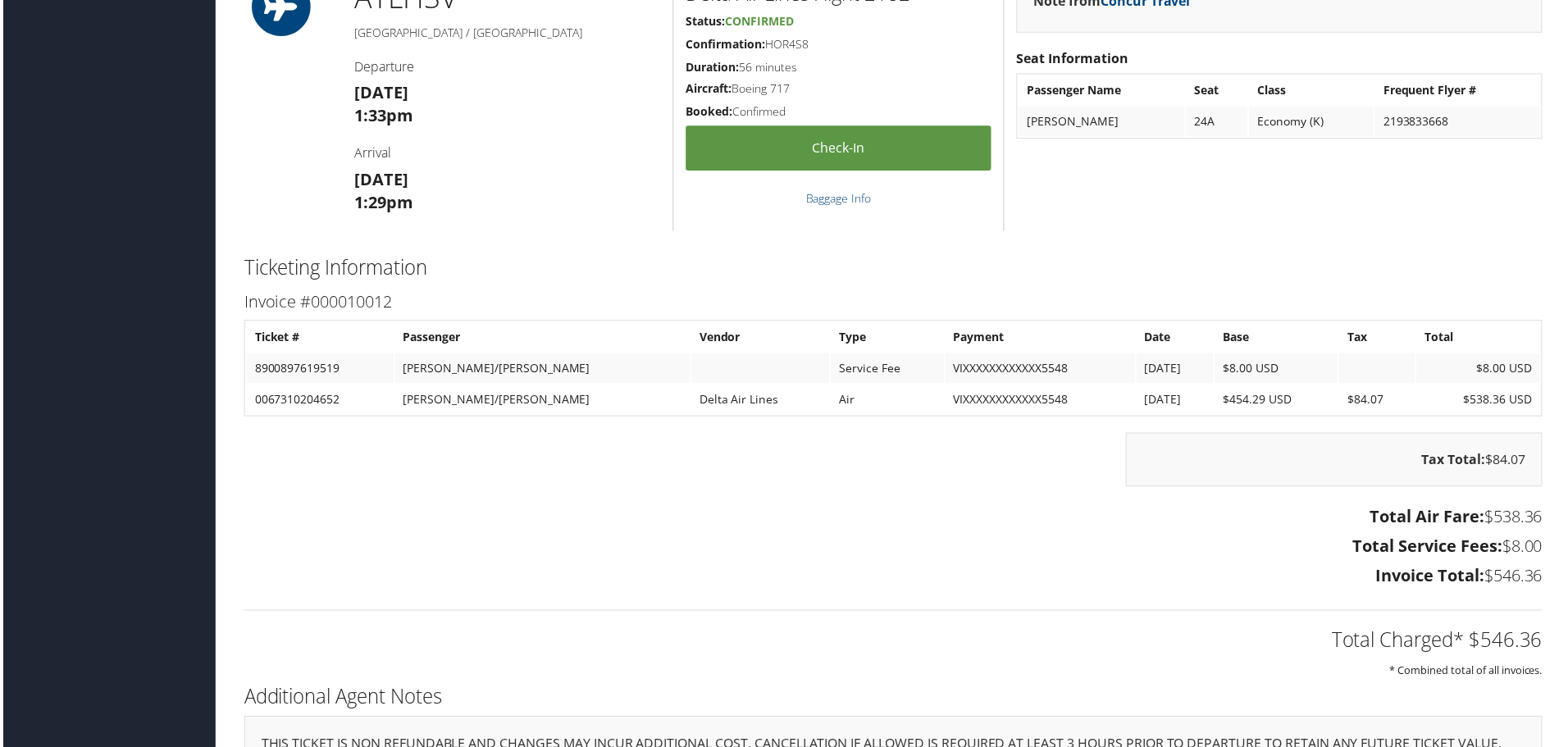
scroll to position [1808, 0]
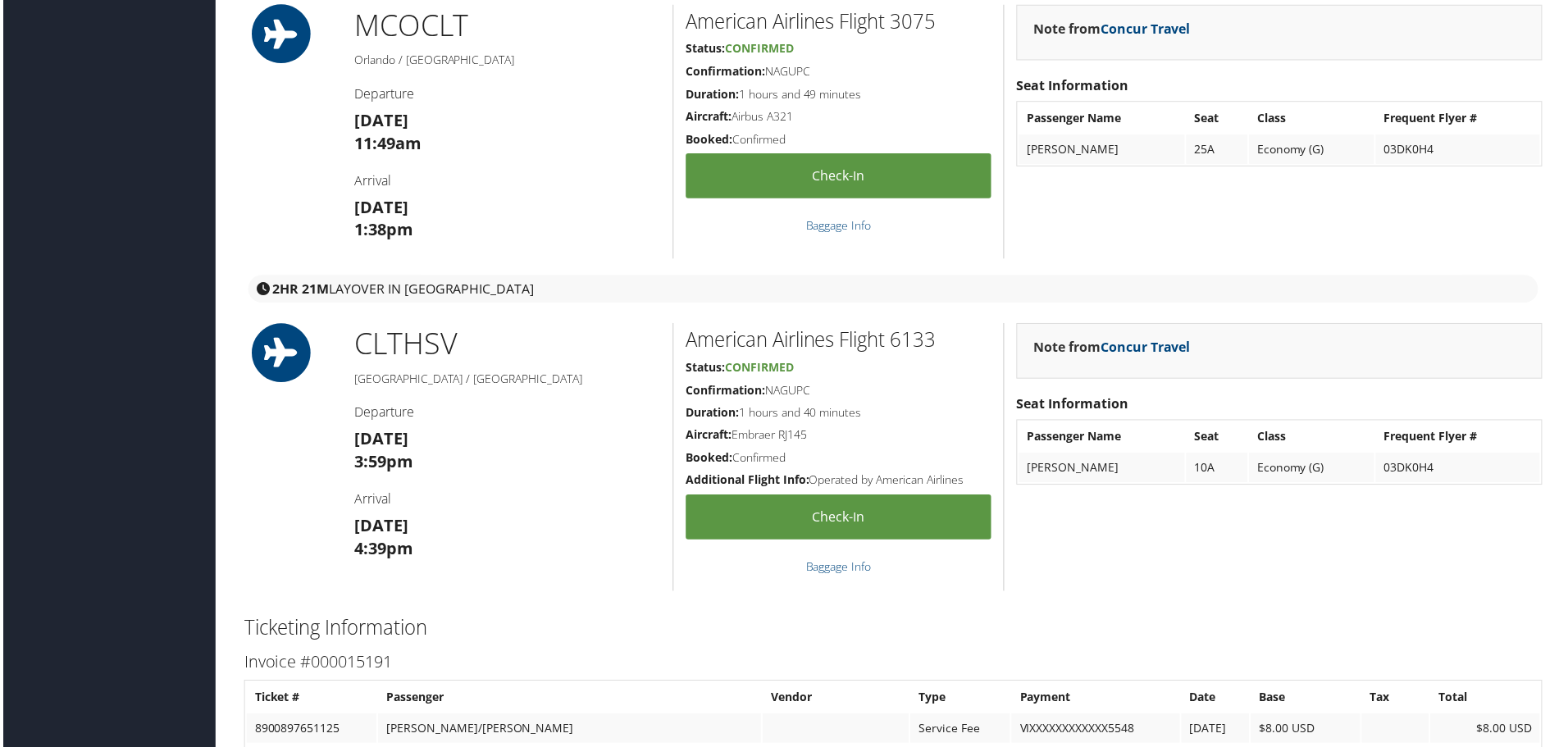
scroll to position [1887, 0]
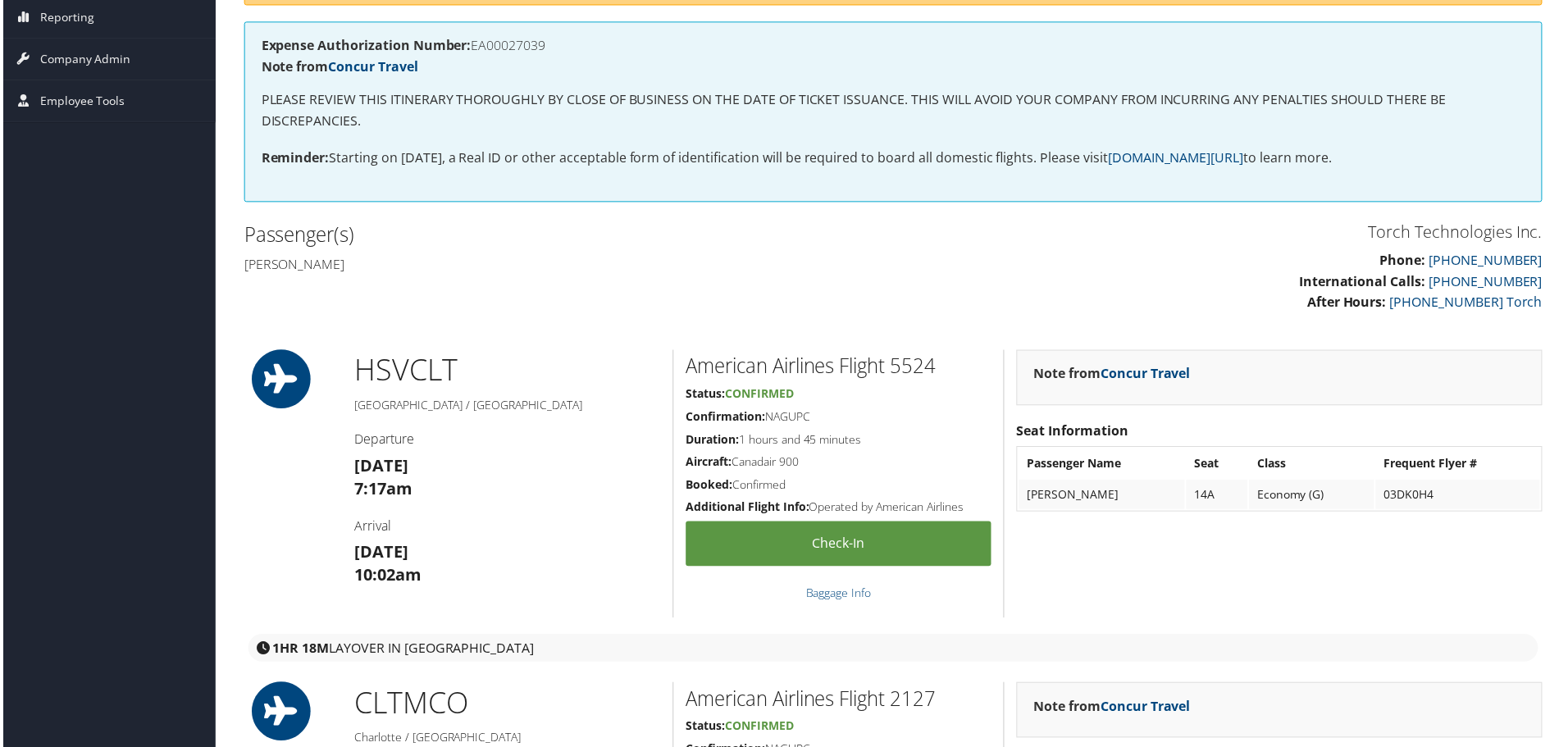
scroll to position [0, 0]
